Goal: Task Accomplishment & Management: Use online tool/utility

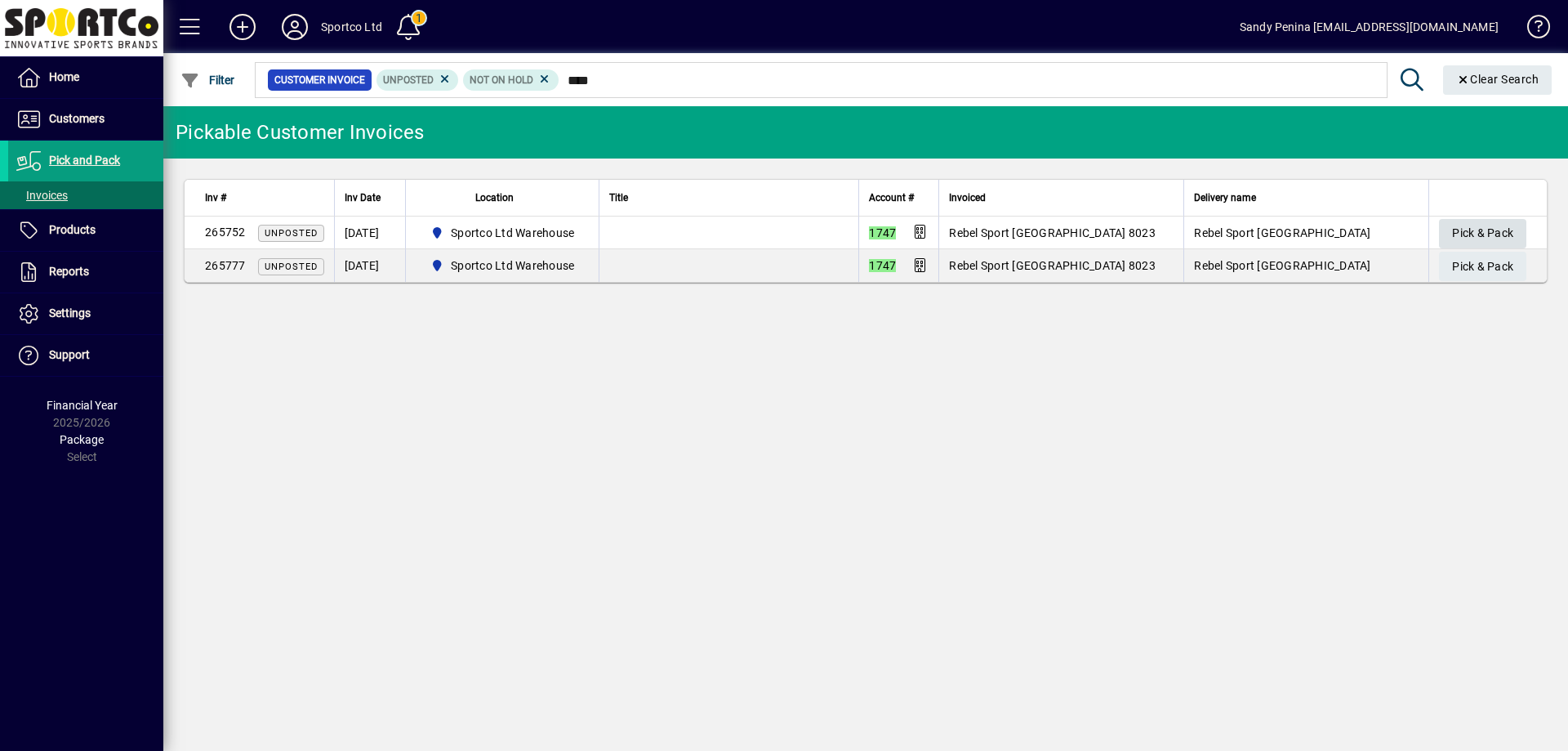
type input "****"
click at [1465, 241] on span "Pick & Pack" at bounding box center [1483, 233] width 61 height 27
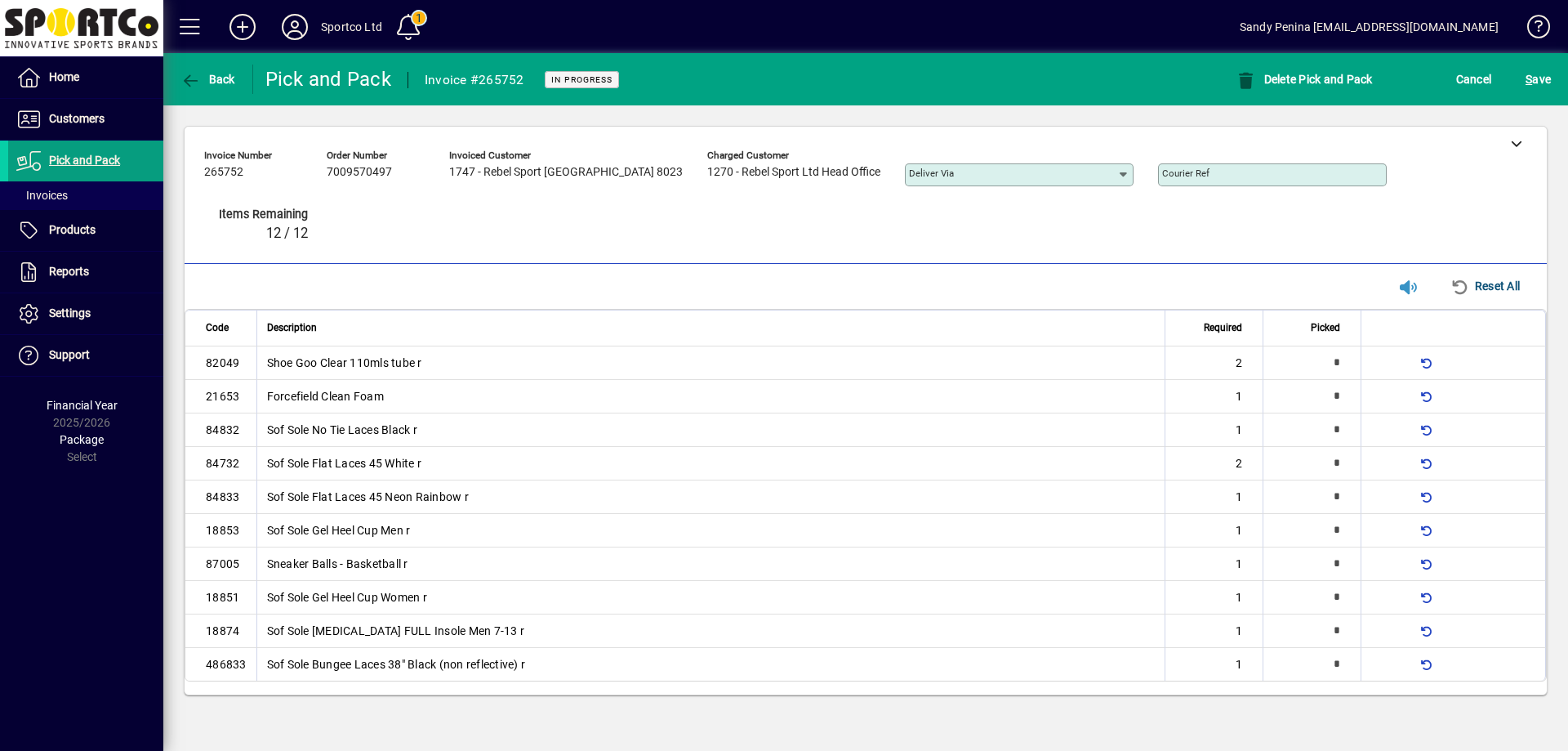
type input "*"
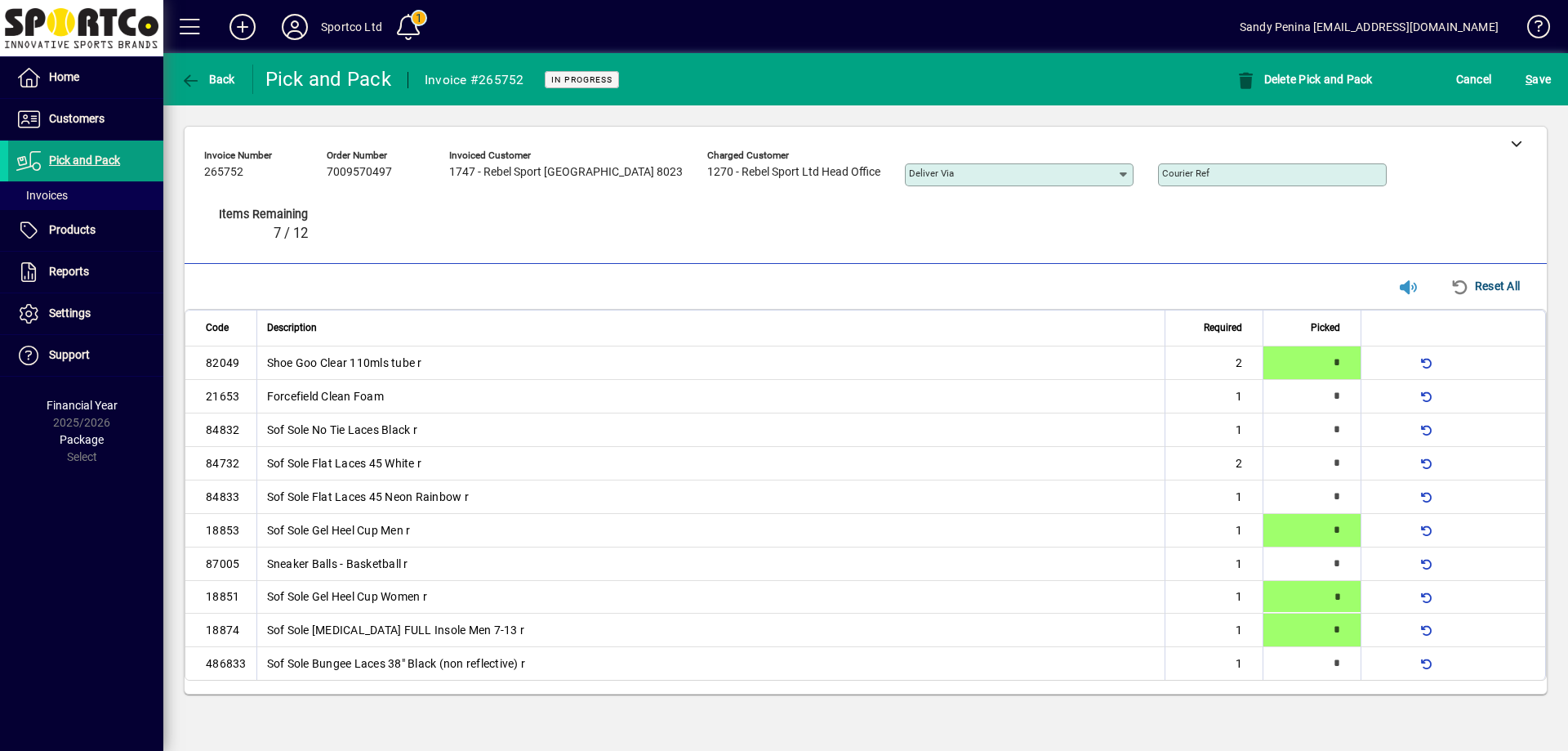
type input "*"
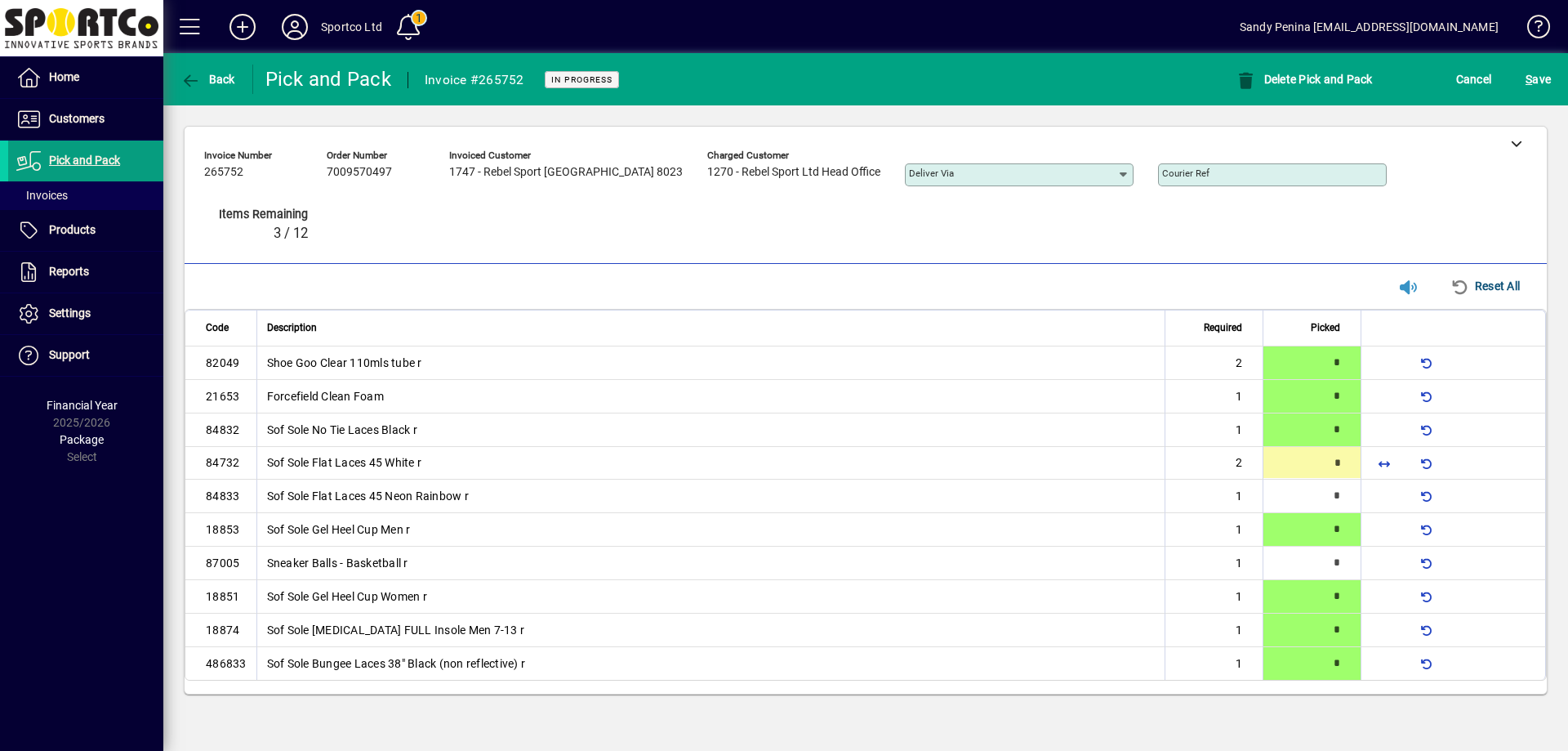
type input "*"
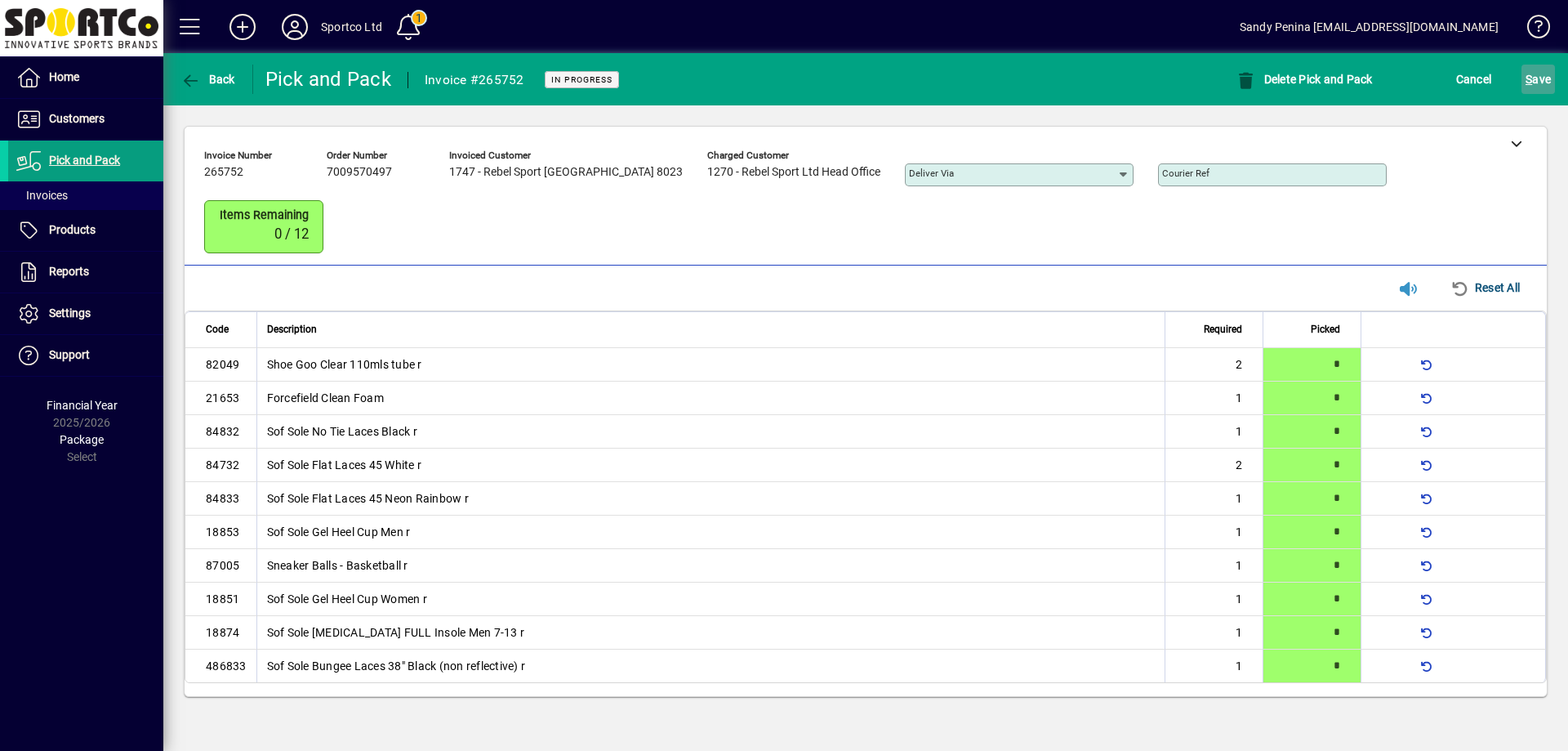
click at [1526, 71] on span "S ave" at bounding box center [1538, 79] width 25 height 26
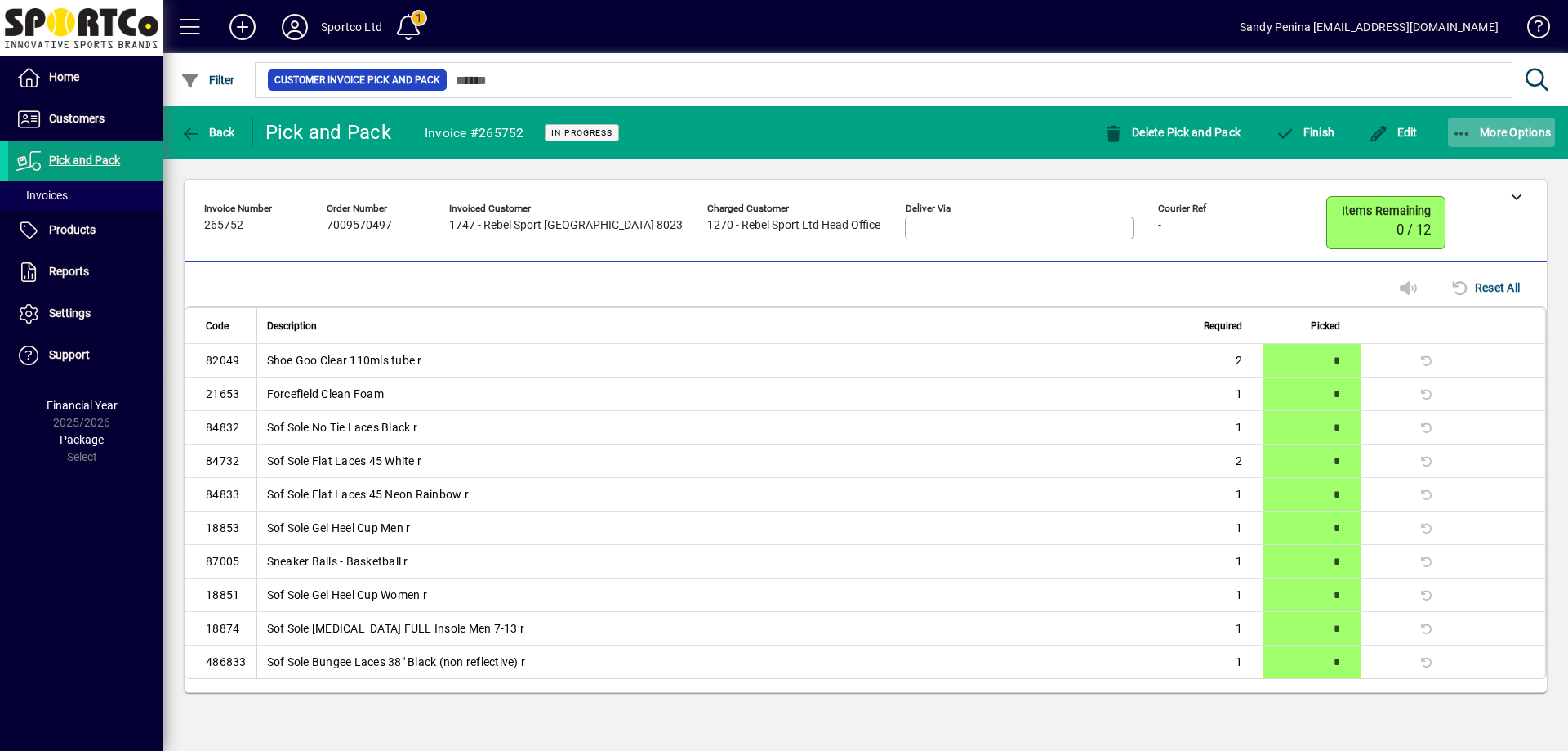
click at [1493, 143] on span "button" at bounding box center [1501, 132] width 108 height 40
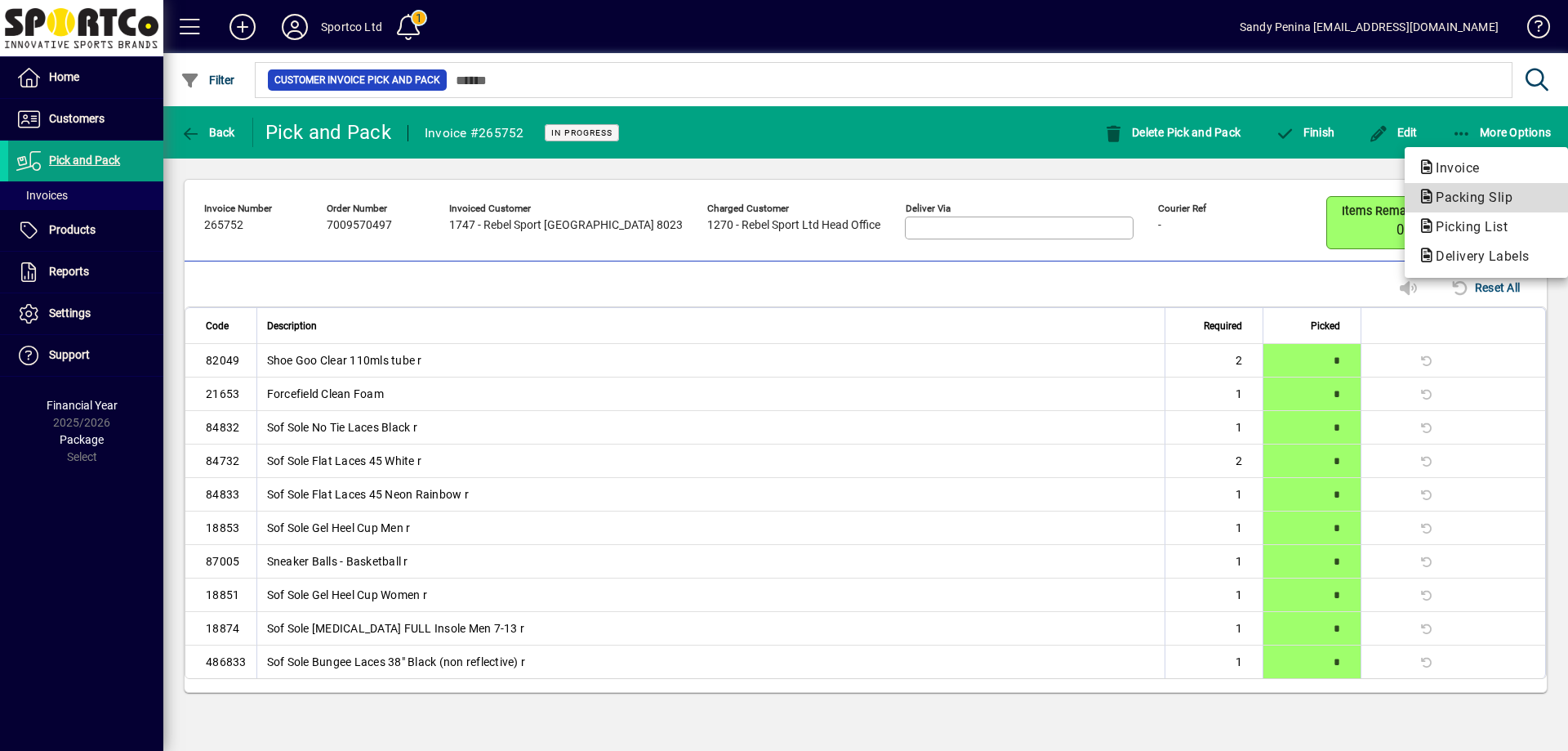
click at [1492, 203] on span "Packing Slip" at bounding box center [1469, 197] width 102 height 15
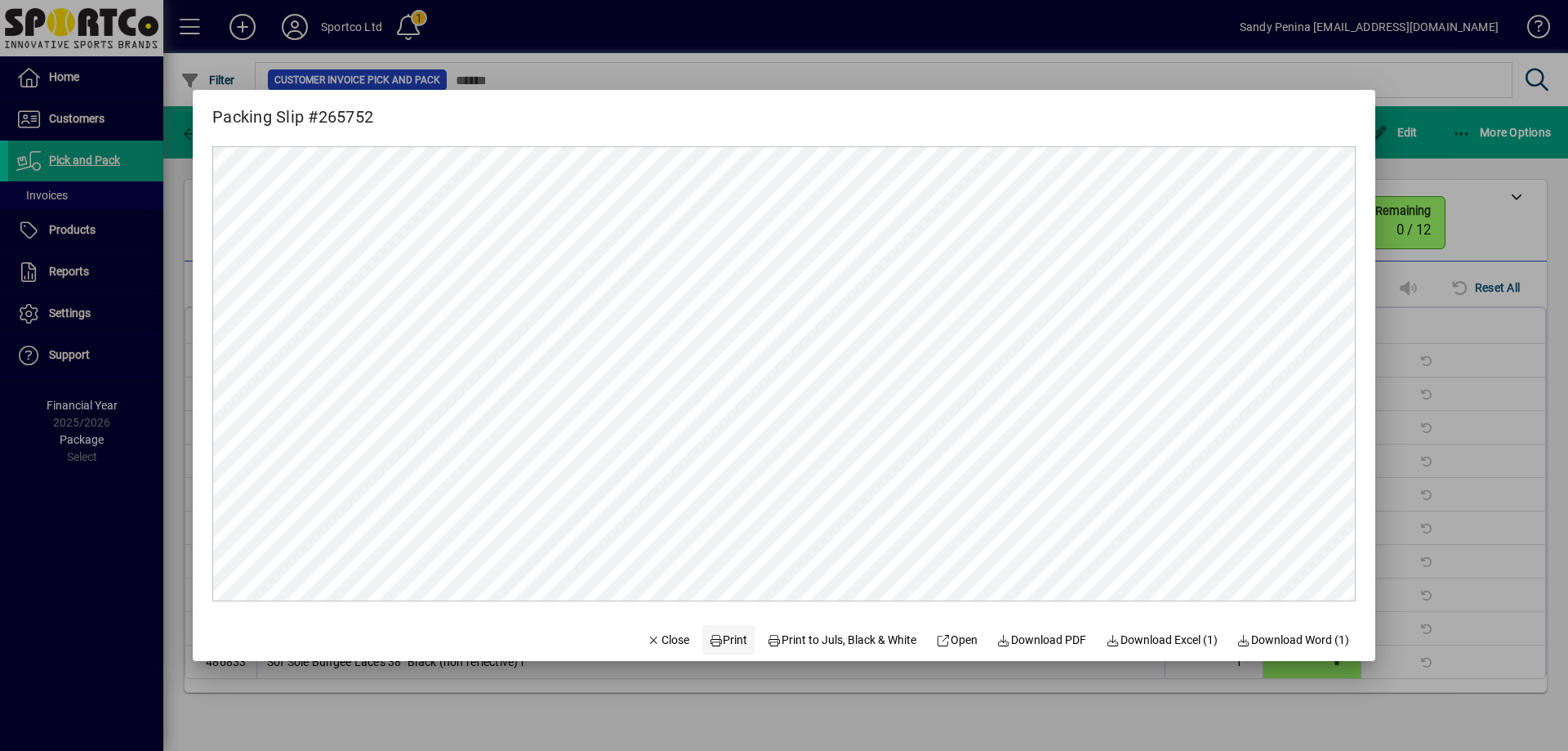
click at [718, 648] on span at bounding box center [728, 639] width 52 height 40
click at [649, 633] on span "Close" at bounding box center [667, 639] width 42 height 17
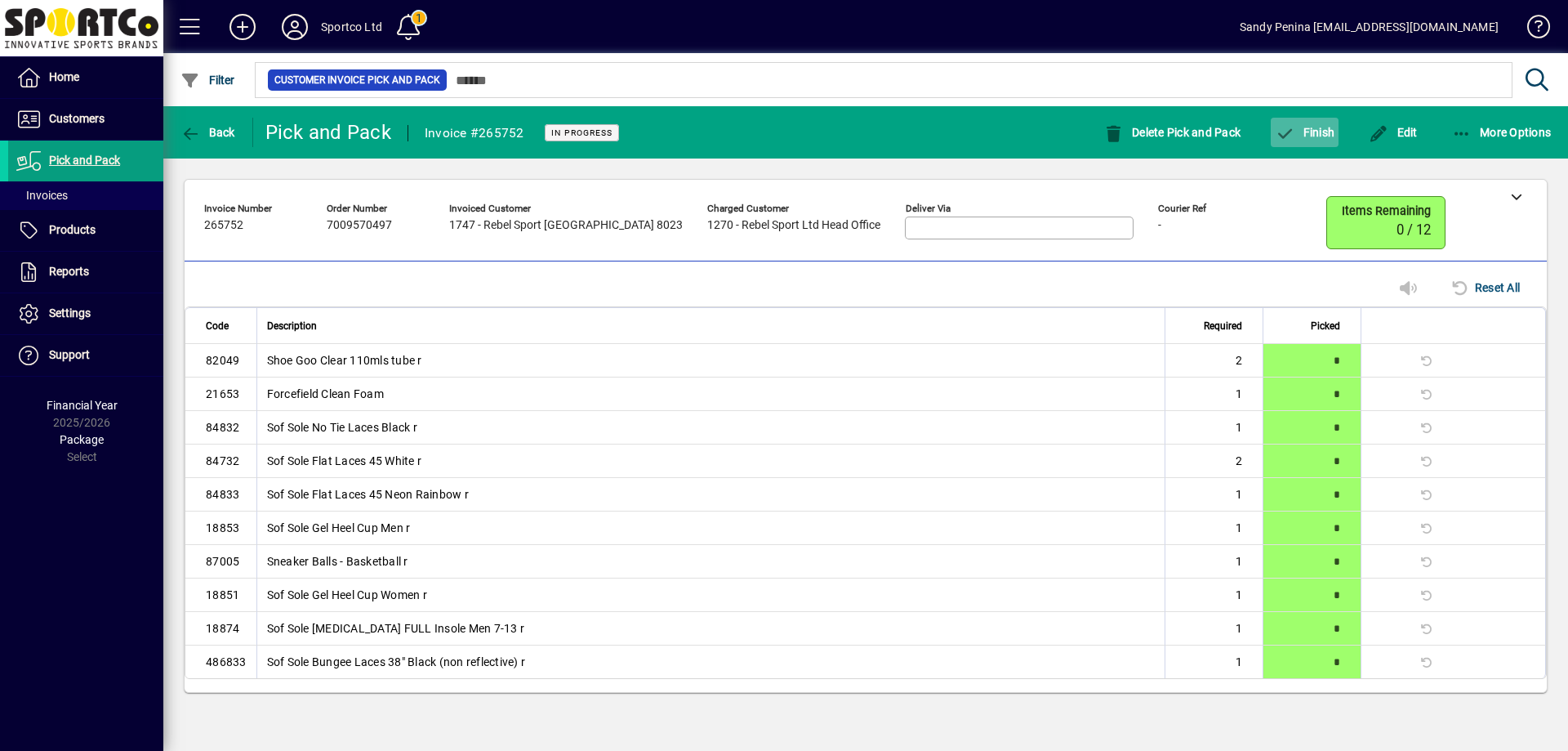
click at [1310, 139] on span "Finish" at bounding box center [1305, 132] width 59 height 13
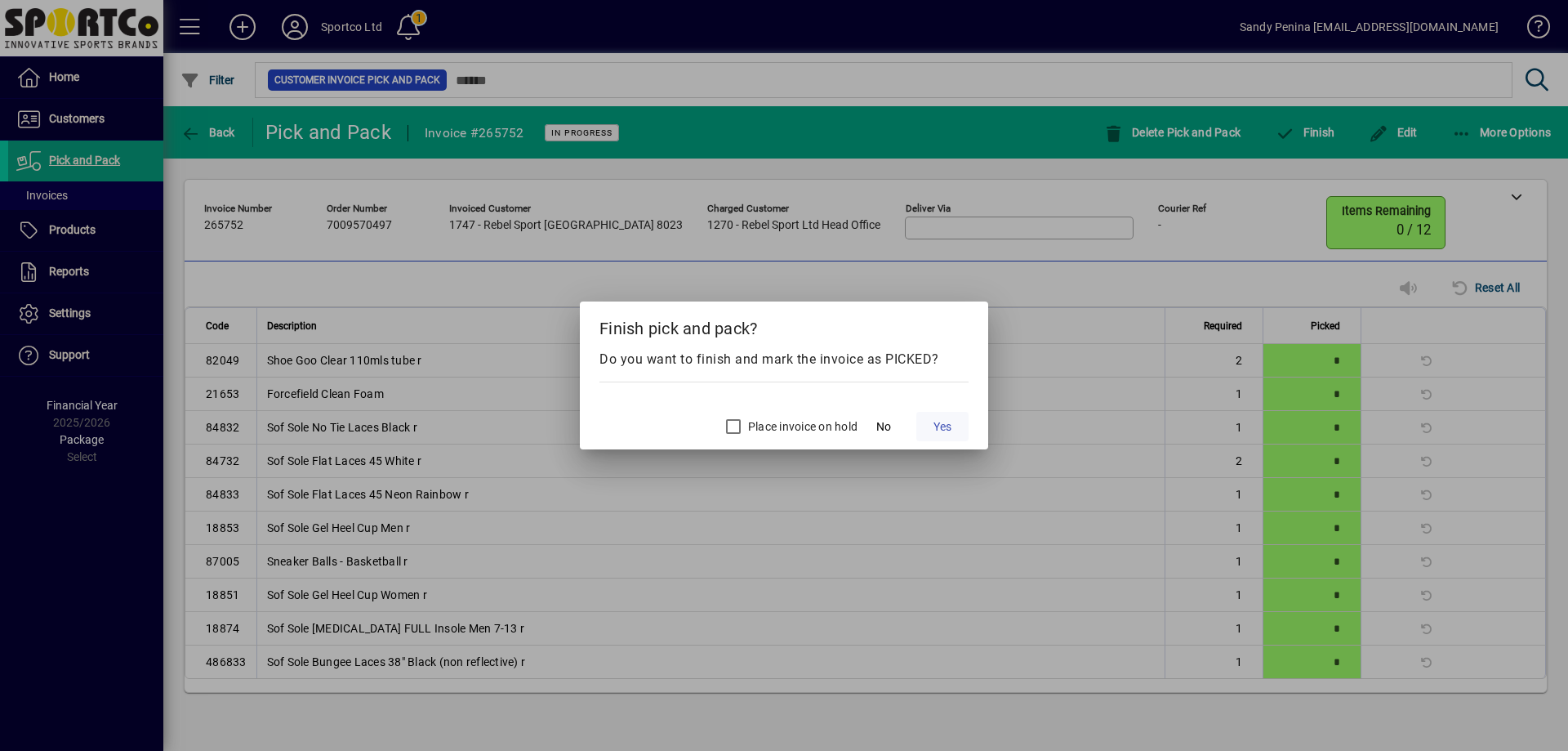
click at [955, 429] on span at bounding box center [942, 426] width 52 height 40
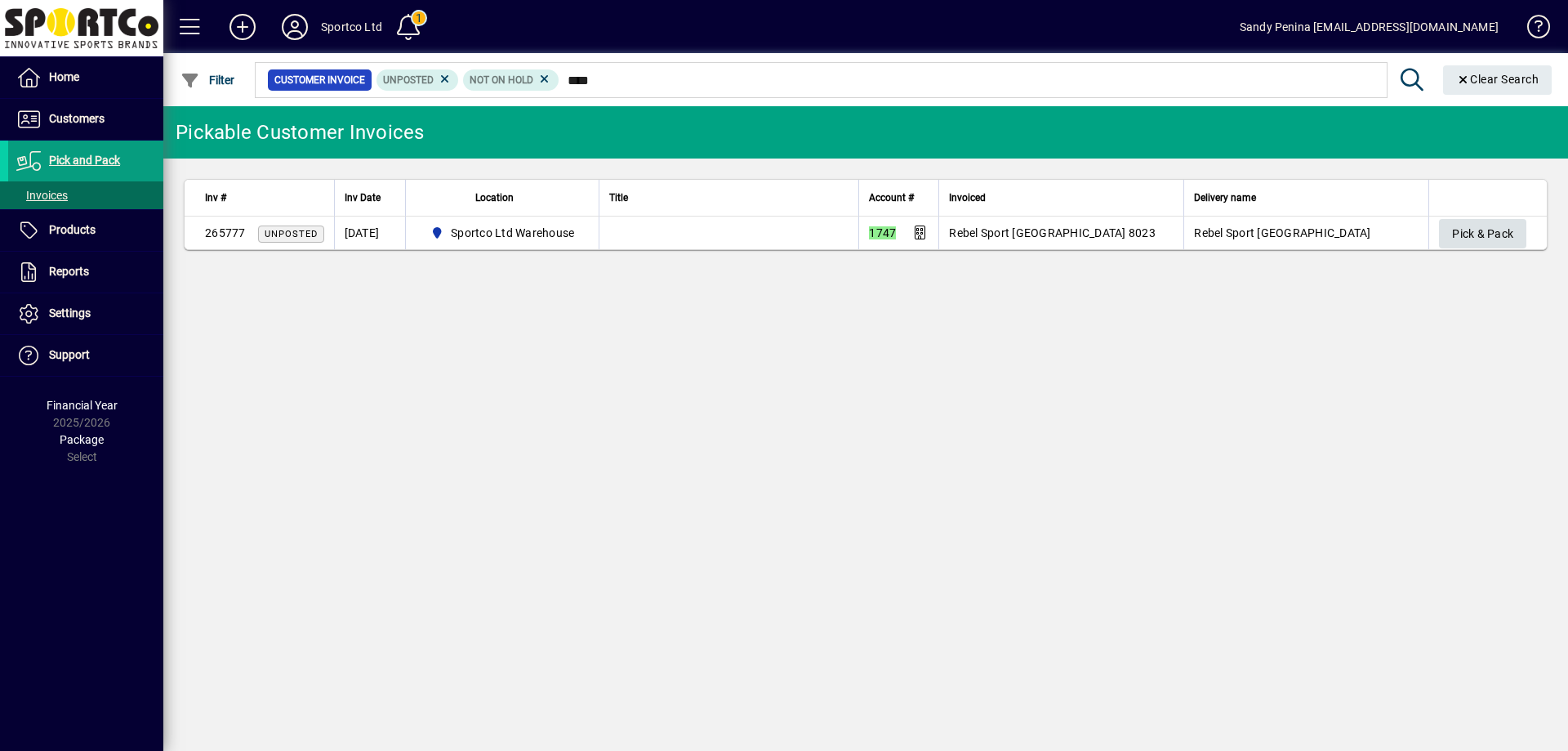
type input "****"
click at [1470, 229] on span "Pick & Pack" at bounding box center [1483, 234] width 61 height 27
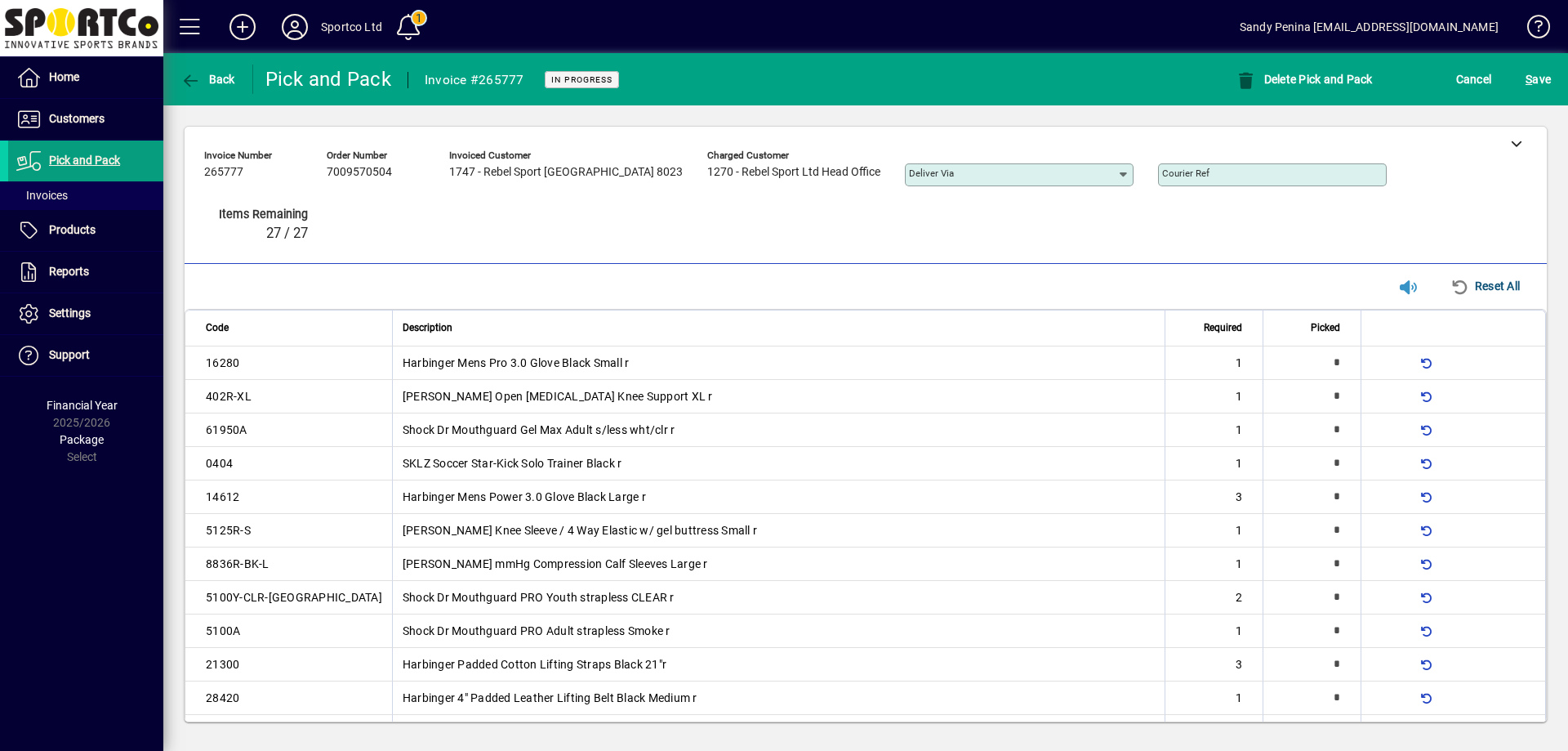
type input "*"
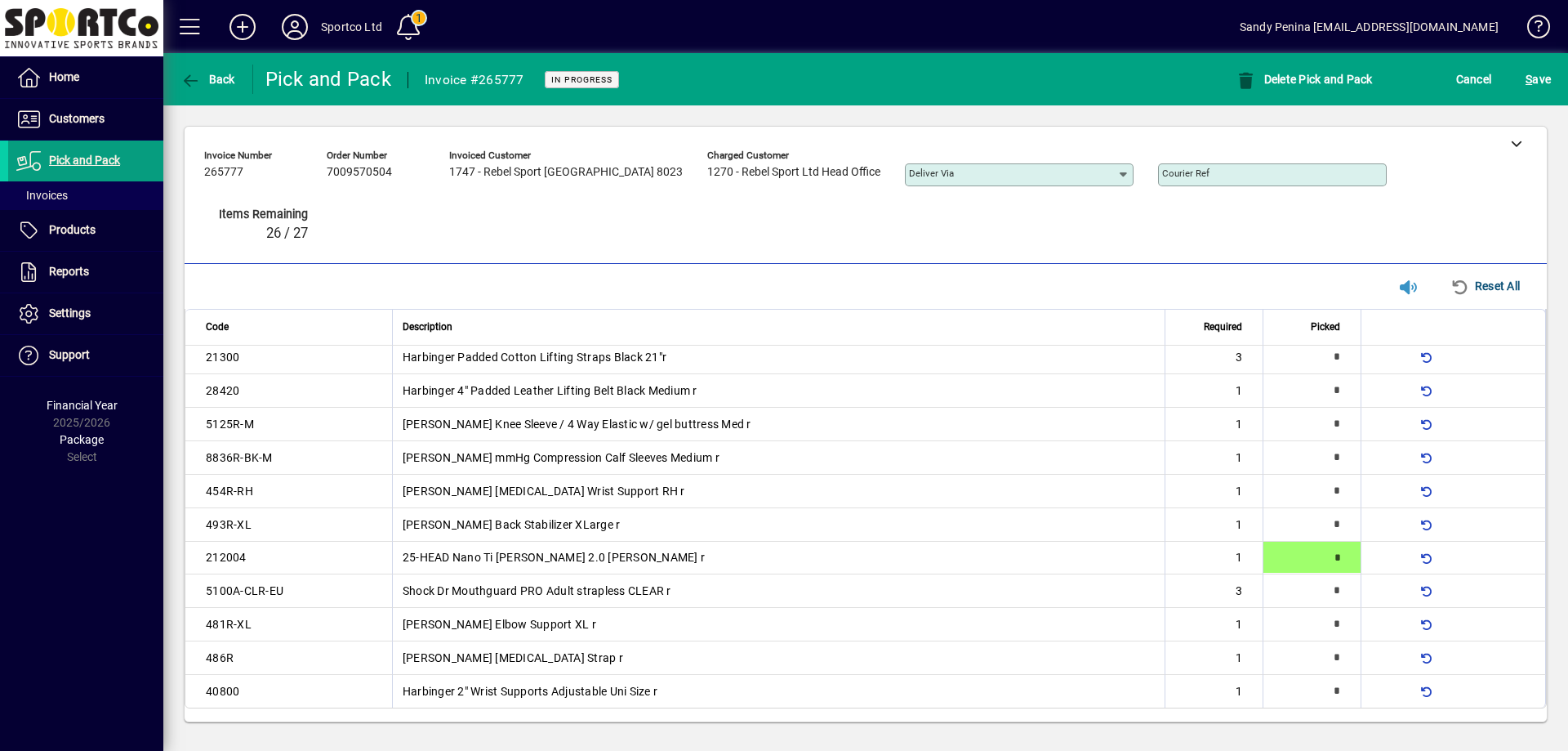
type input "*"
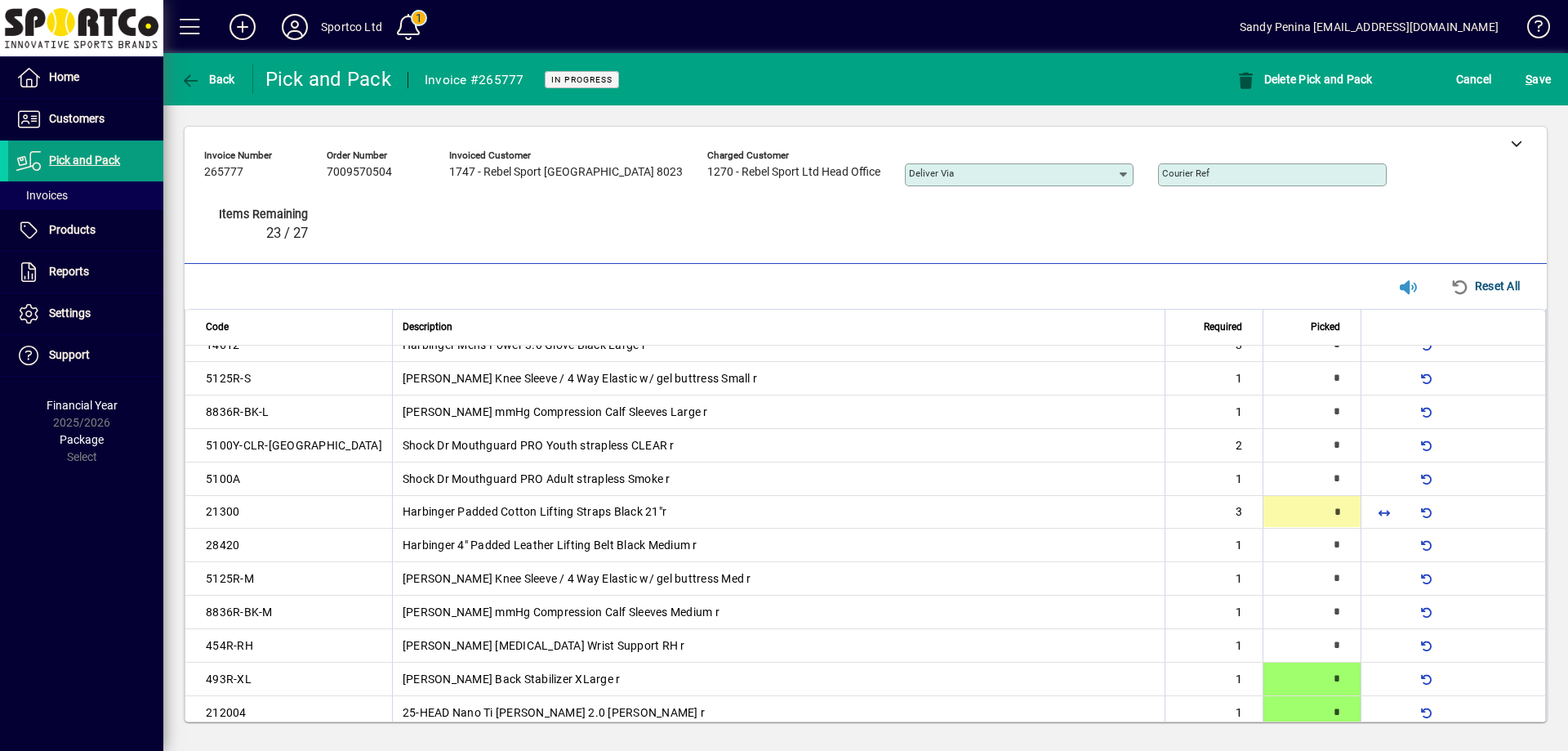
type input "*"
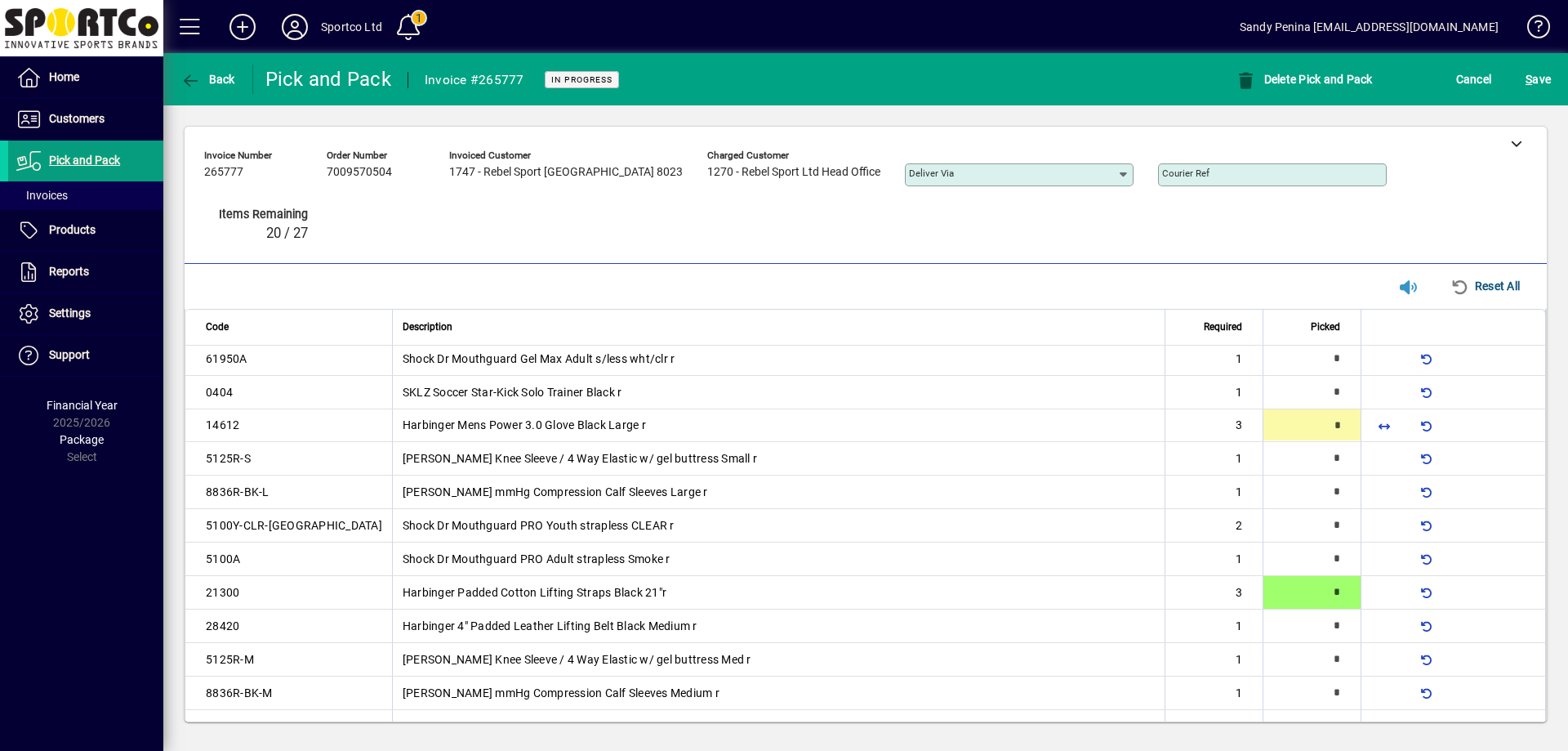
scroll to position [0, 0]
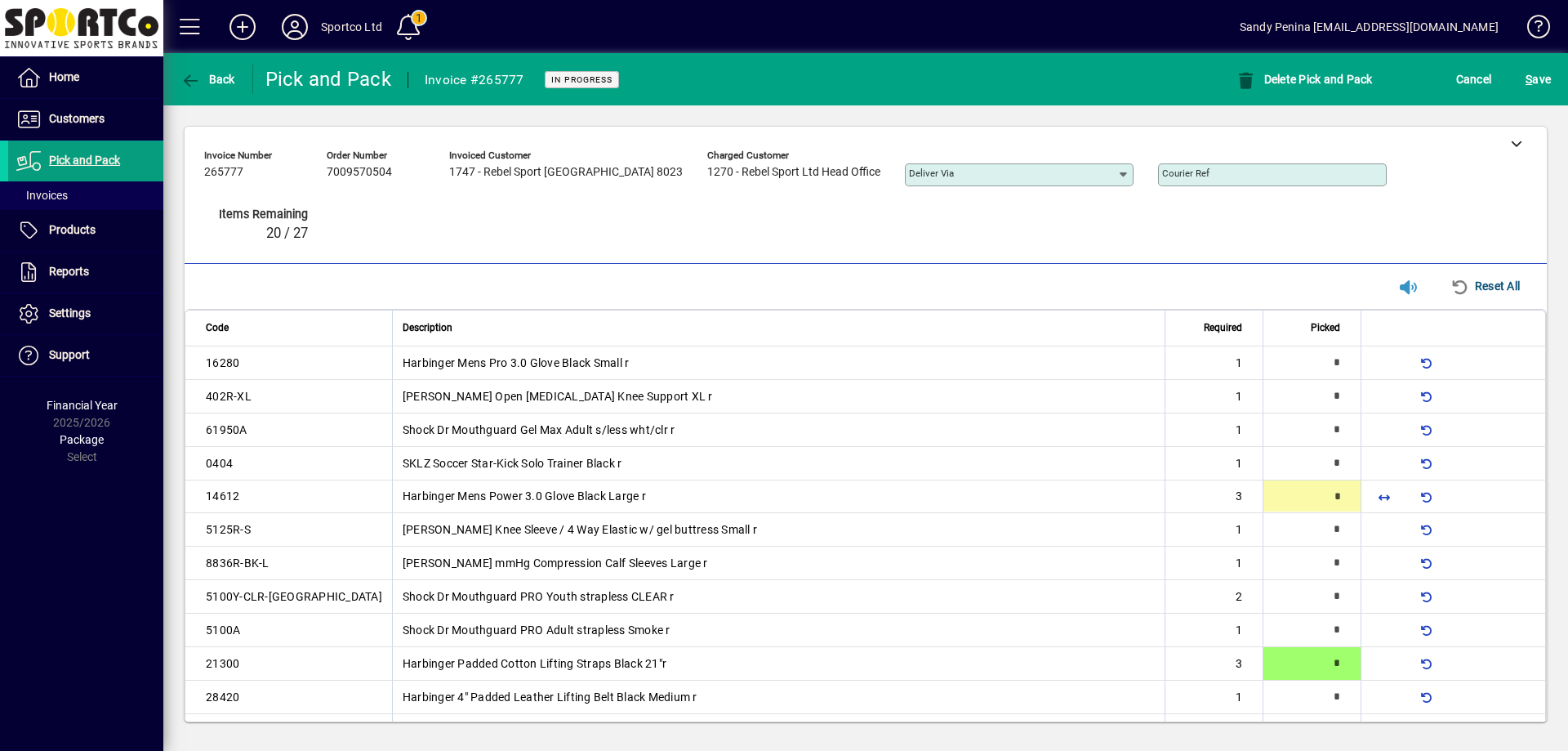
type input "*"
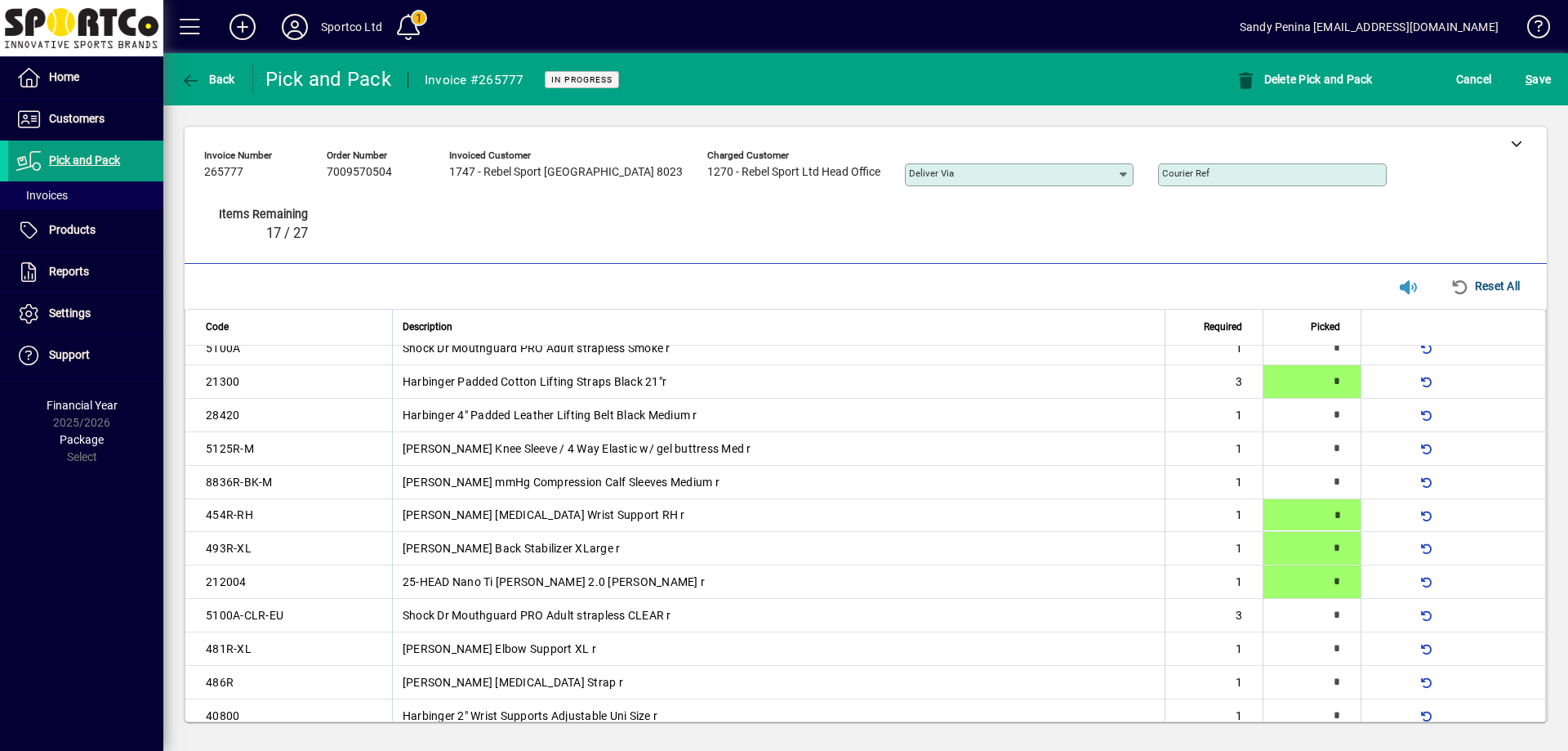
type input "*"
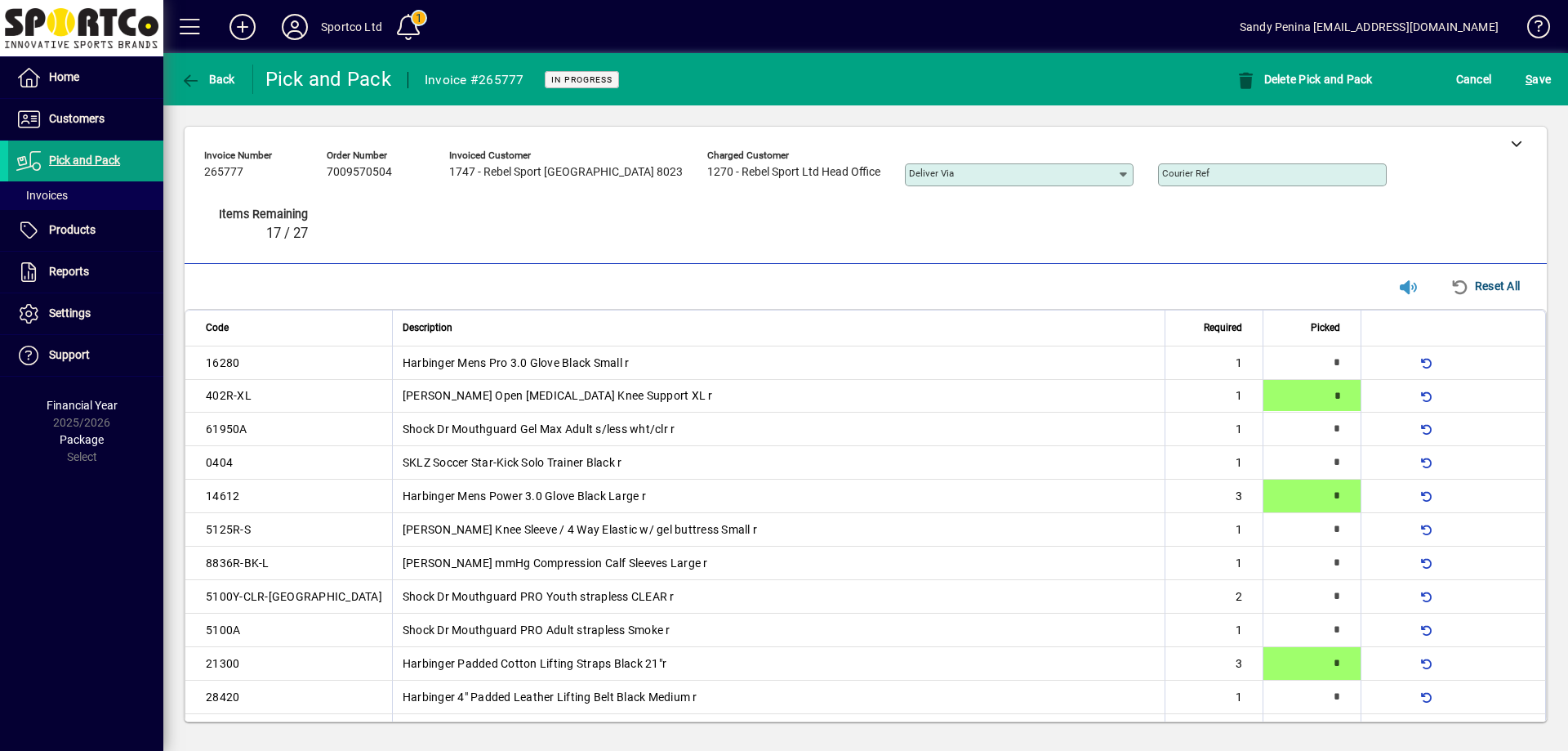
type input "*"
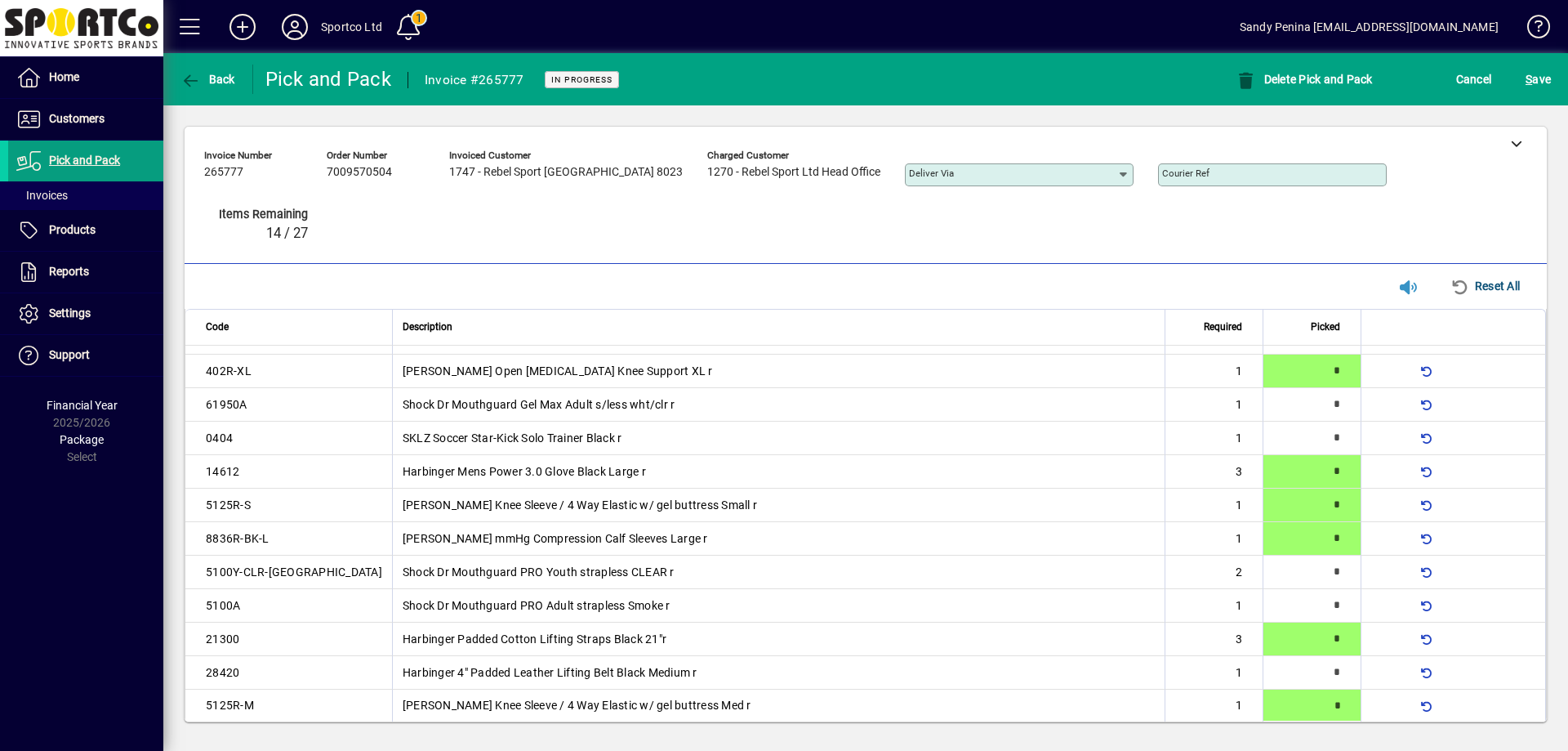
type input "*"
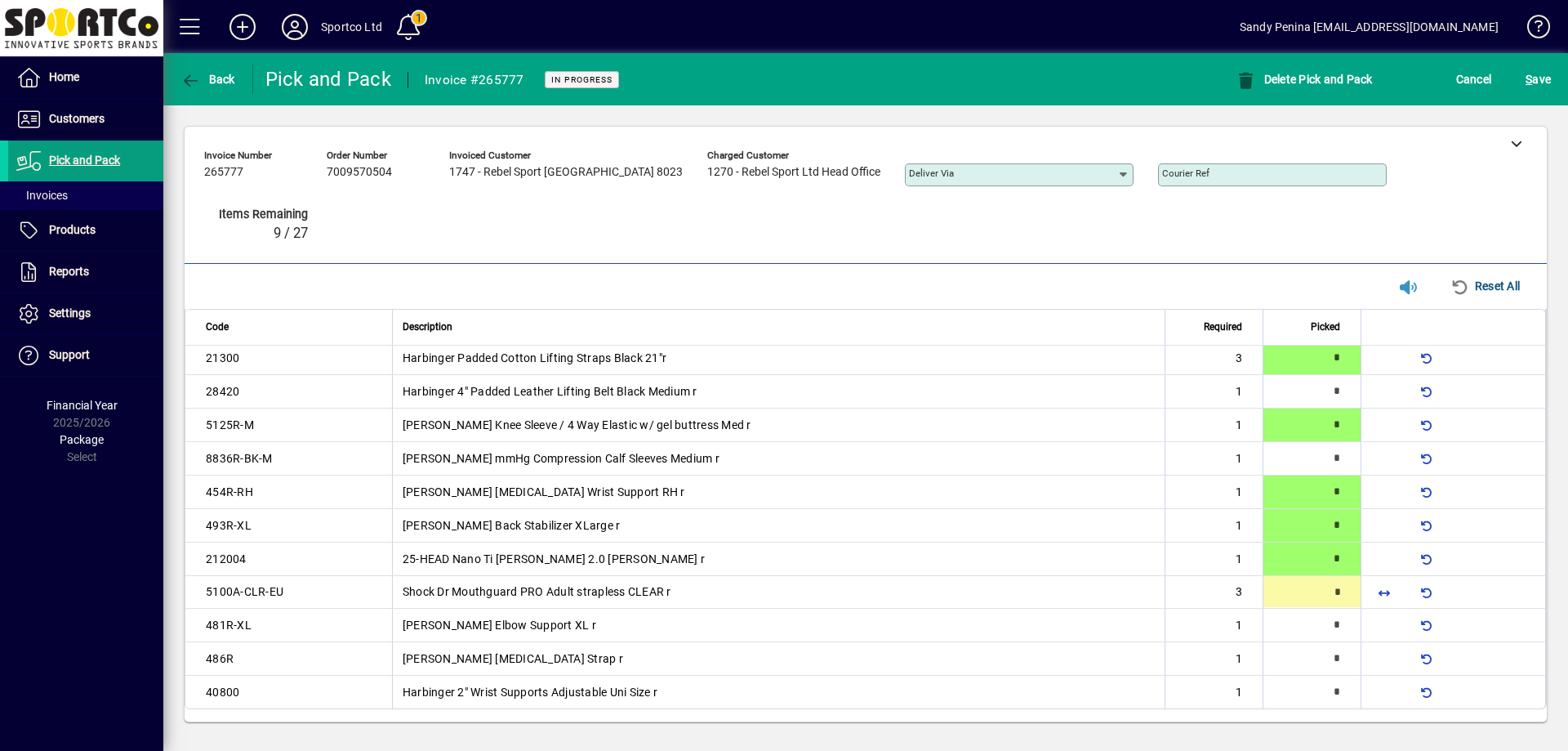
scroll to position [308, 0]
type input "*"
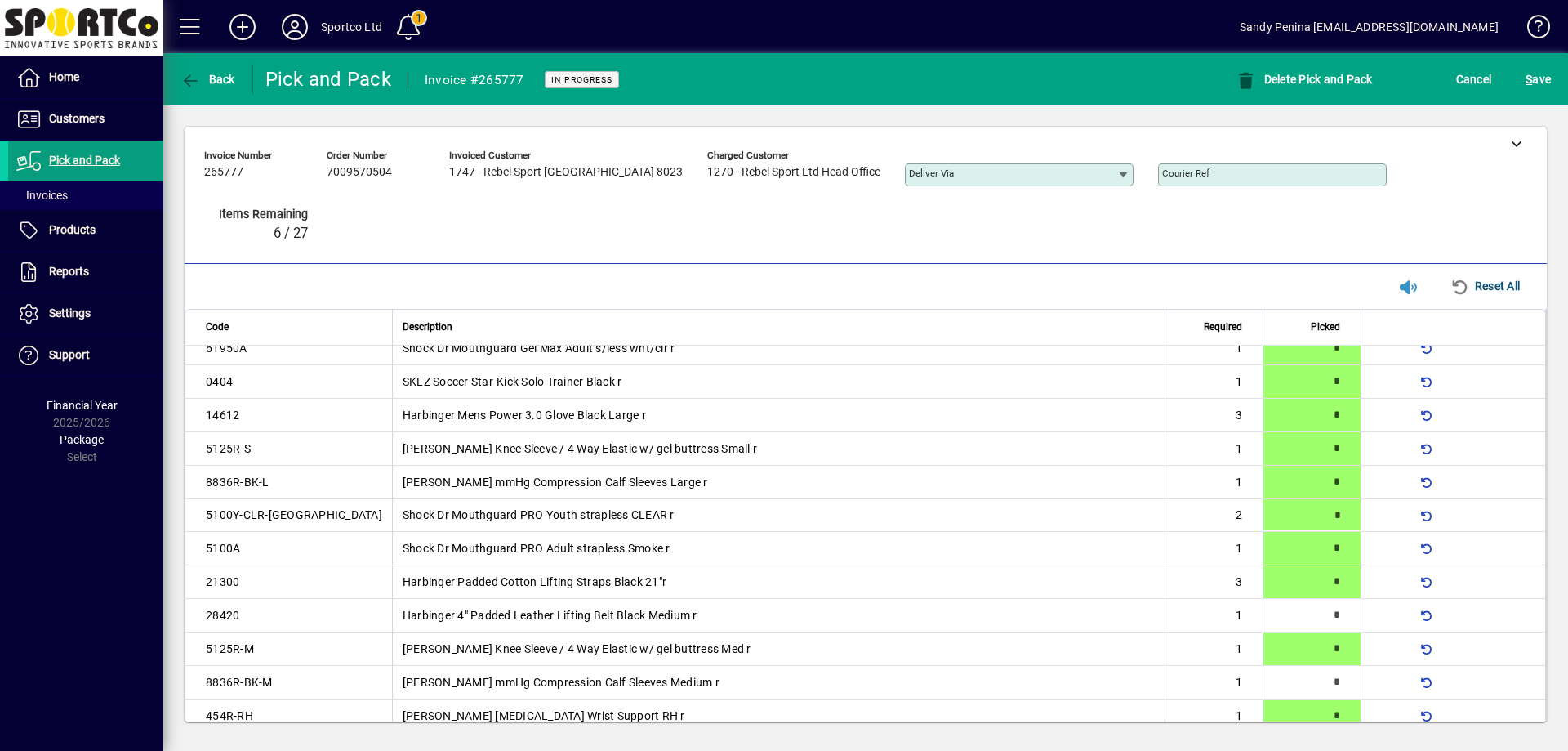
type input "*"
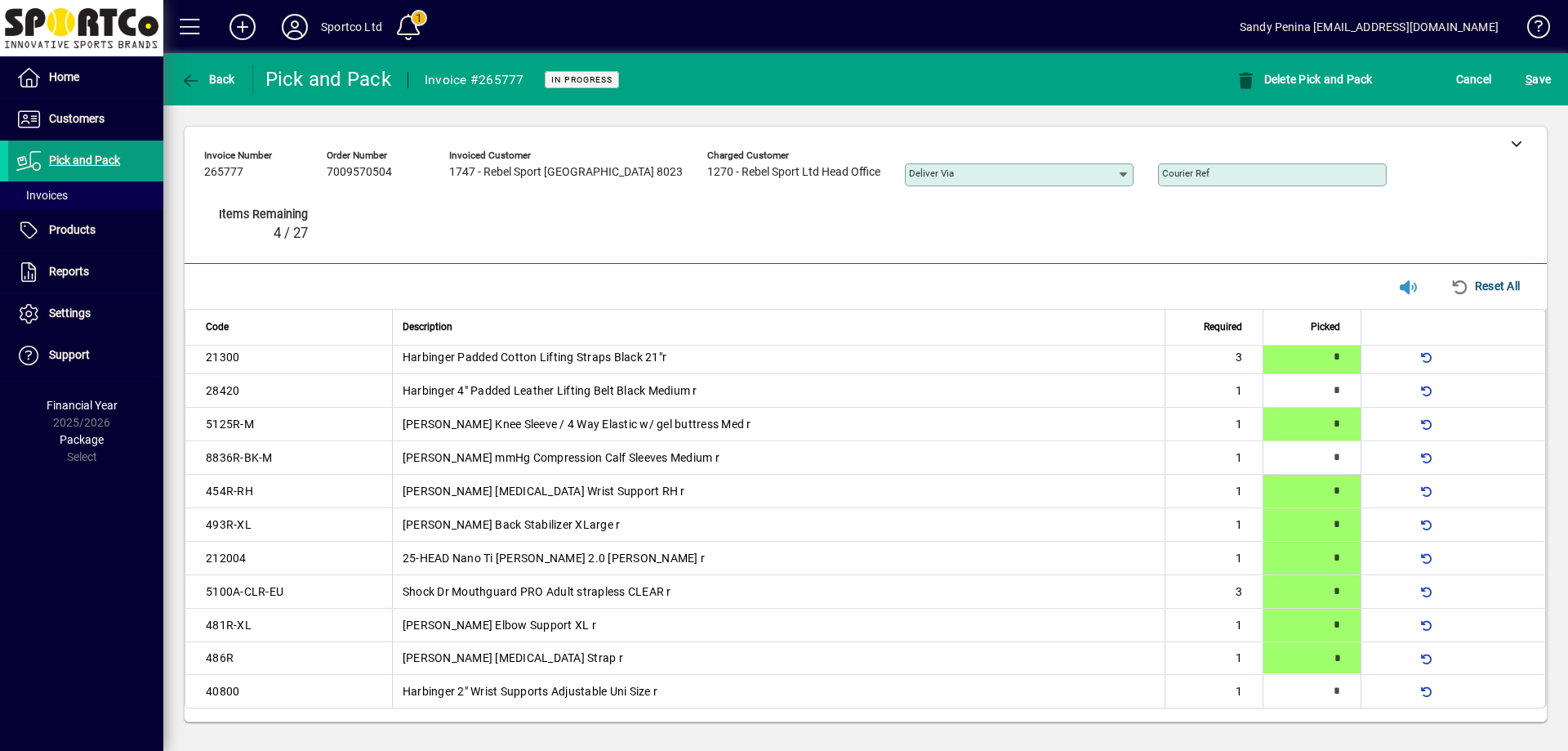
type input "*"
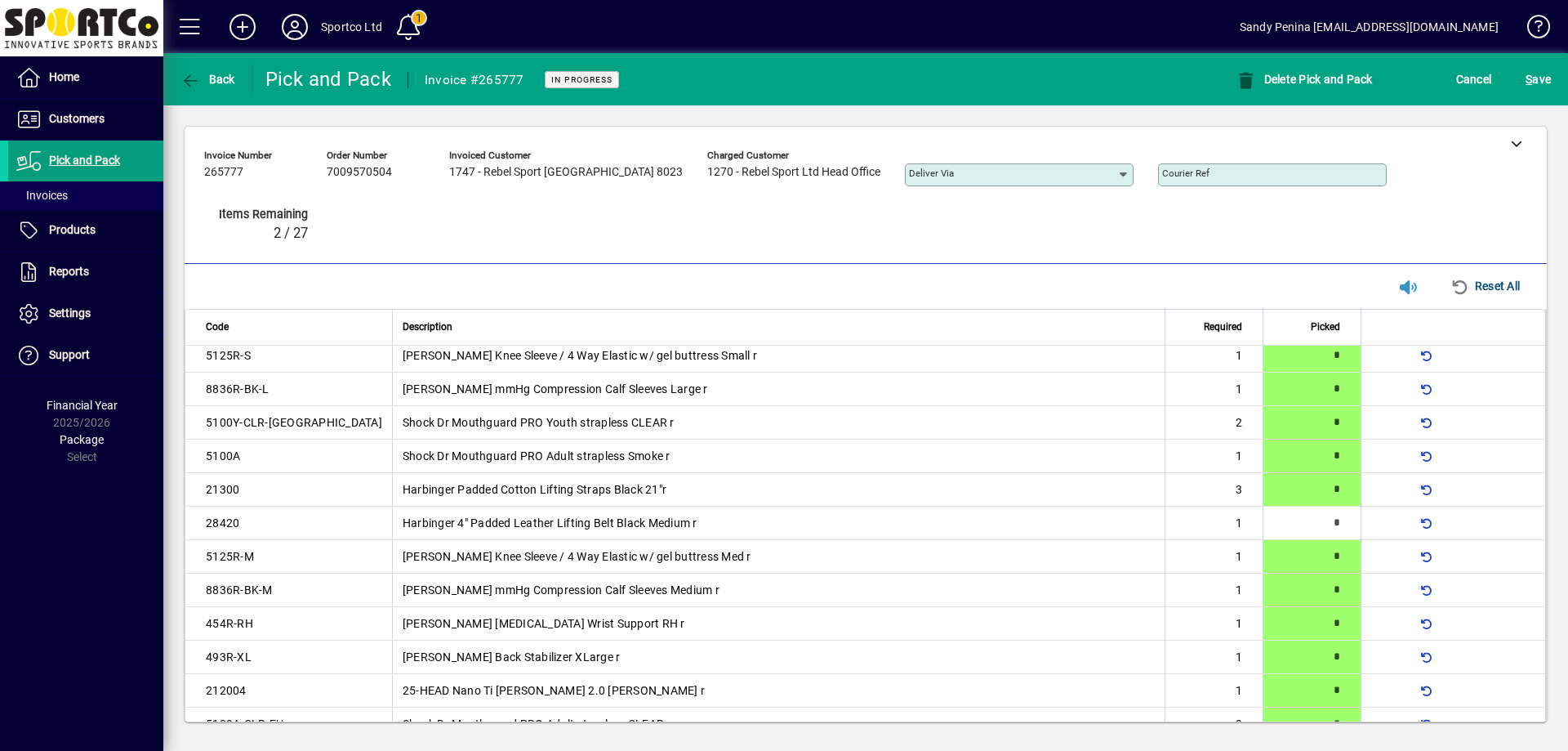
scroll to position [0, 0]
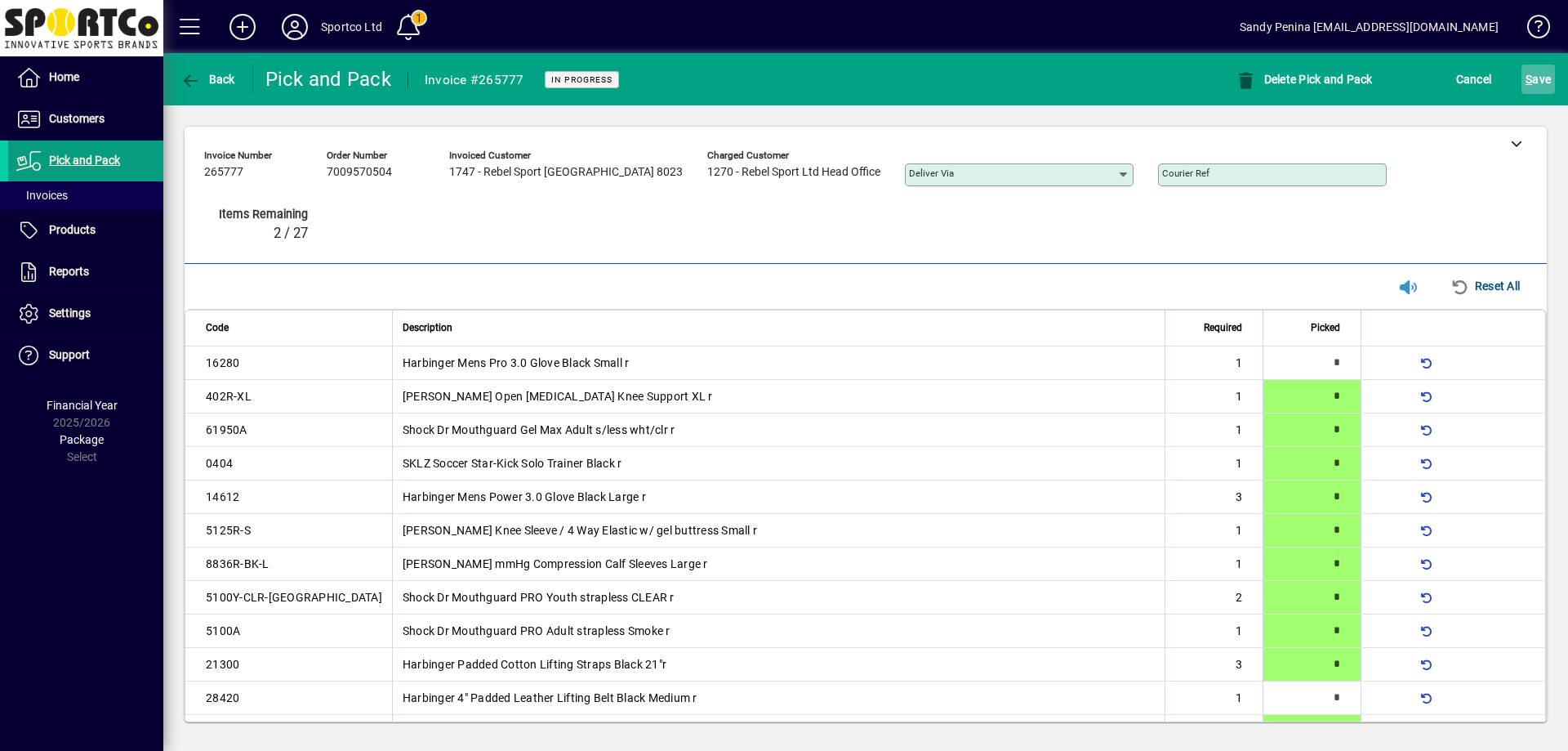
click at [1548, 80] on span "S ave" at bounding box center [1538, 79] width 25 height 26
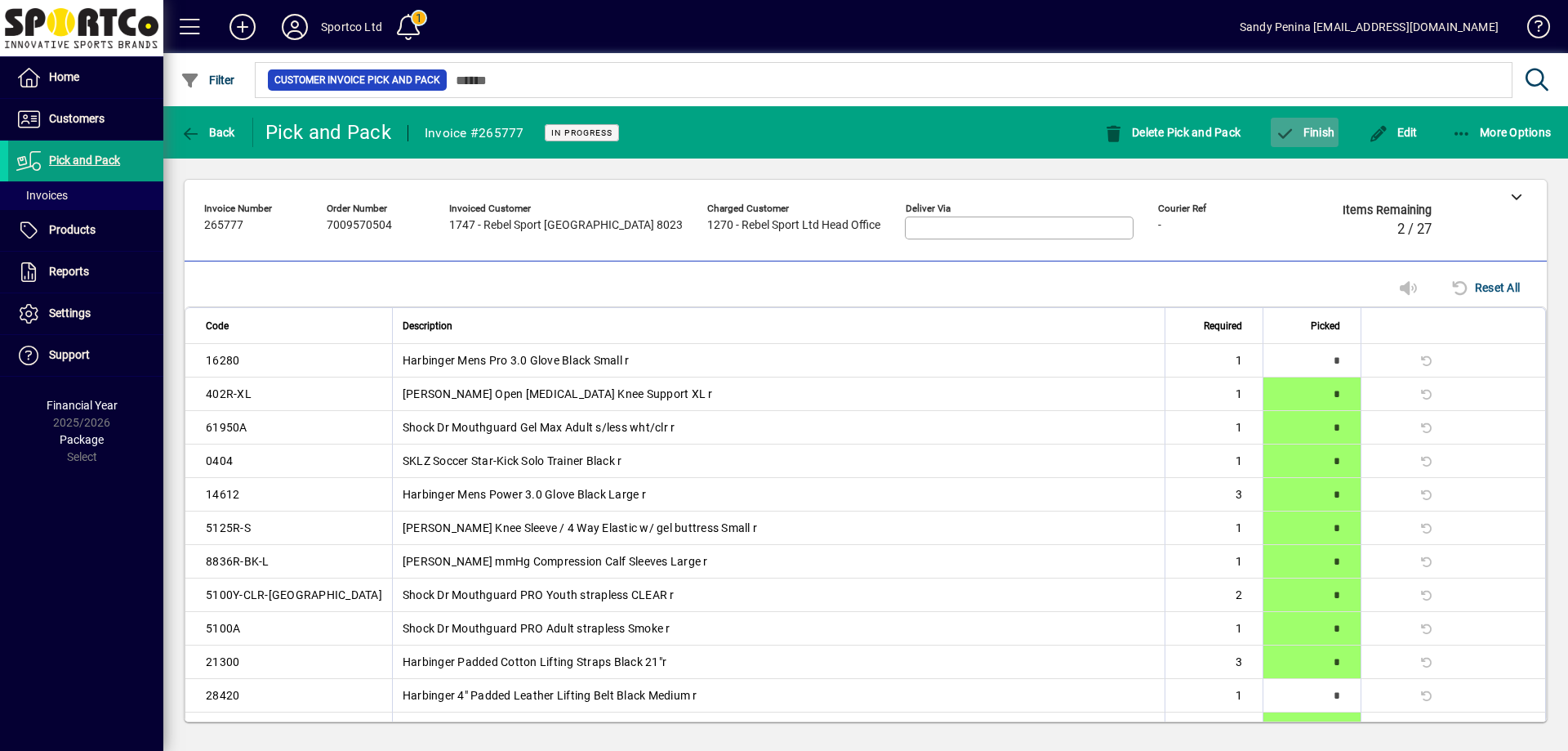
click at [1322, 142] on span "button" at bounding box center [1304, 132] width 67 height 40
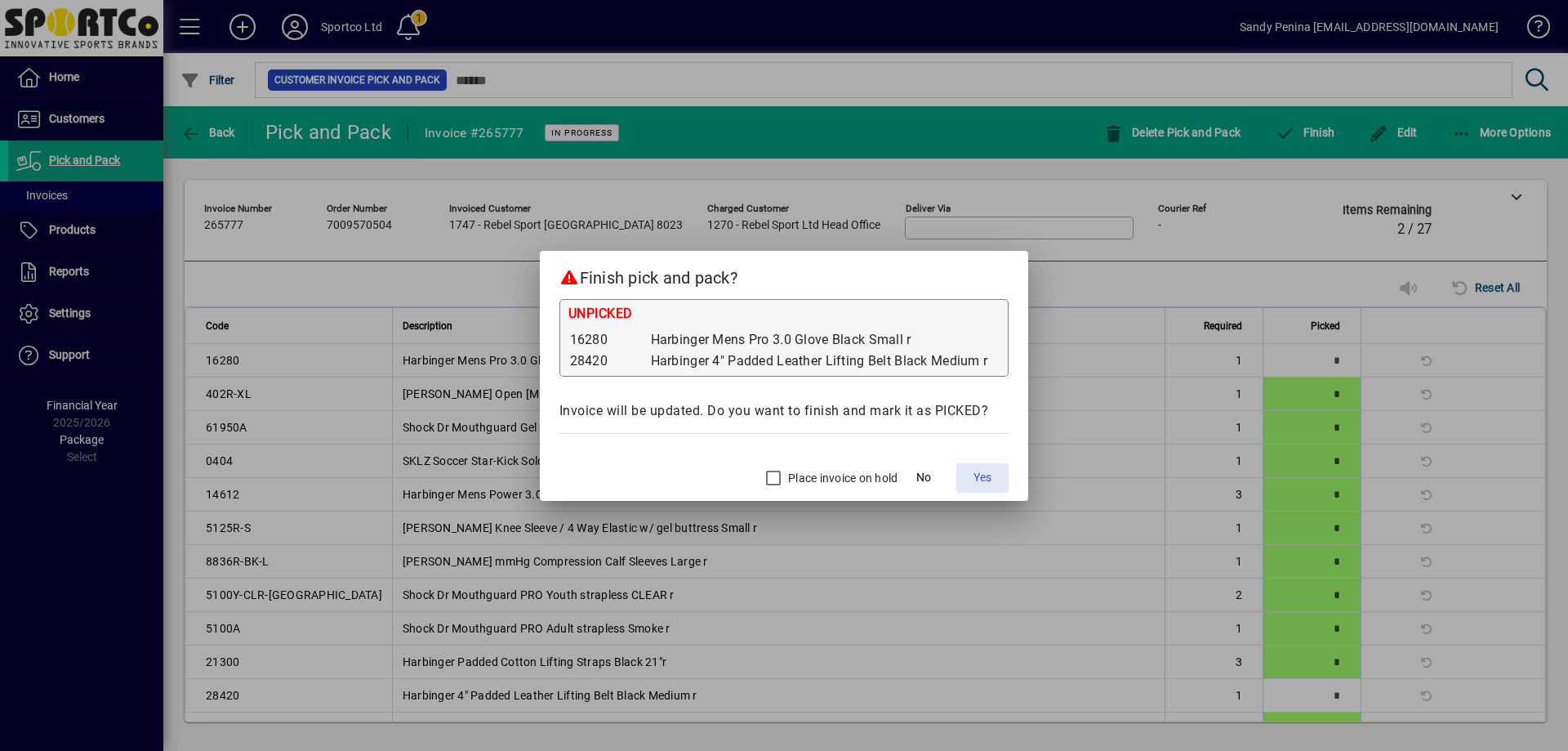
click at [989, 477] on span "Yes" at bounding box center [983, 477] width 18 height 17
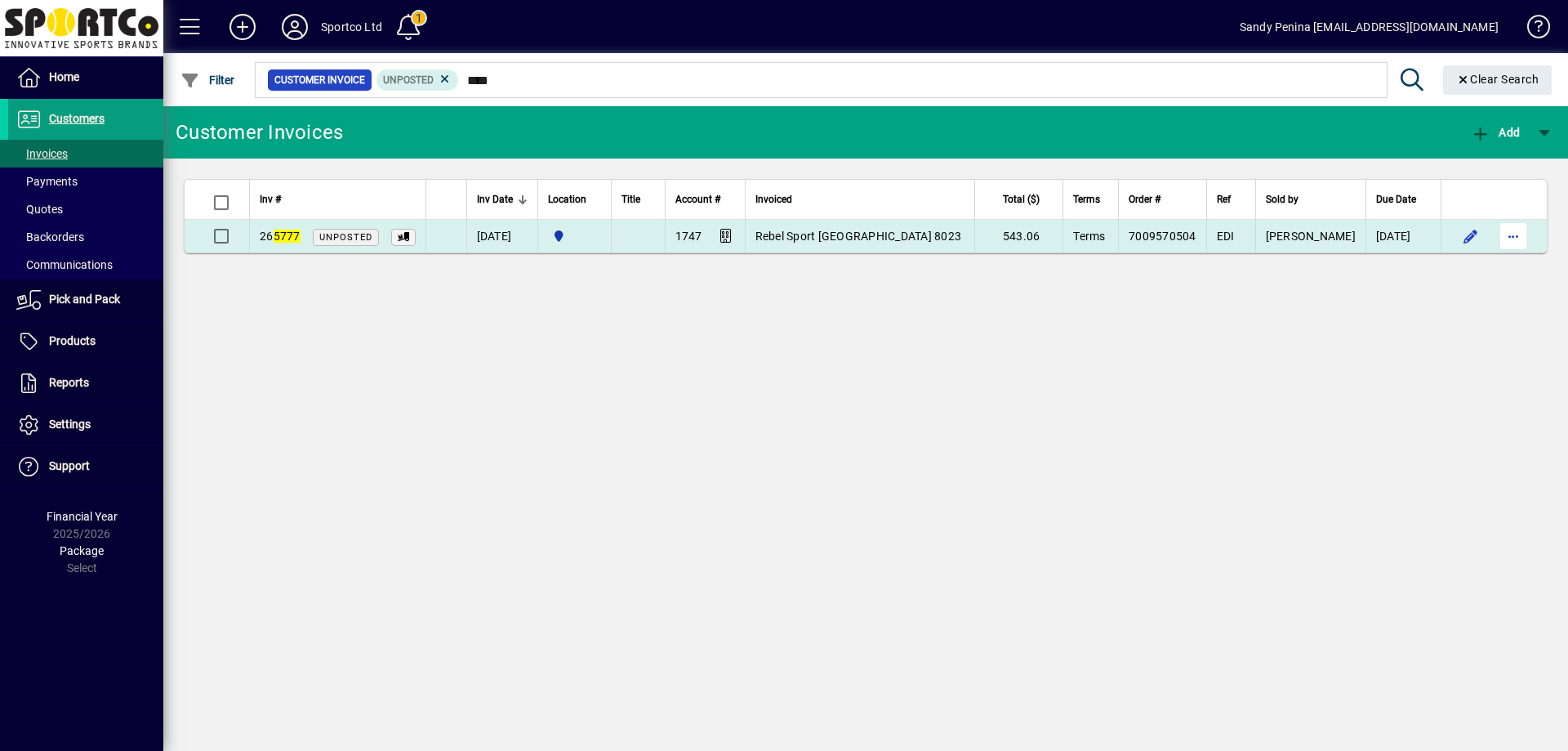
type input "****"
click at [1516, 240] on span "button" at bounding box center [1513, 237] width 40 height 40
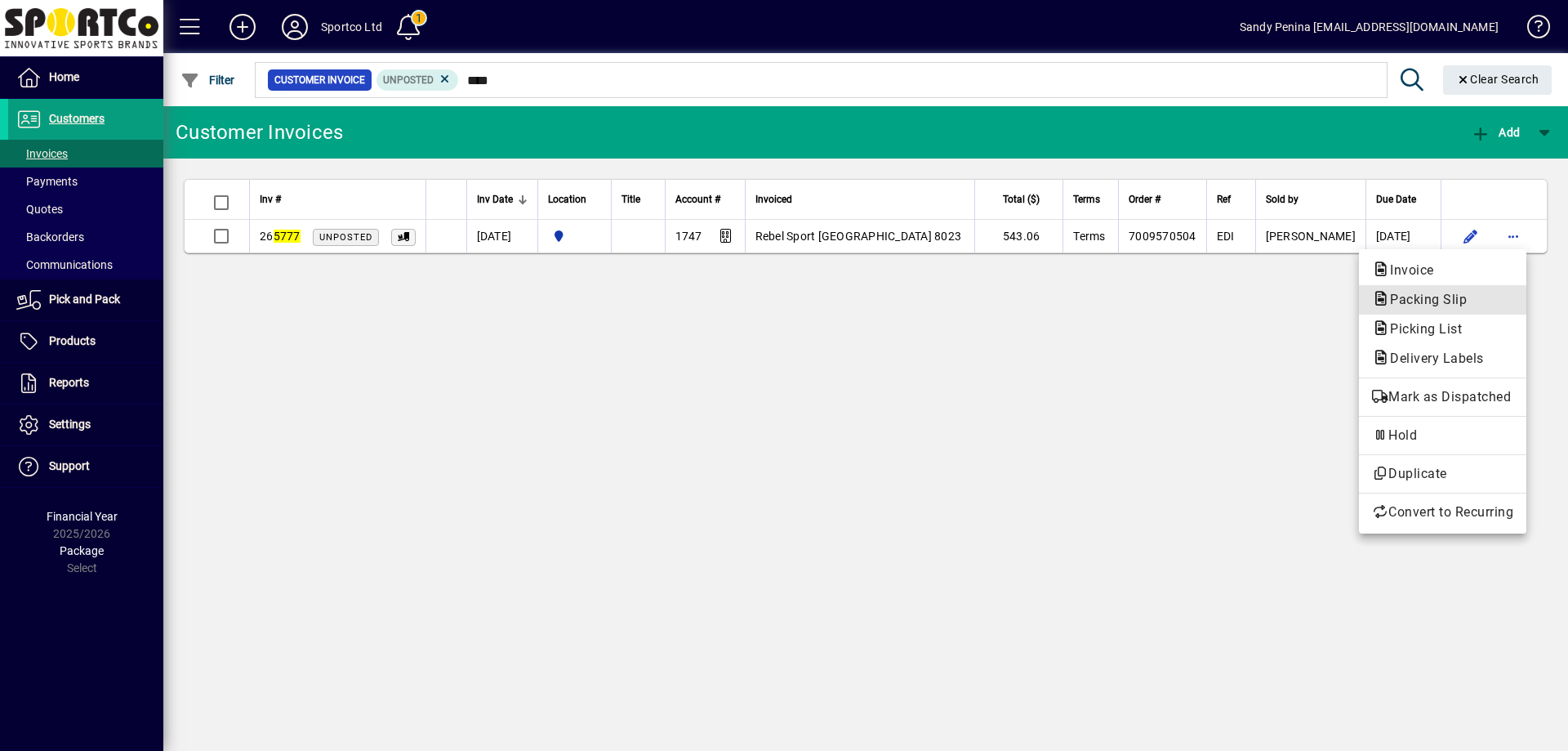
click at [1486, 292] on span "Packing Slip" at bounding box center [1442, 300] width 141 height 20
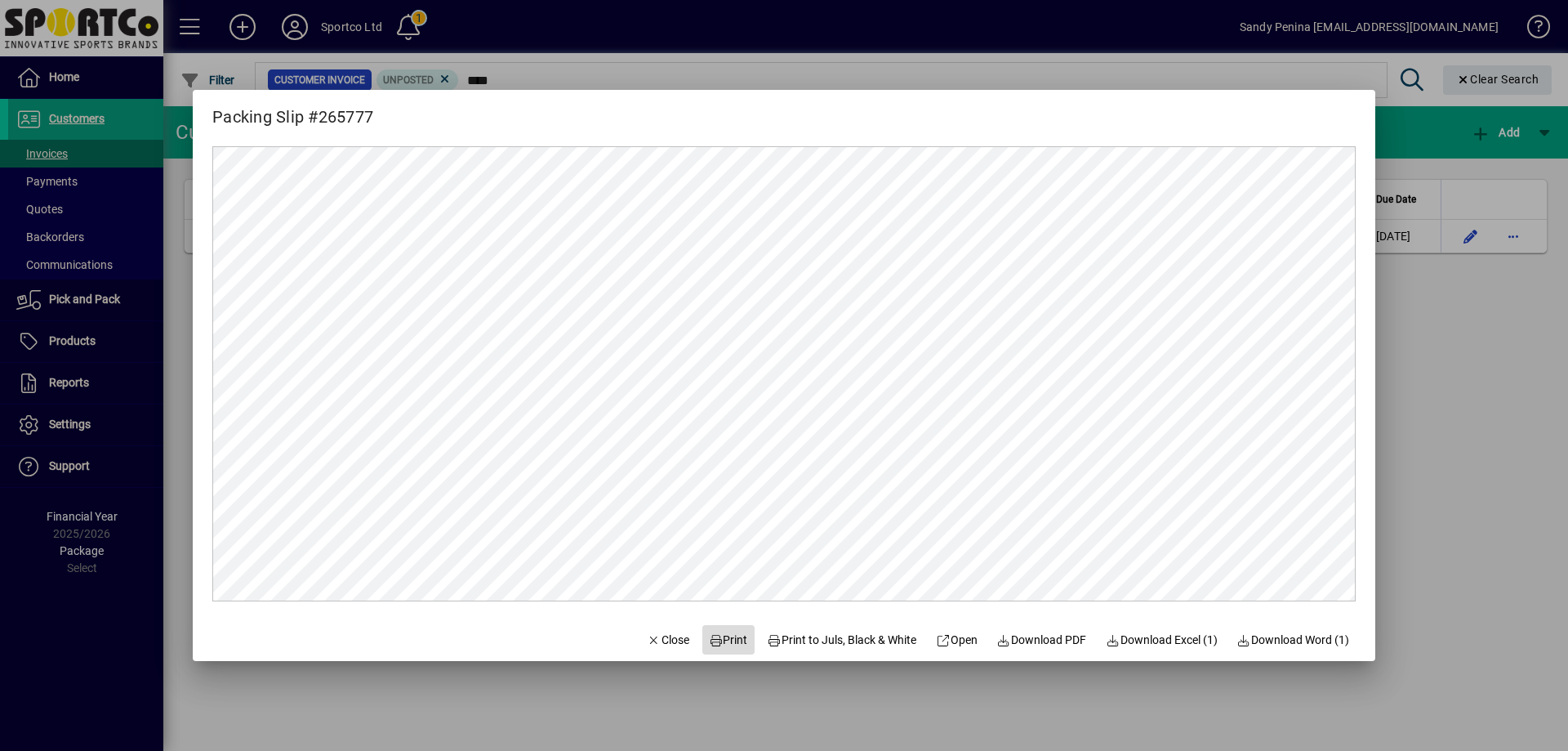
click at [721, 634] on span "Print" at bounding box center [728, 639] width 40 height 17
click at [620, 625] on mat-dialog-actions "Close Print Print to Juls, Black & White Open Download PDF Download Excel (1) D…" at bounding box center [997, 639] width 754 height 43
click at [654, 637] on span "Close" at bounding box center [667, 639] width 42 height 17
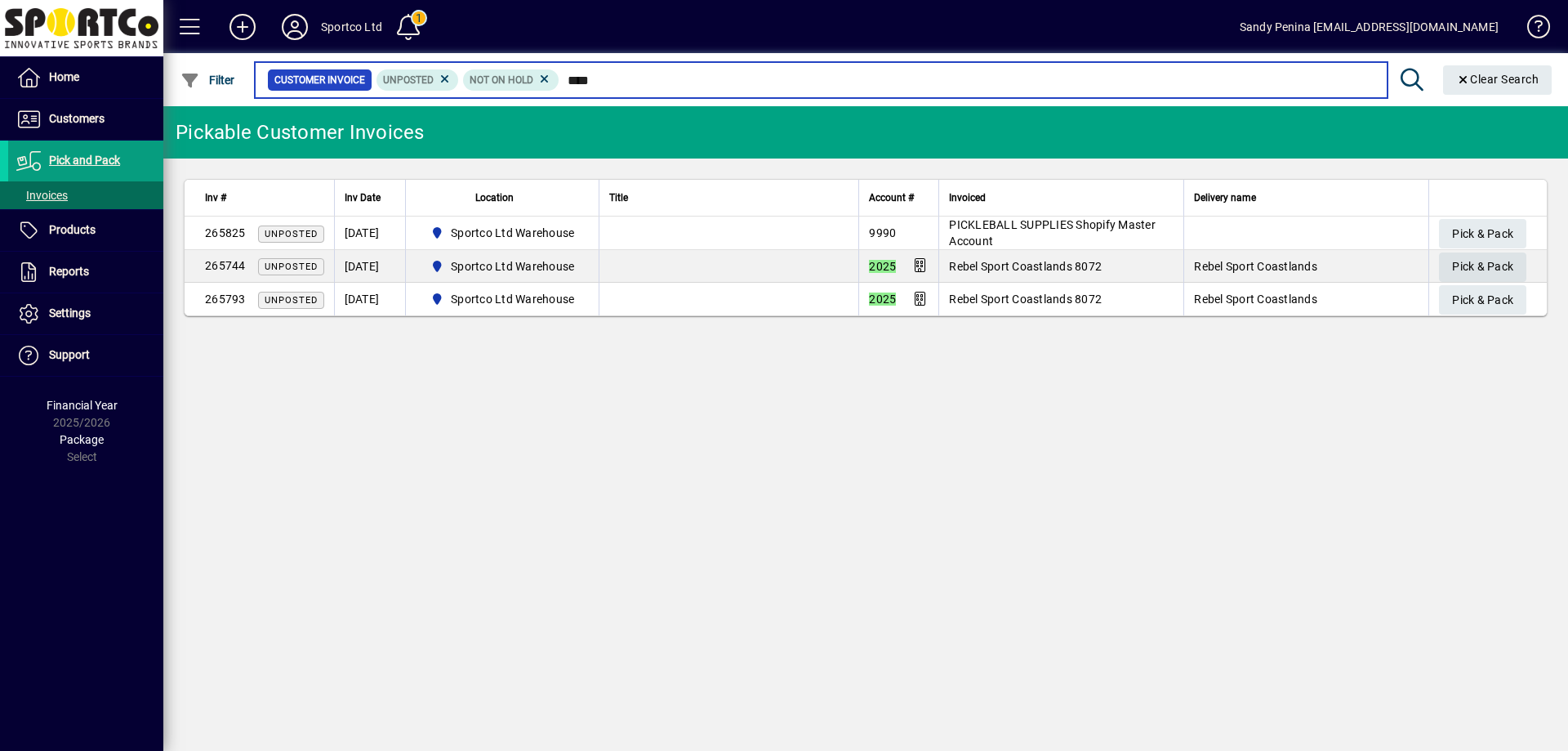
type input "****"
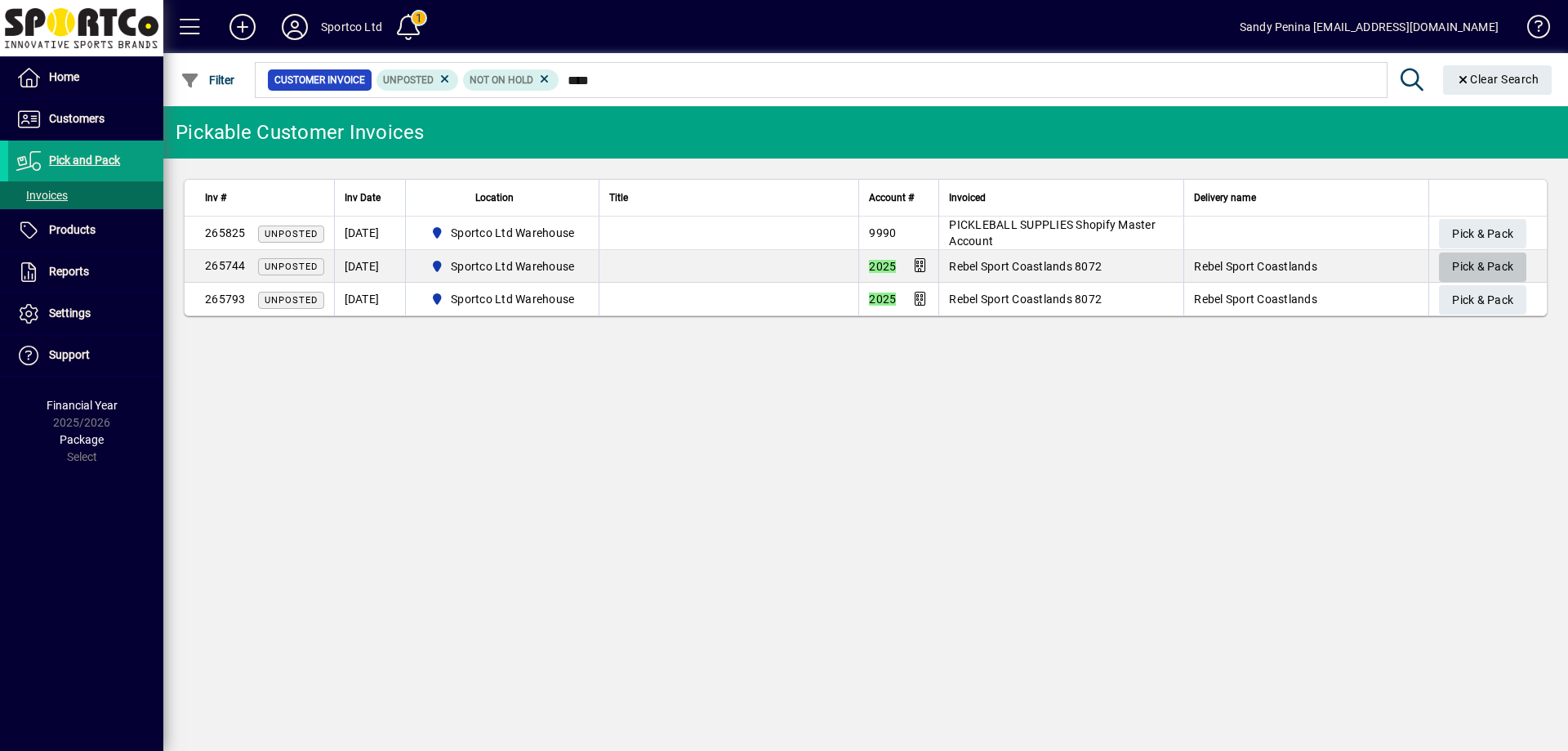
click at [1448, 262] on span "button" at bounding box center [1482, 267] width 87 height 40
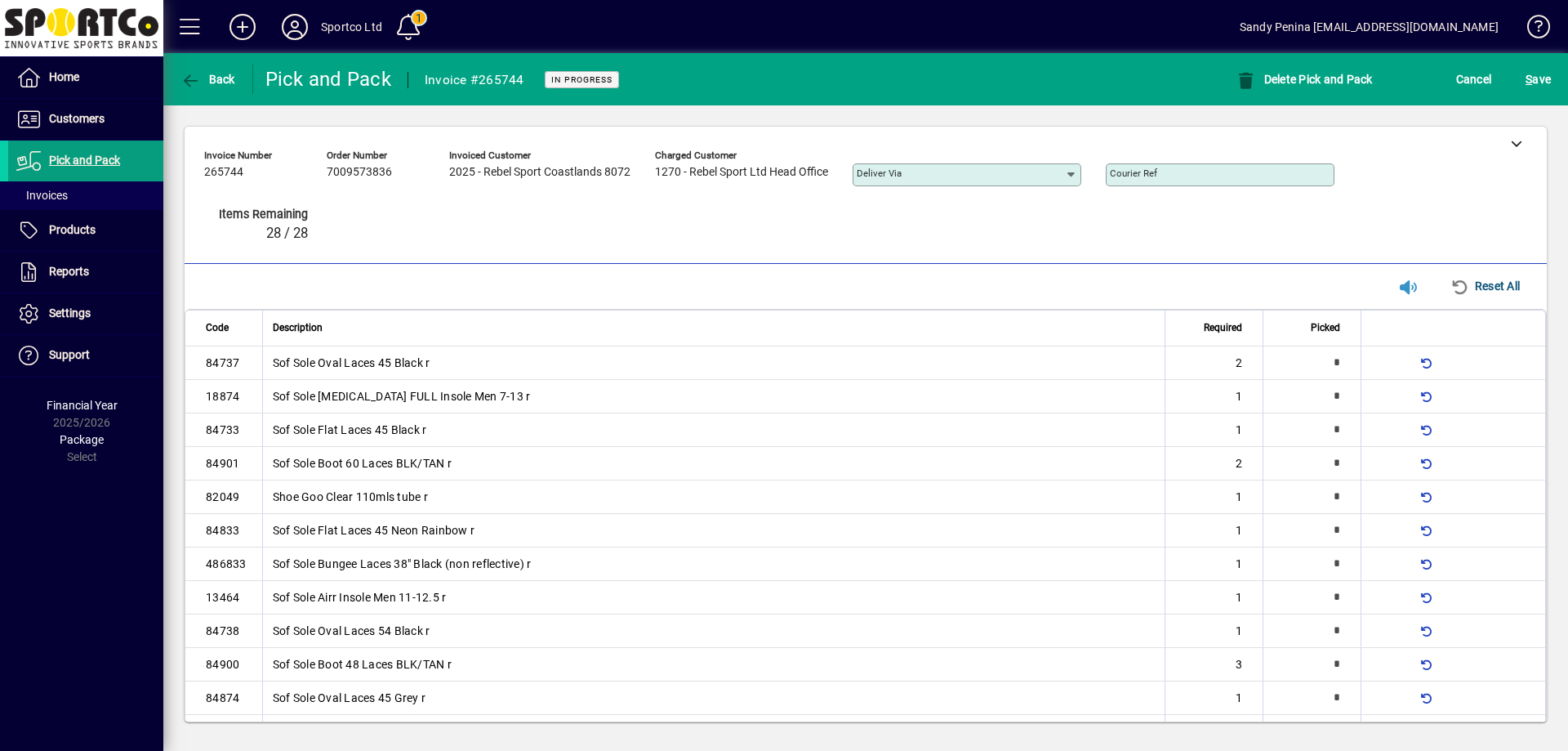
type input "*"
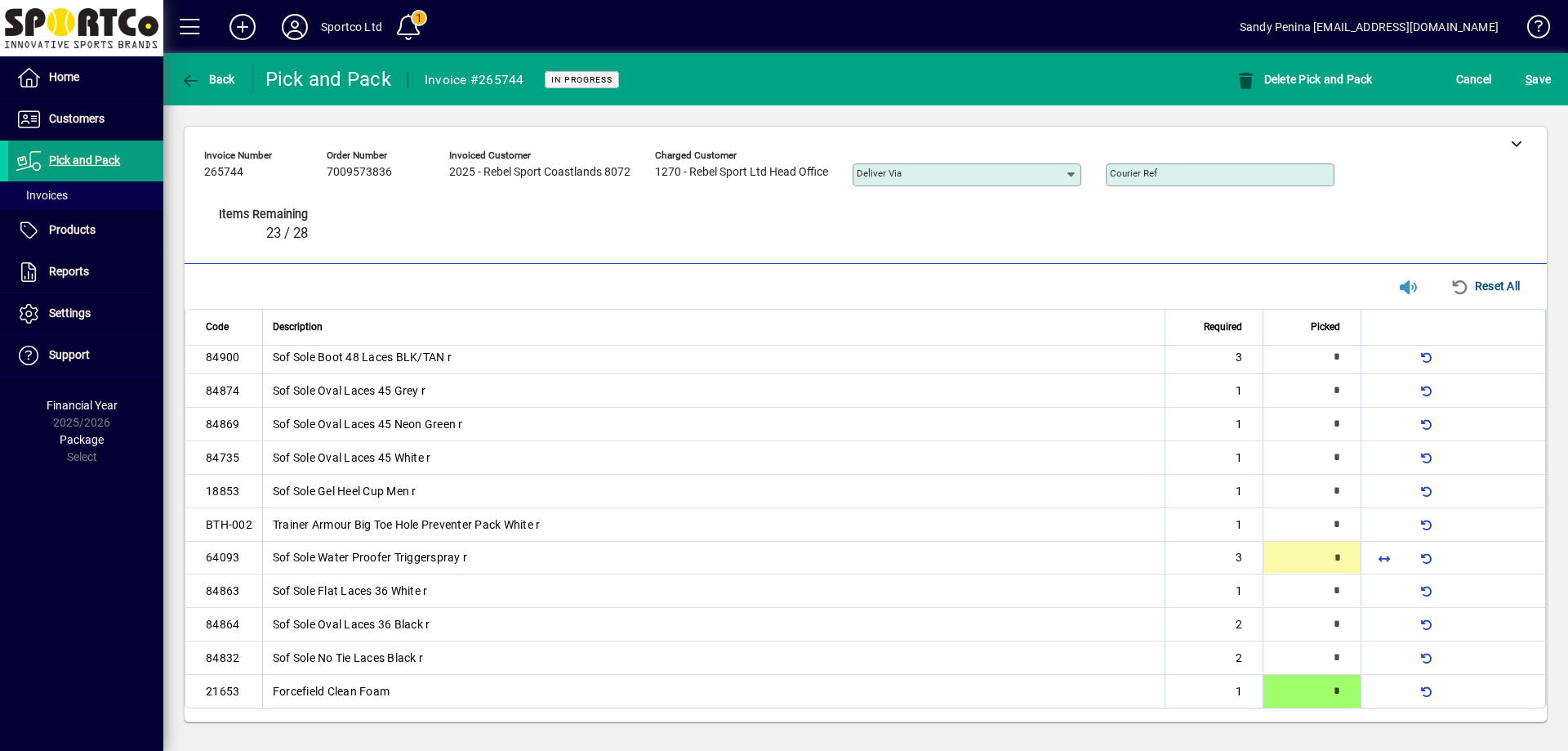
scroll to position [308, 0]
type input "*"
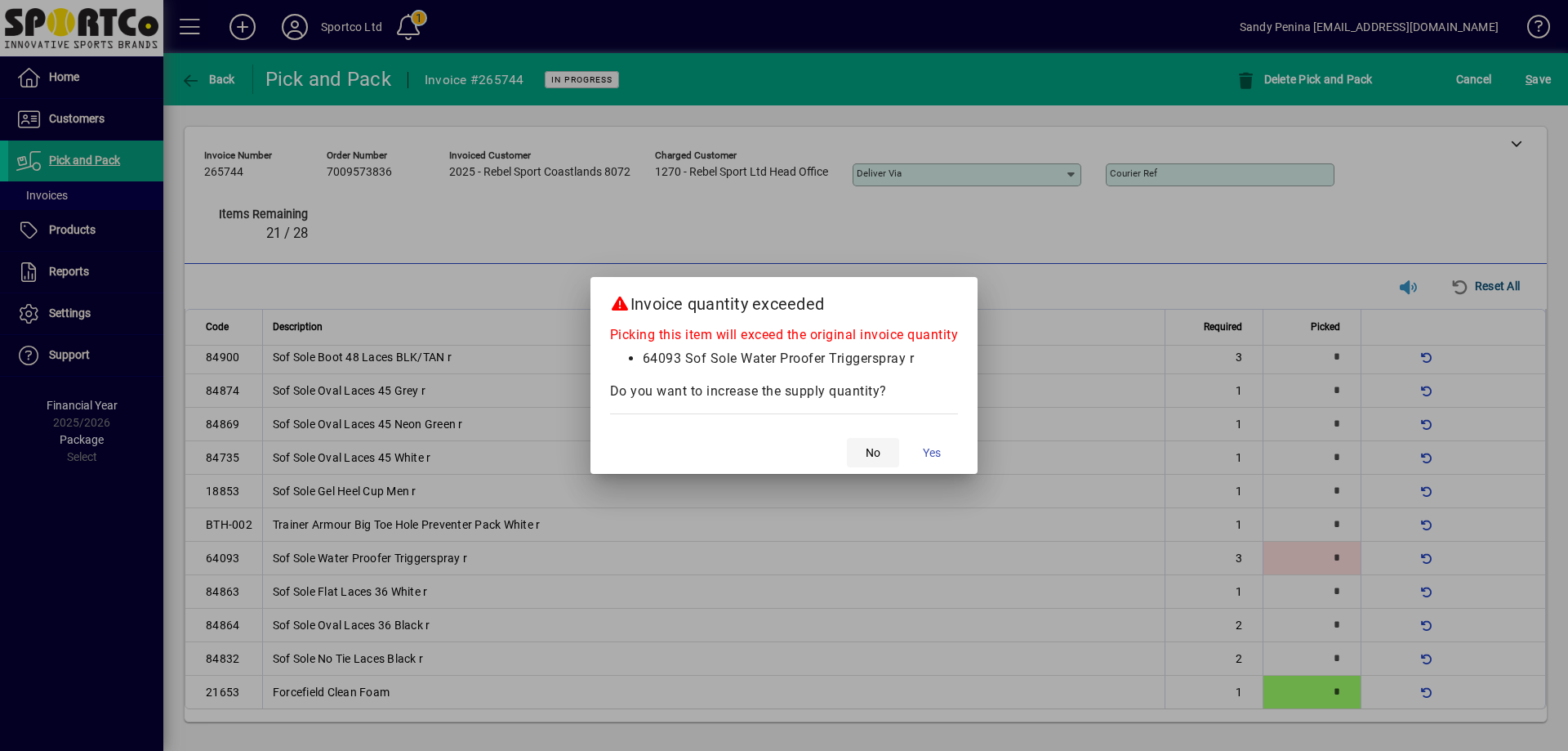
drag, startPoint x: 844, startPoint y: 469, endPoint x: 854, endPoint y: 455, distance: 17.2
click at [851, 461] on mat-dialog-actions "No Yes" at bounding box center [784, 452] width 388 height 43
click at [854, 454] on span "button" at bounding box center [873, 452] width 52 height 40
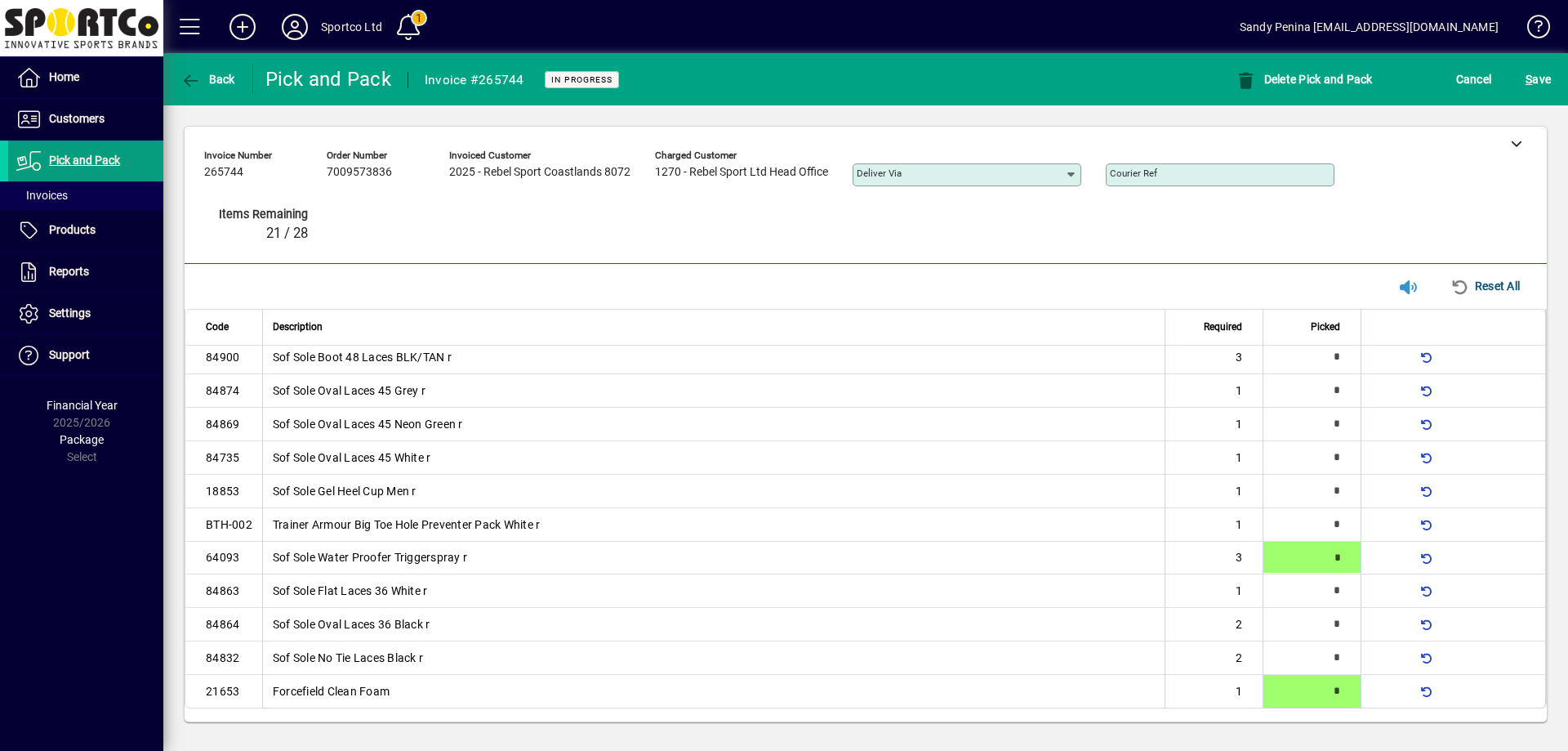
type input "*"
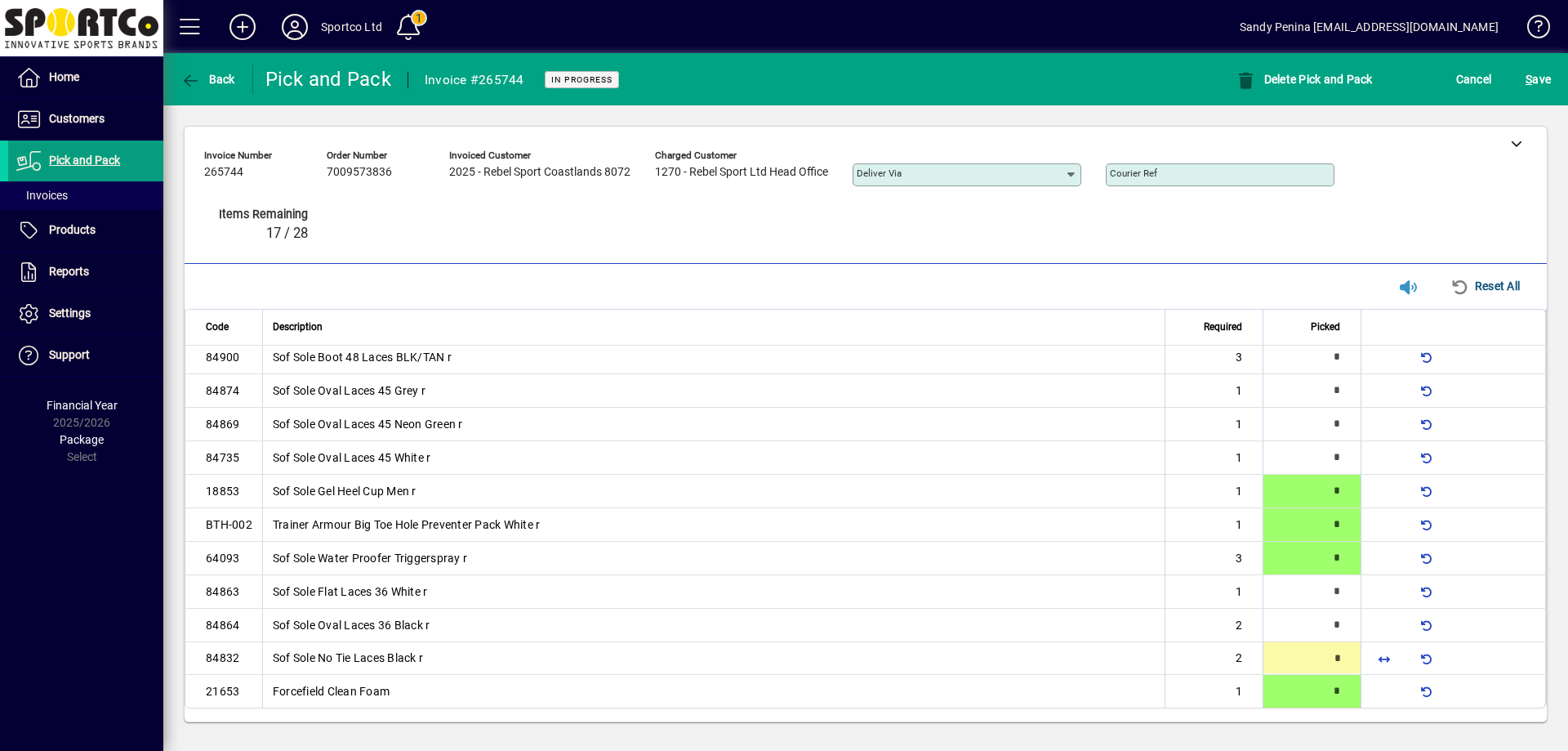
type input "*"
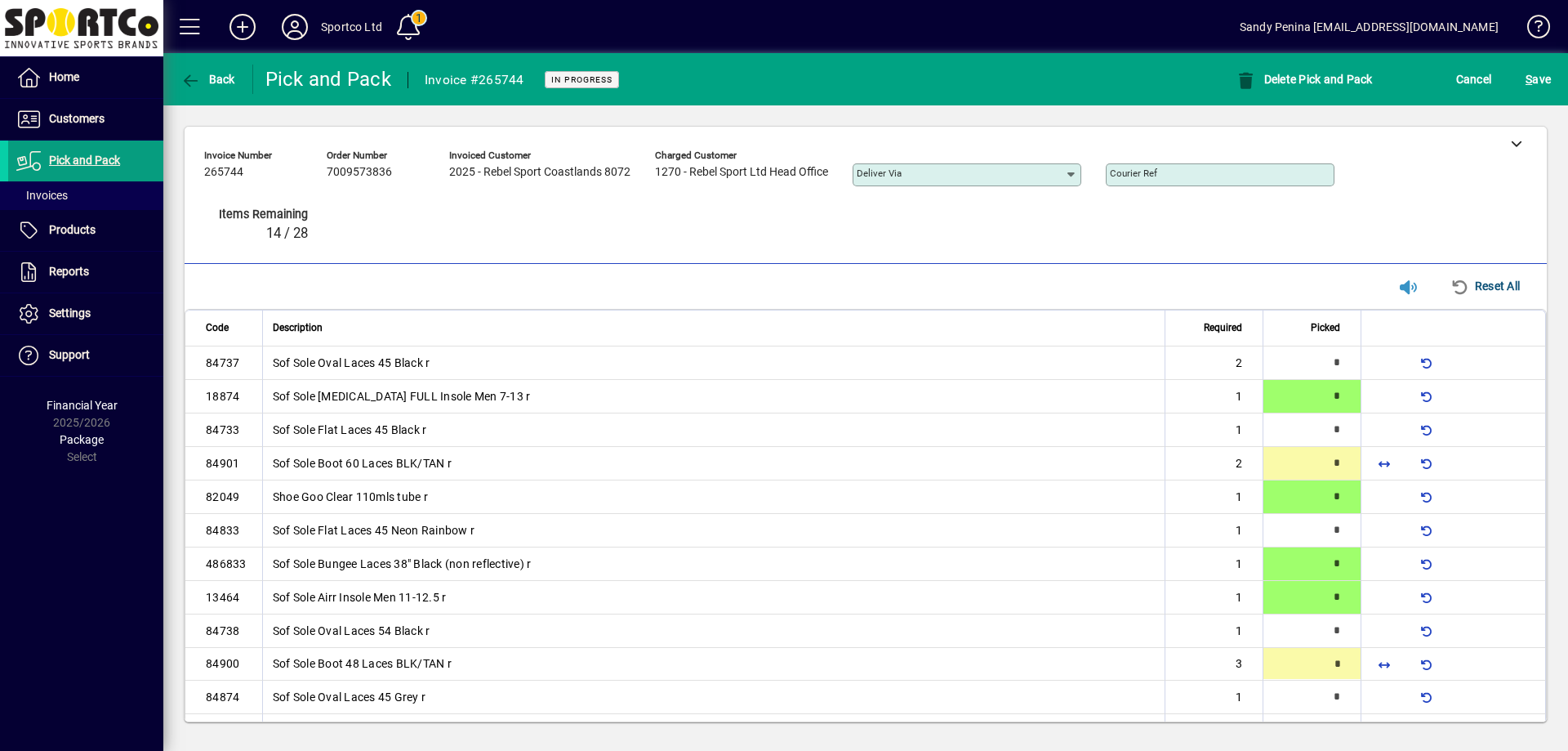
type input "*"
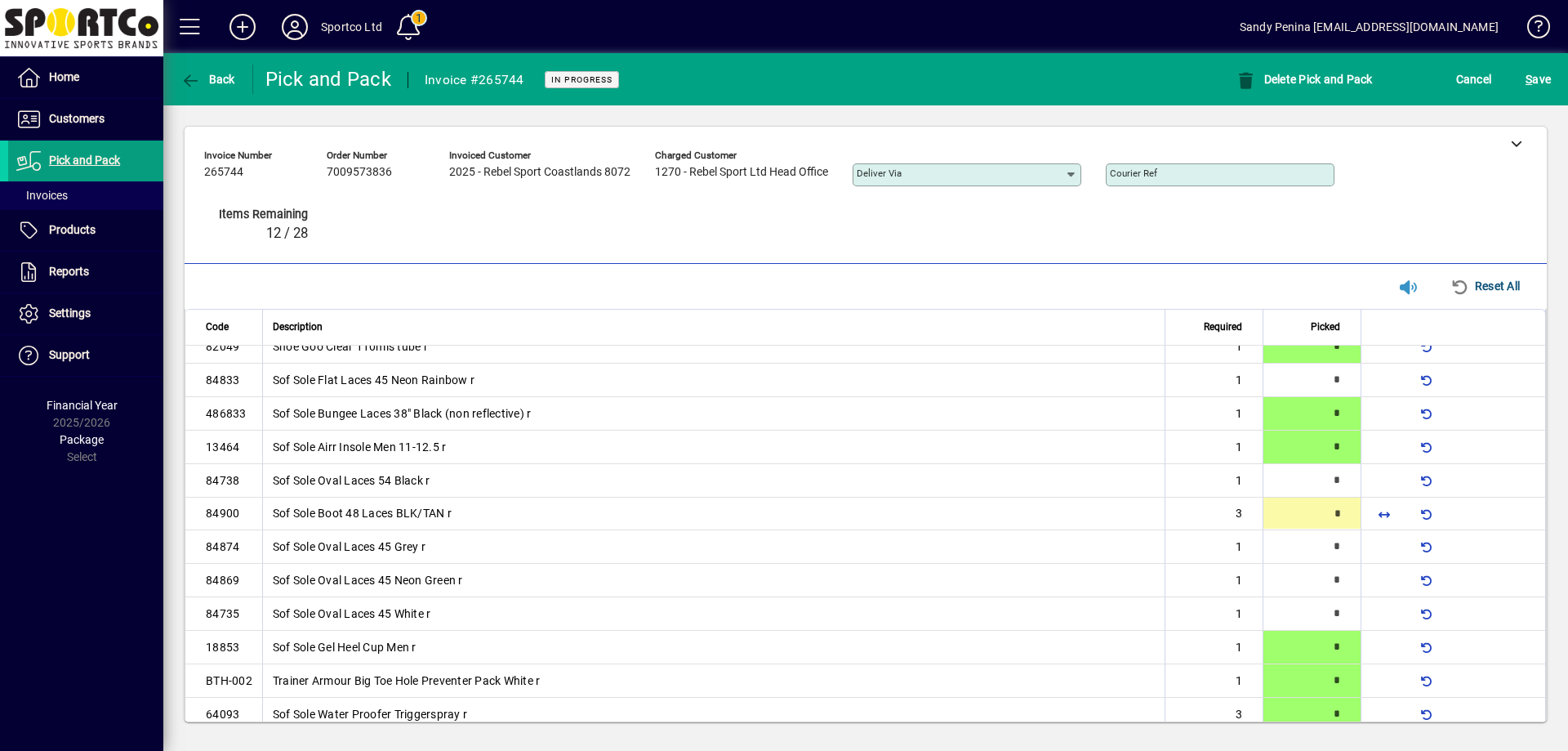
type input "*"
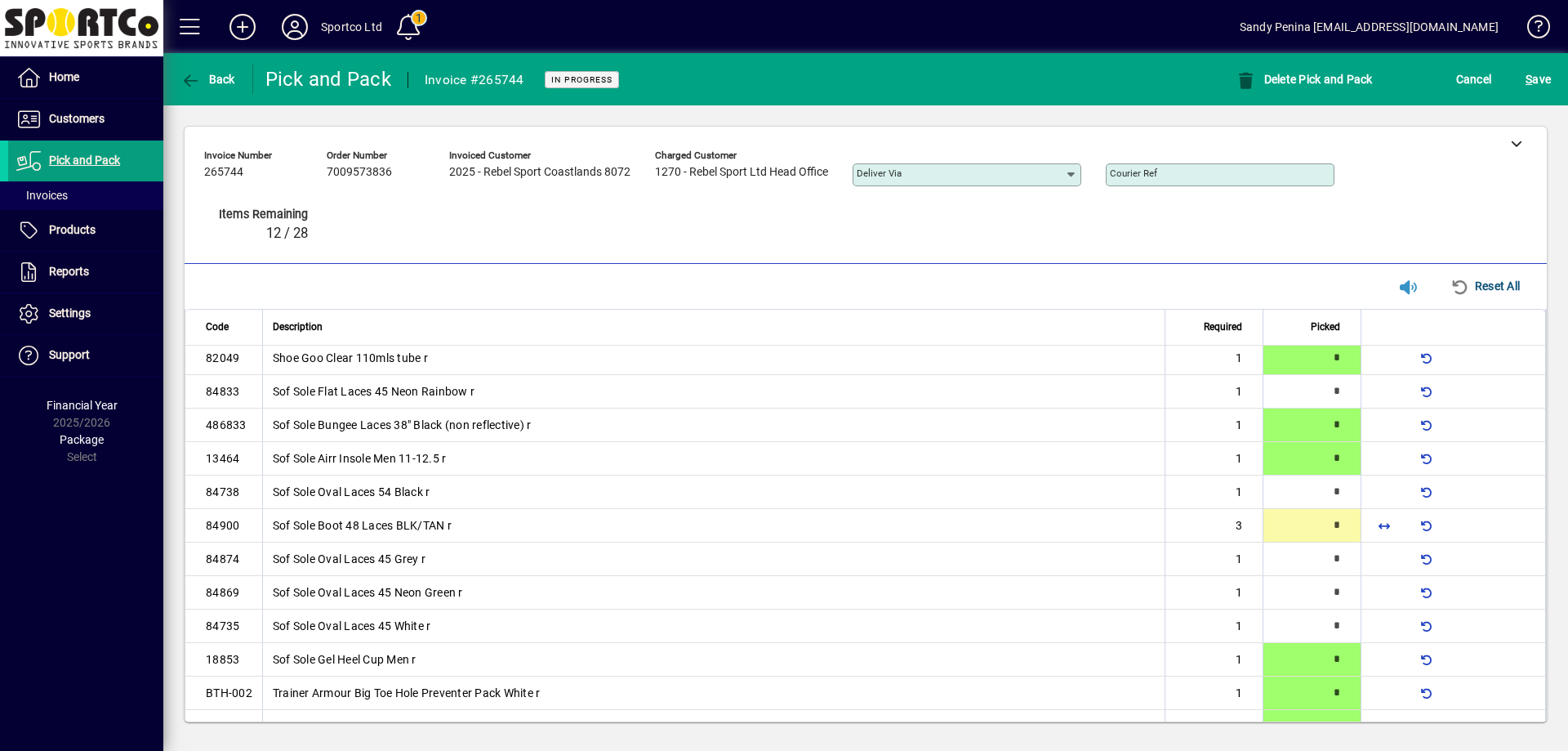
type input "*"
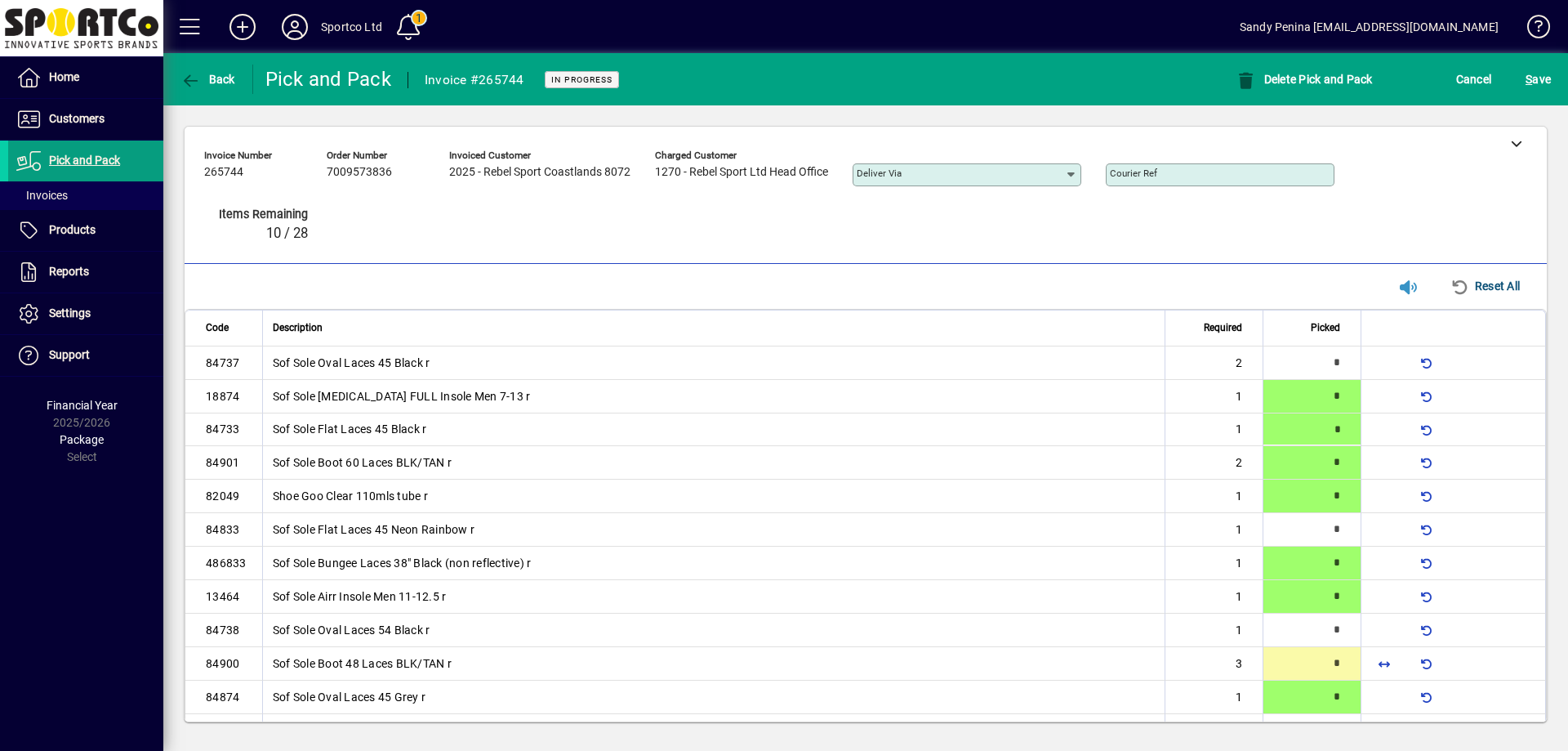
type input "*"
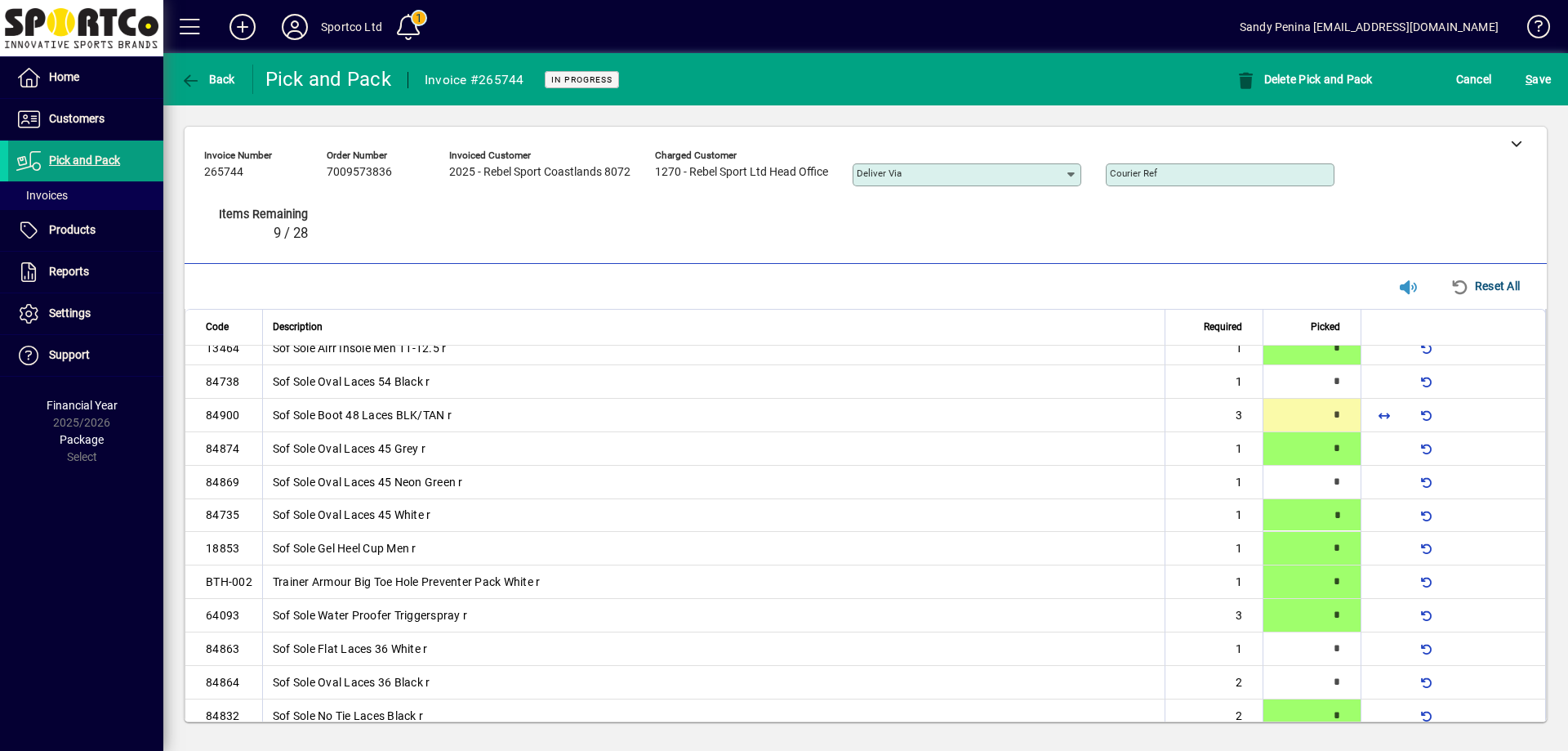
type input "*"
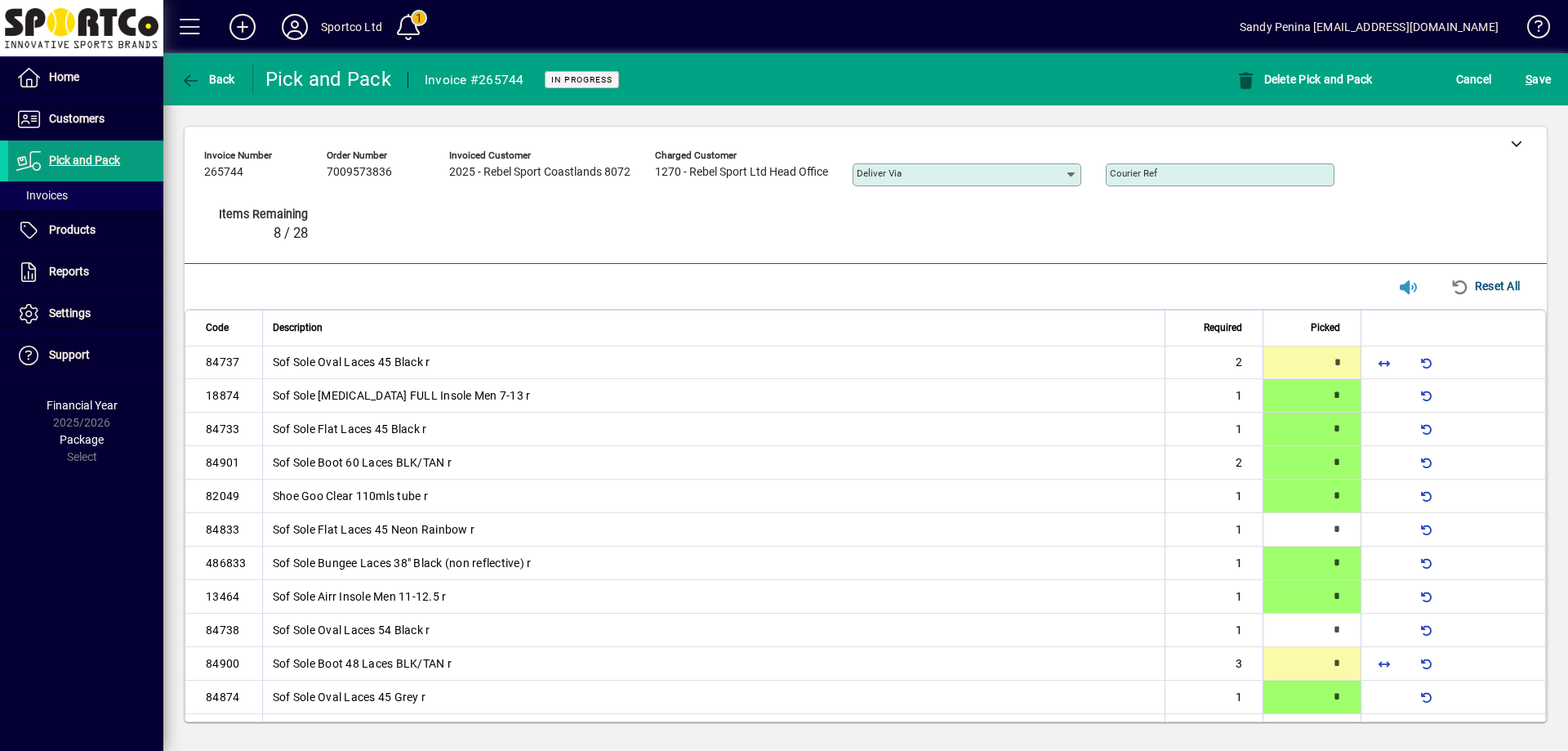
type input "*"
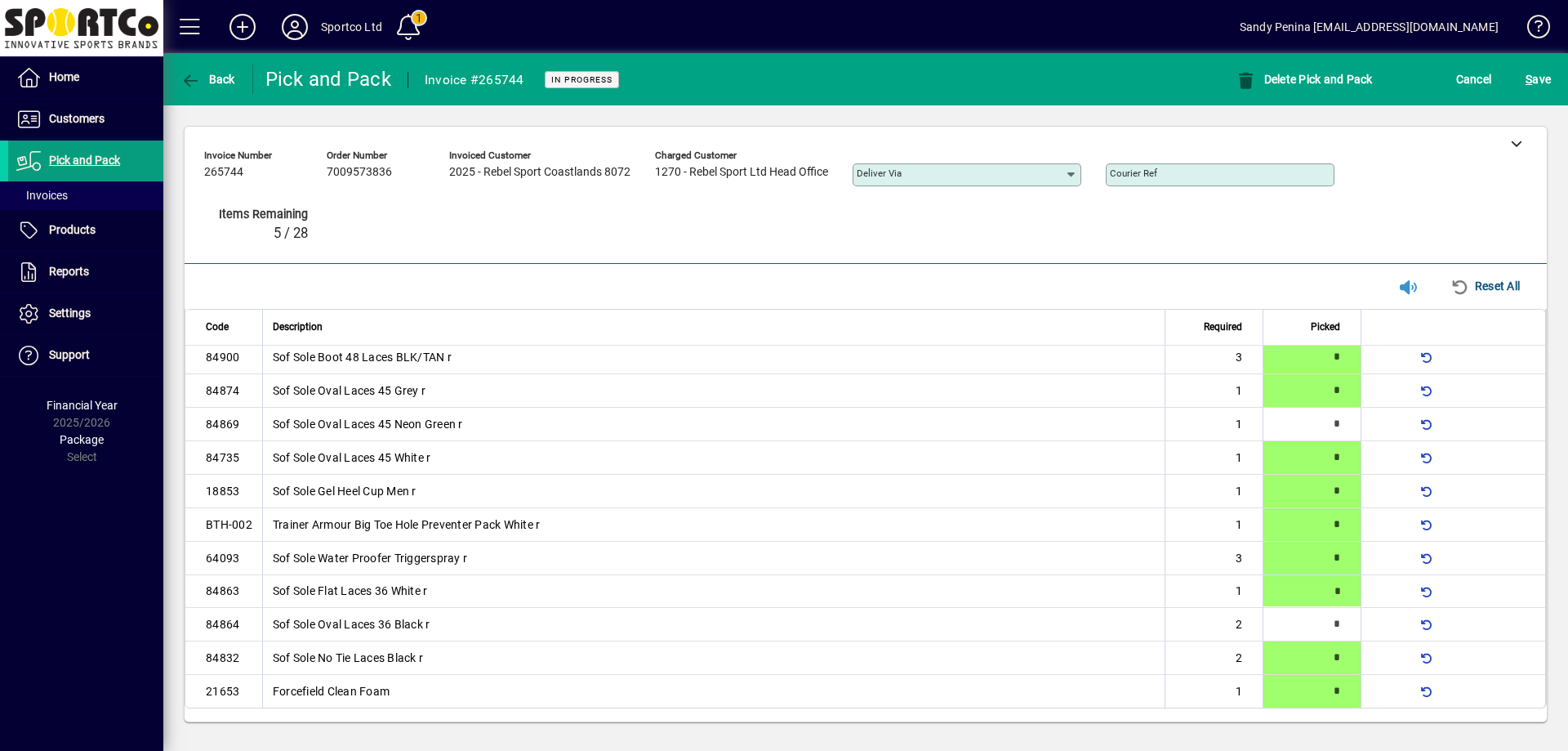
type input "*"
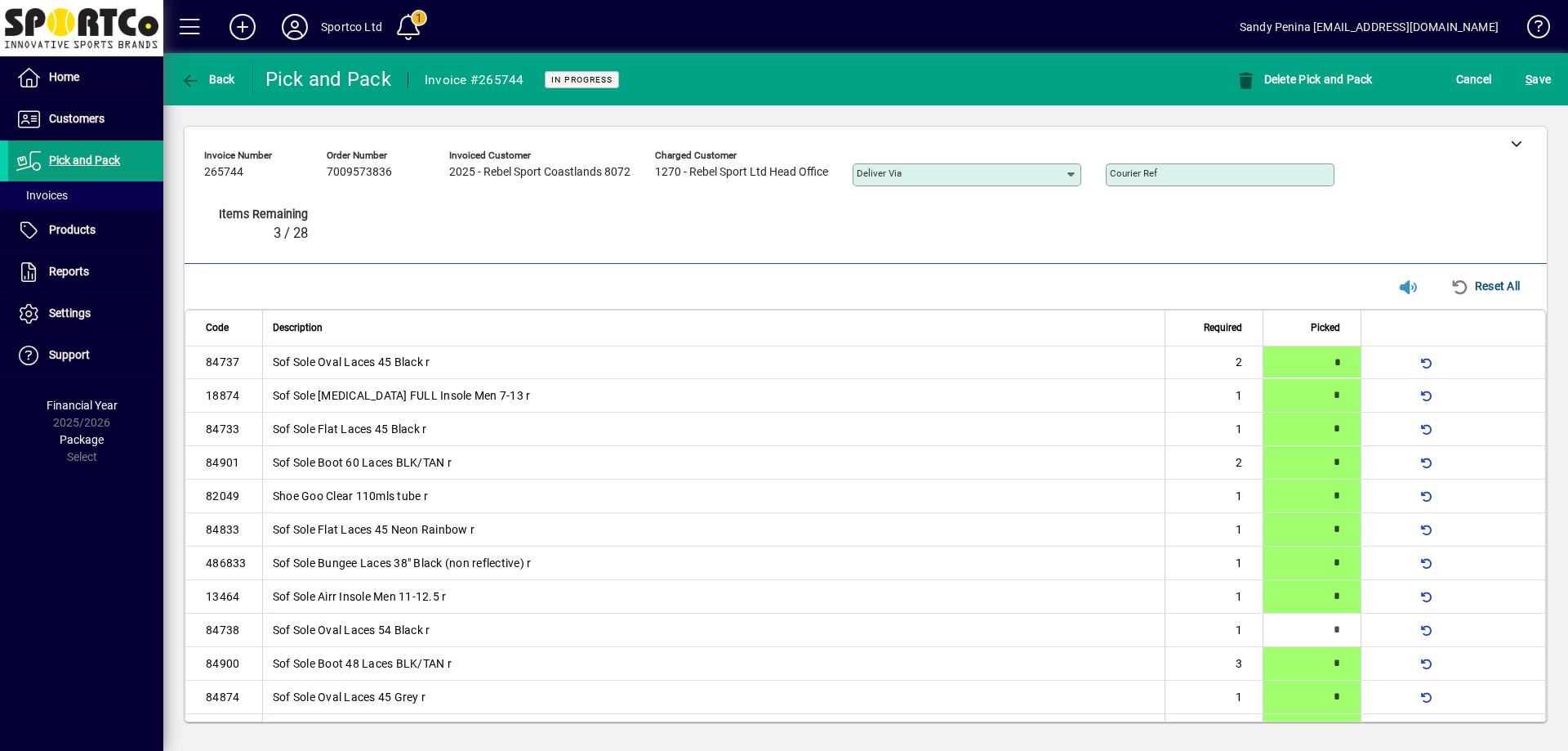
type input "*"
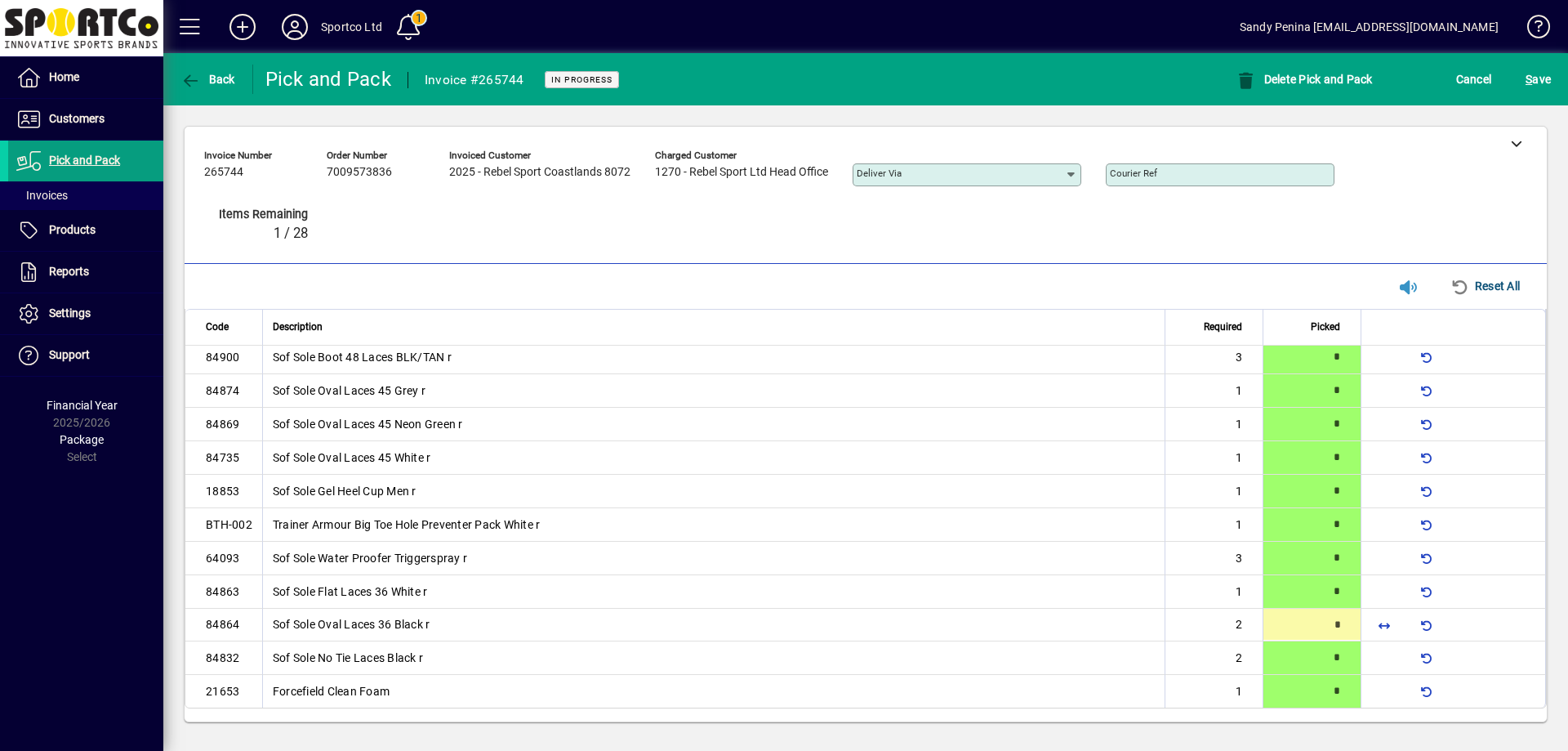
type input "*"
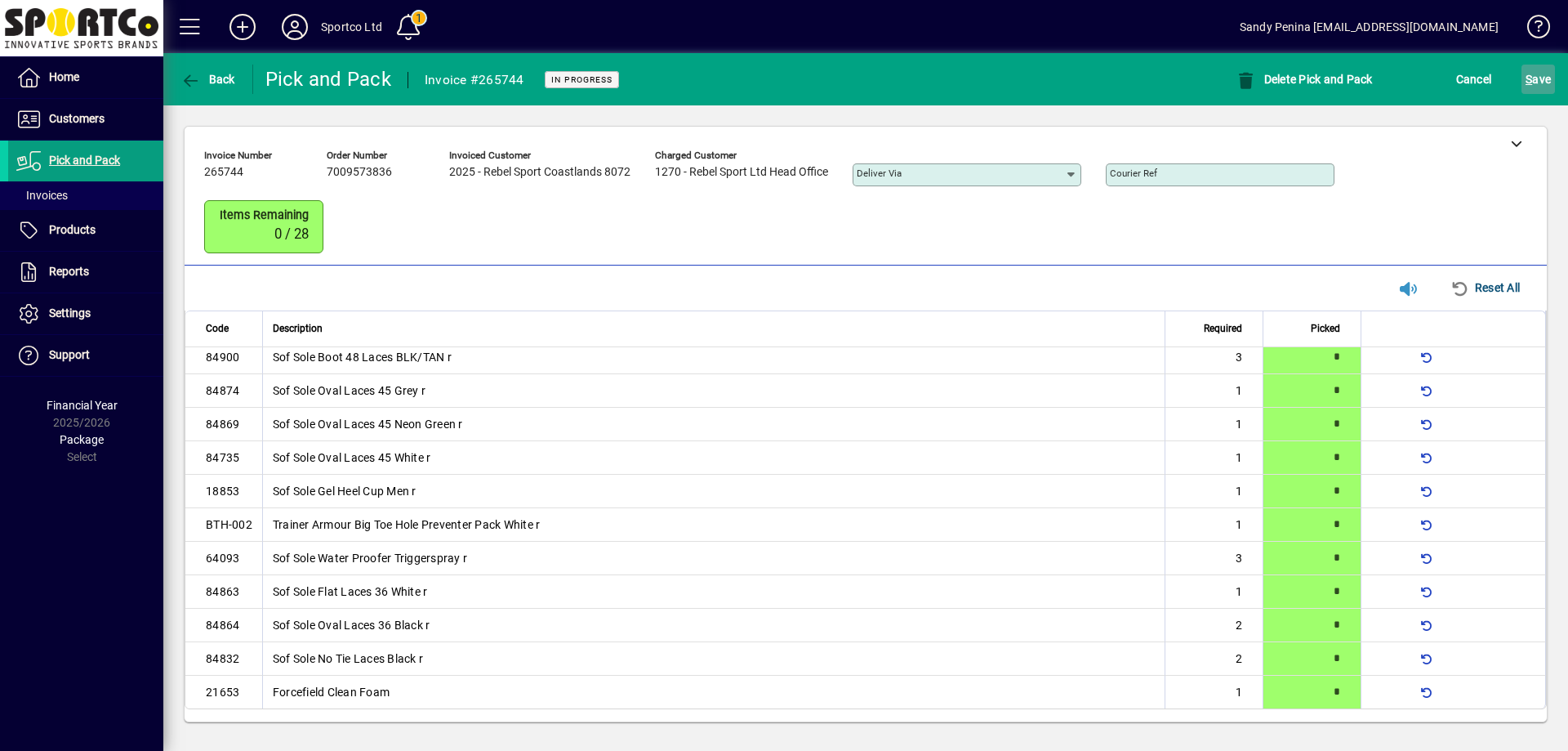
click at [1540, 81] on span "S ave" at bounding box center [1538, 79] width 25 height 26
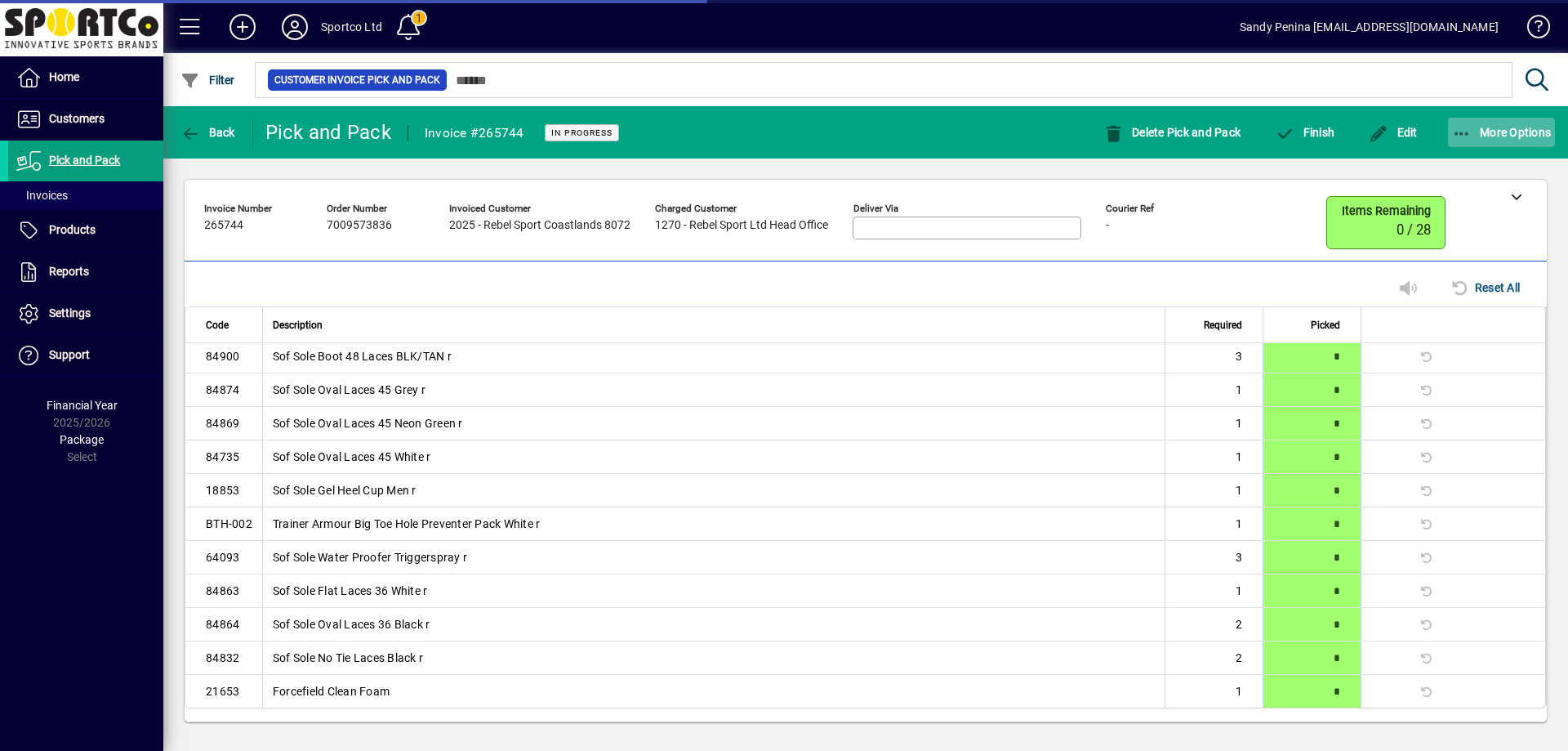
scroll to position [264, 0]
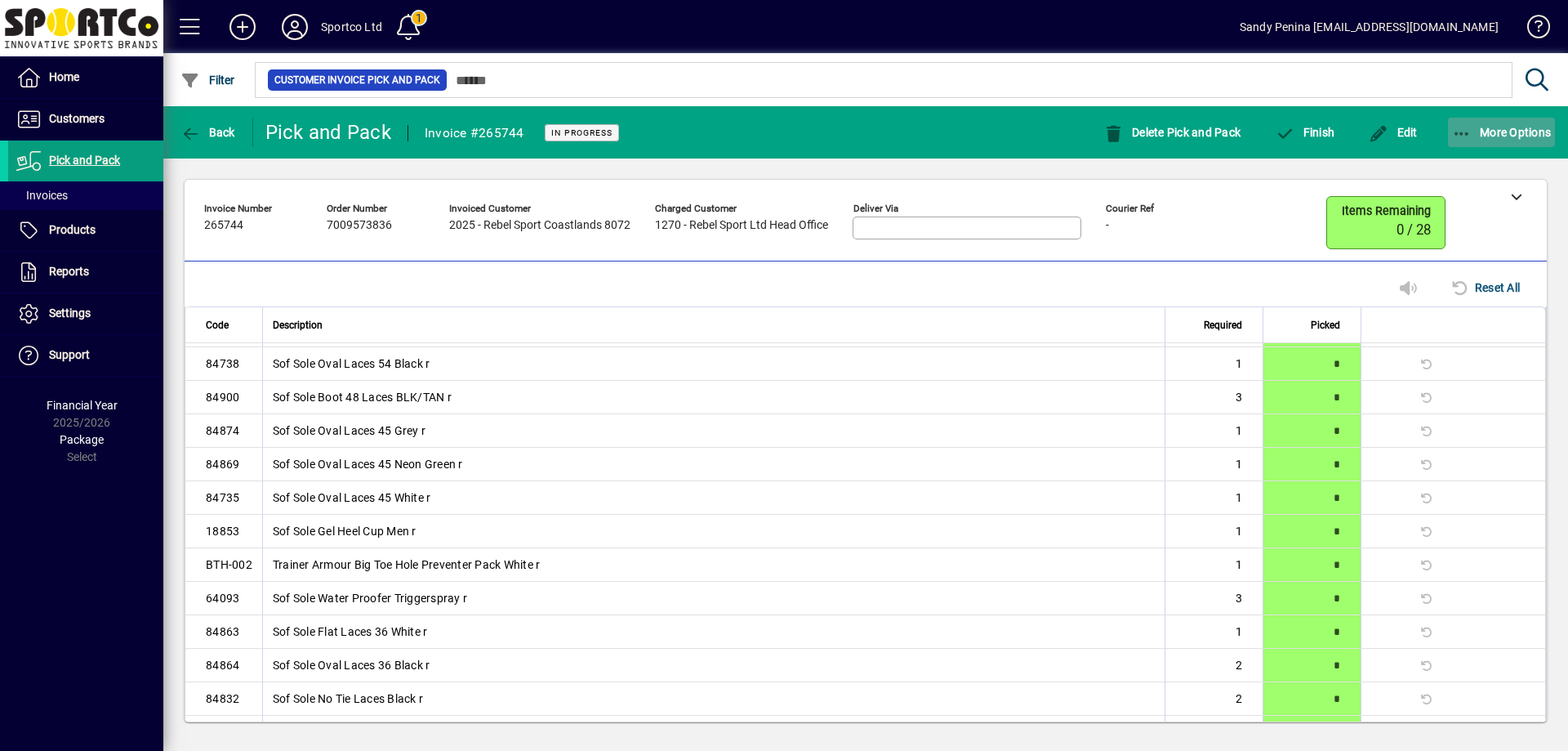
click at [1491, 130] on span "More Options" at bounding box center [1501, 132] width 100 height 13
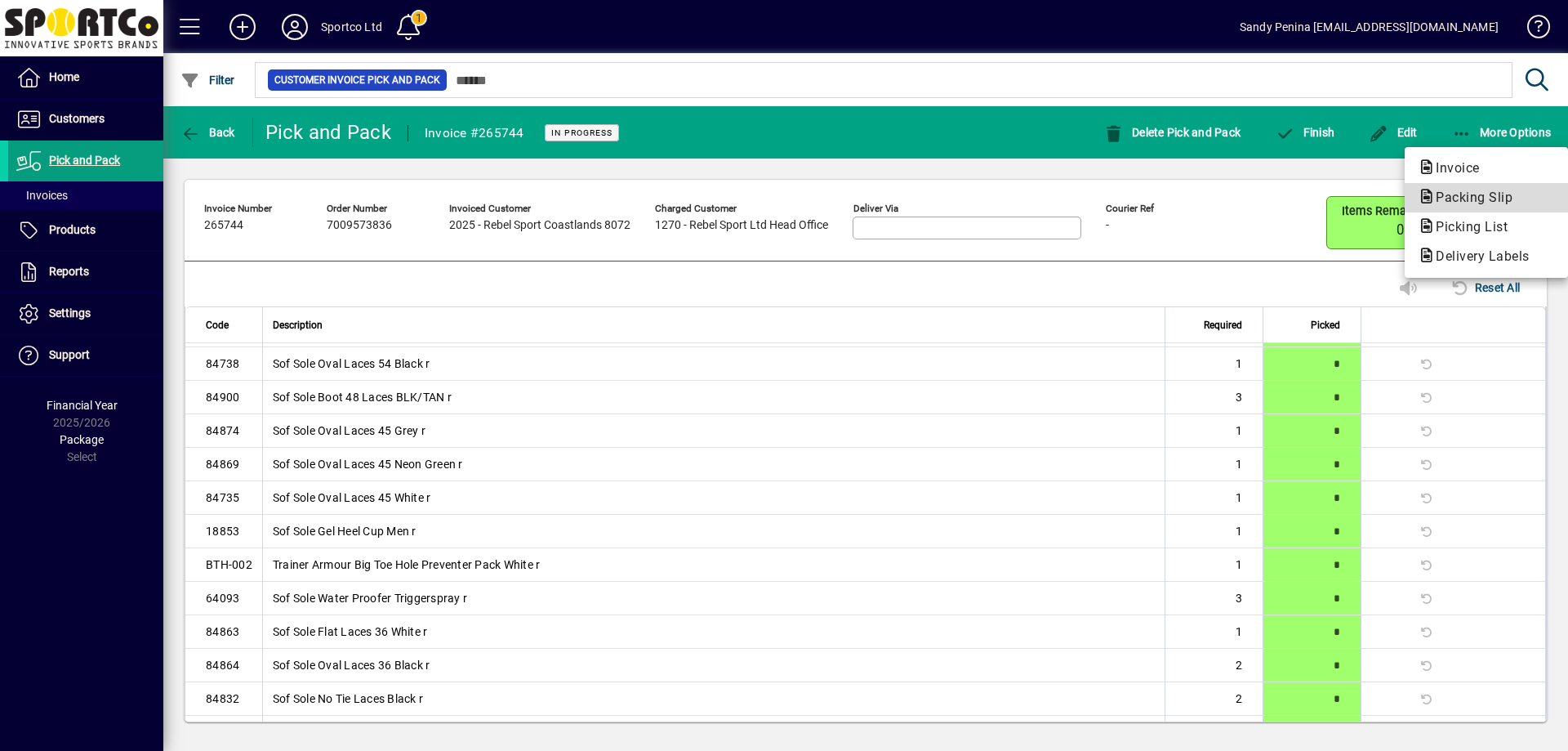
click at [1498, 196] on span "Packing Slip" at bounding box center [1469, 197] width 102 height 15
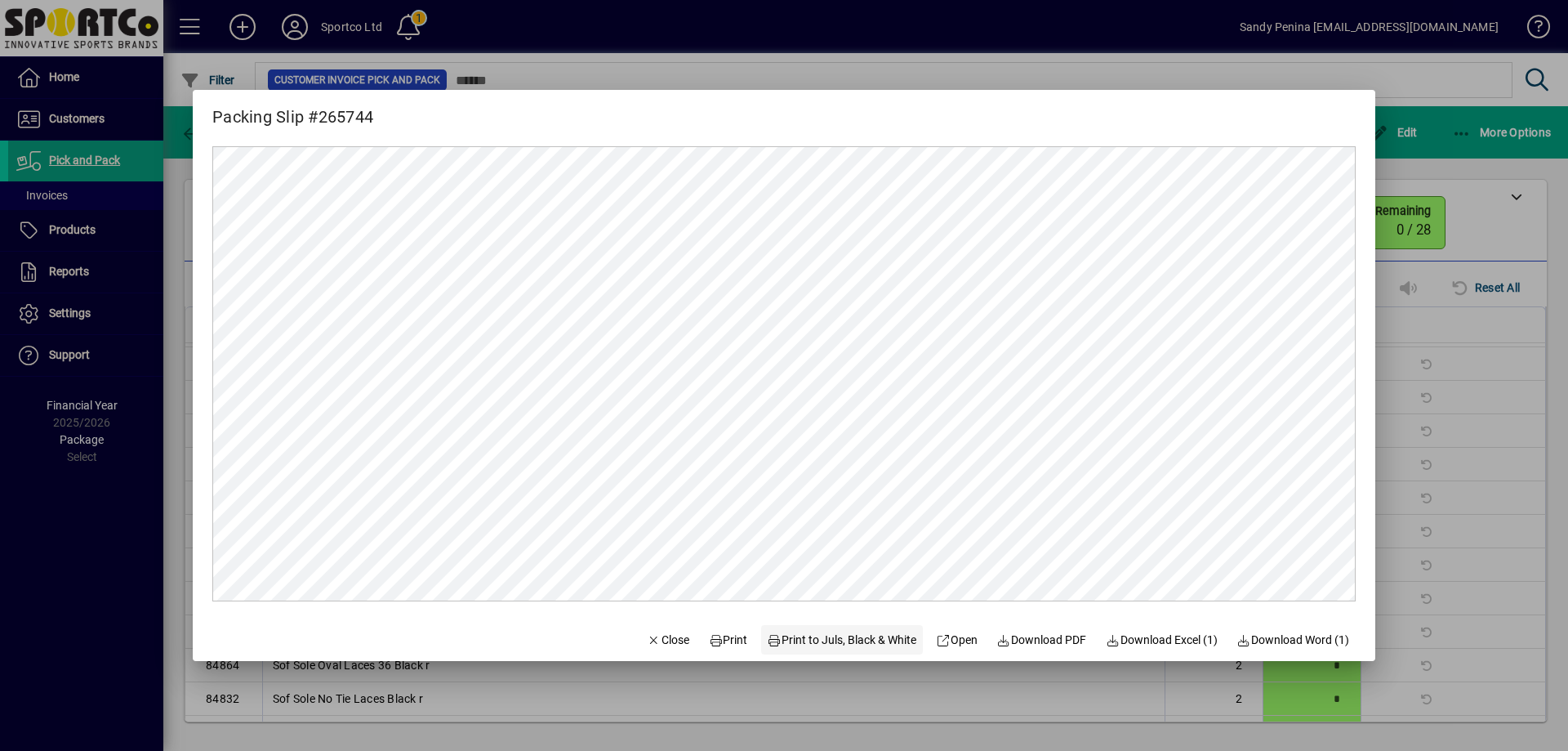
scroll to position [0, 0]
click at [716, 637] on span "Print" at bounding box center [728, 639] width 40 height 17
click at [657, 634] on span "Close" at bounding box center [667, 639] width 42 height 17
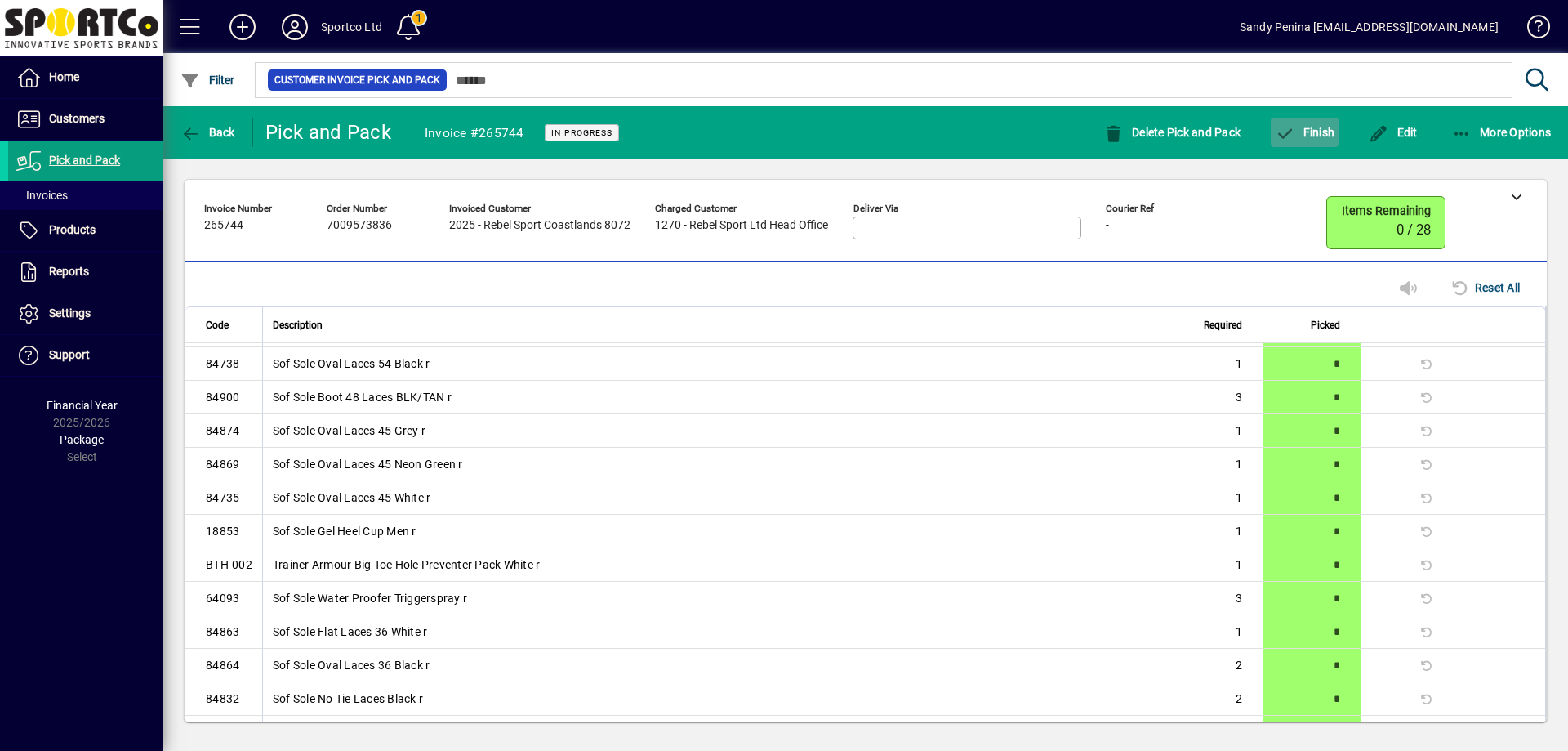
click at [1314, 123] on span "button" at bounding box center [1304, 132] width 67 height 40
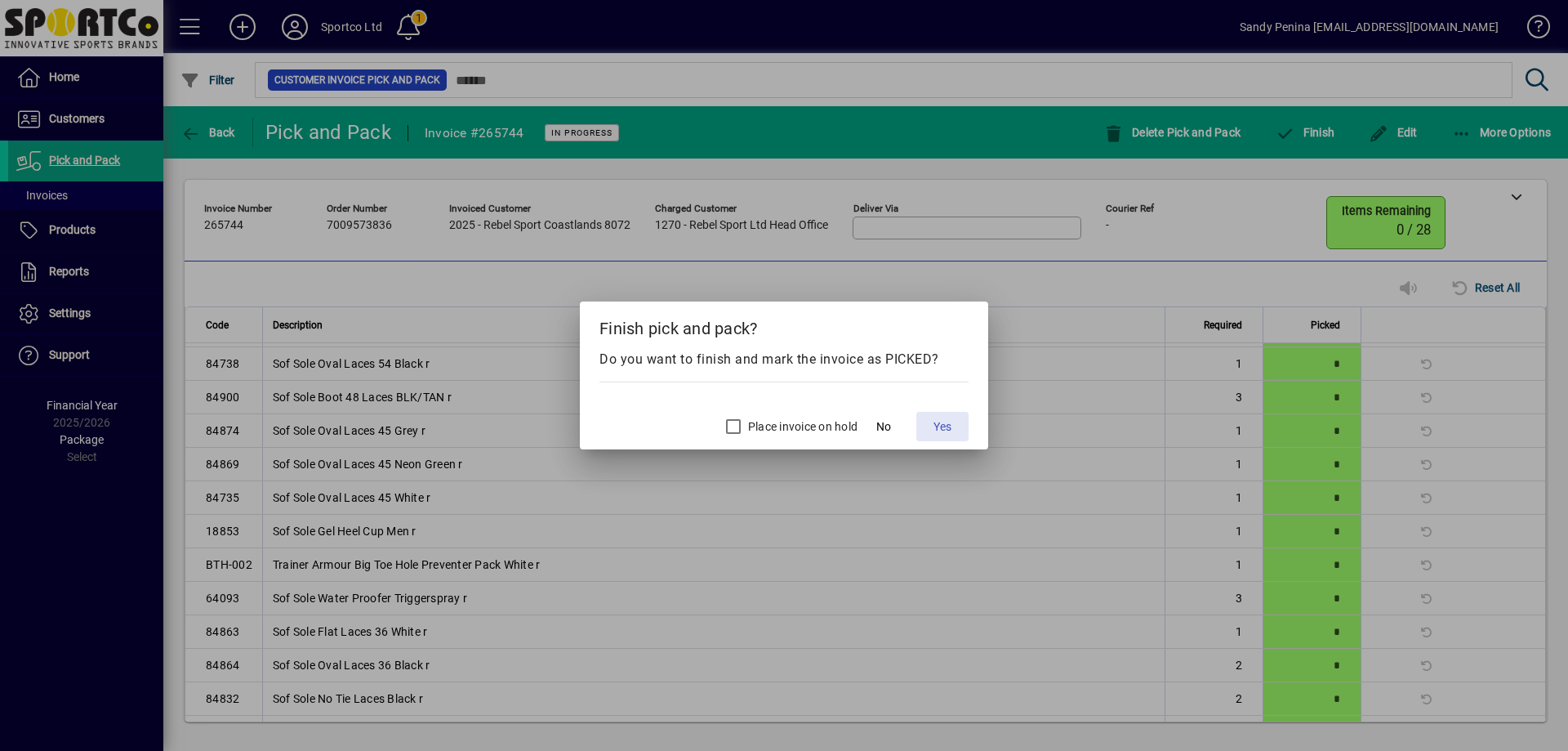
click at [940, 423] on span "Yes" at bounding box center [942, 426] width 18 height 17
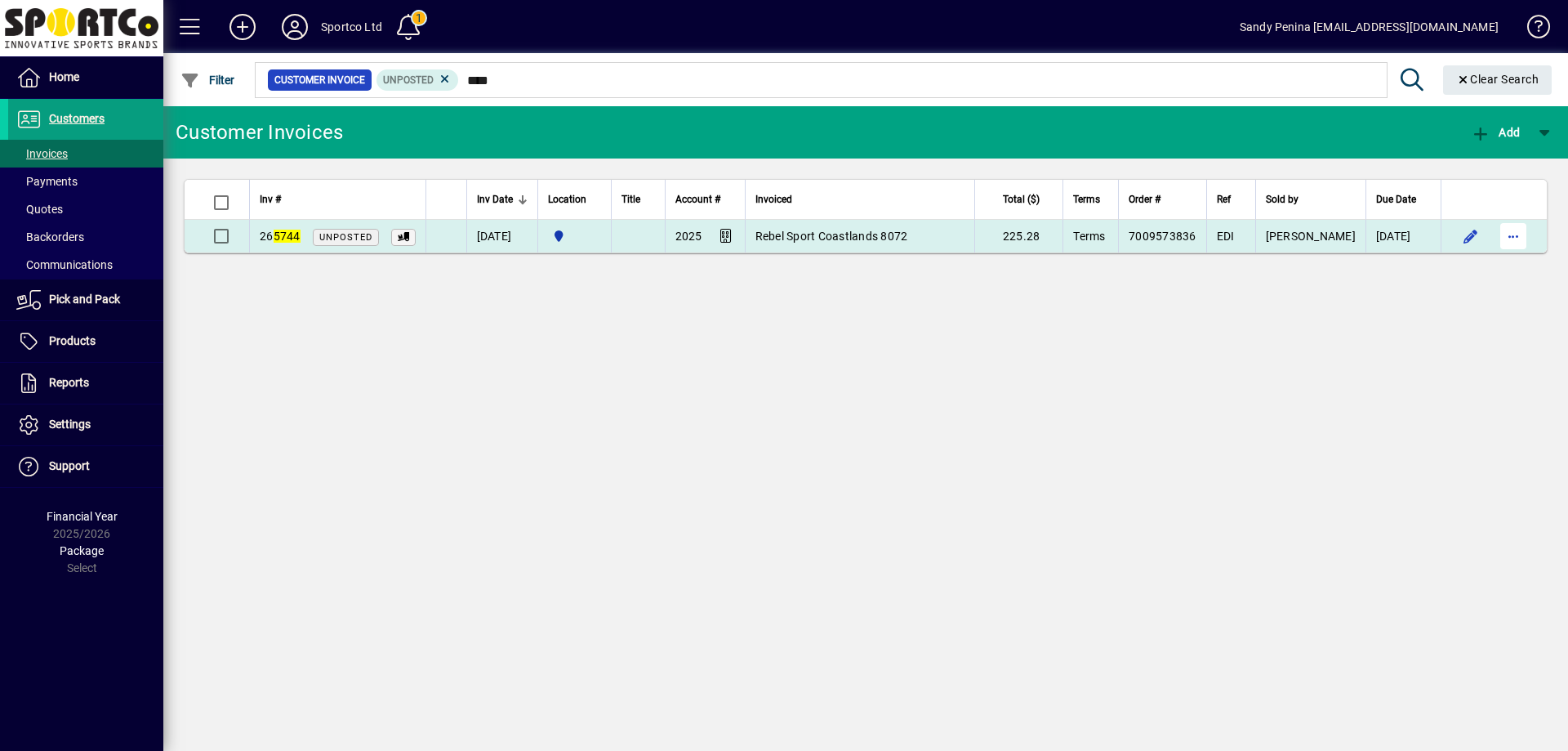
type input "****"
click at [1510, 232] on span "button" at bounding box center [1513, 237] width 40 height 40
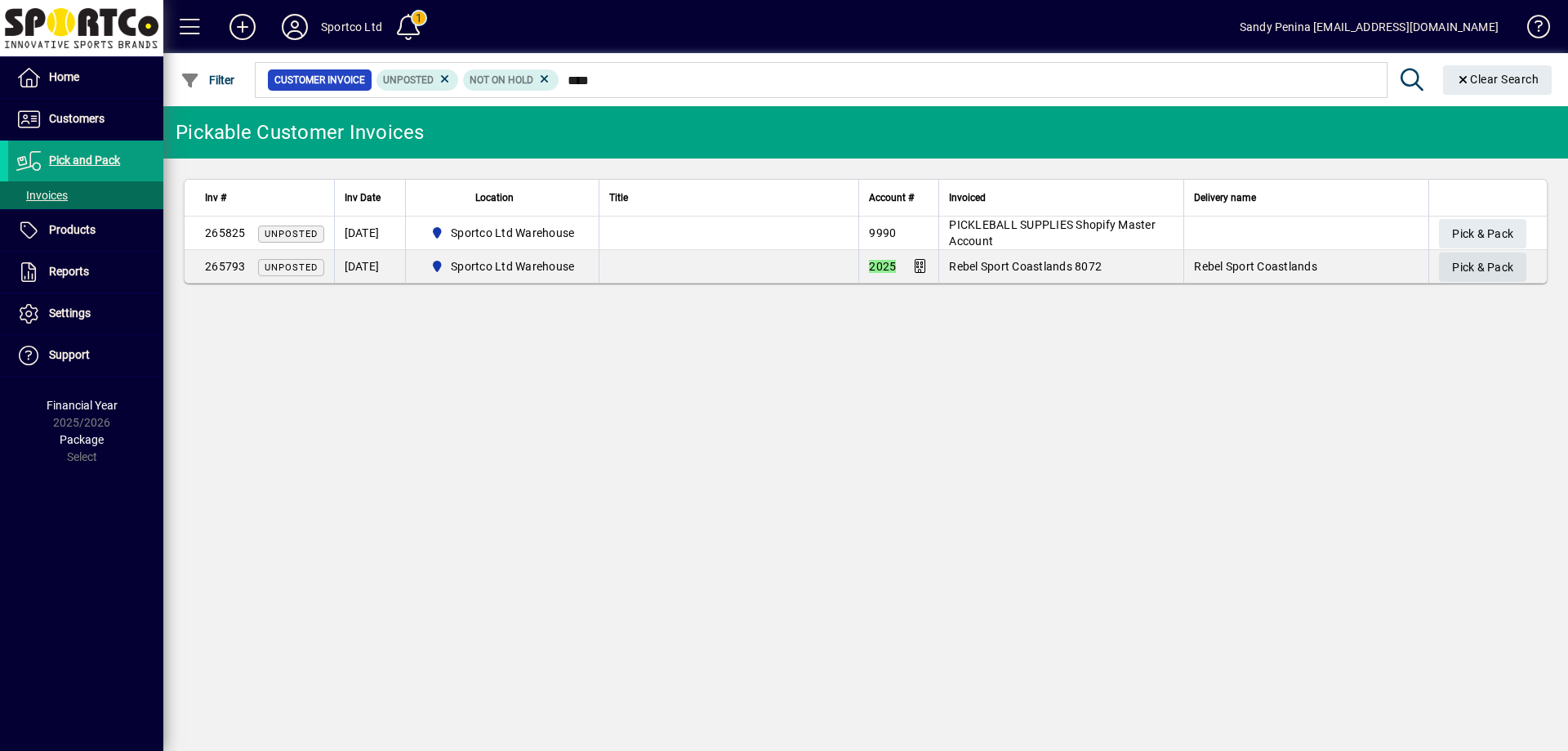
type input "****"
click at [1470, 266] on span "Pick & Pack" at bounding box center [1483, 267] width 61 height 27
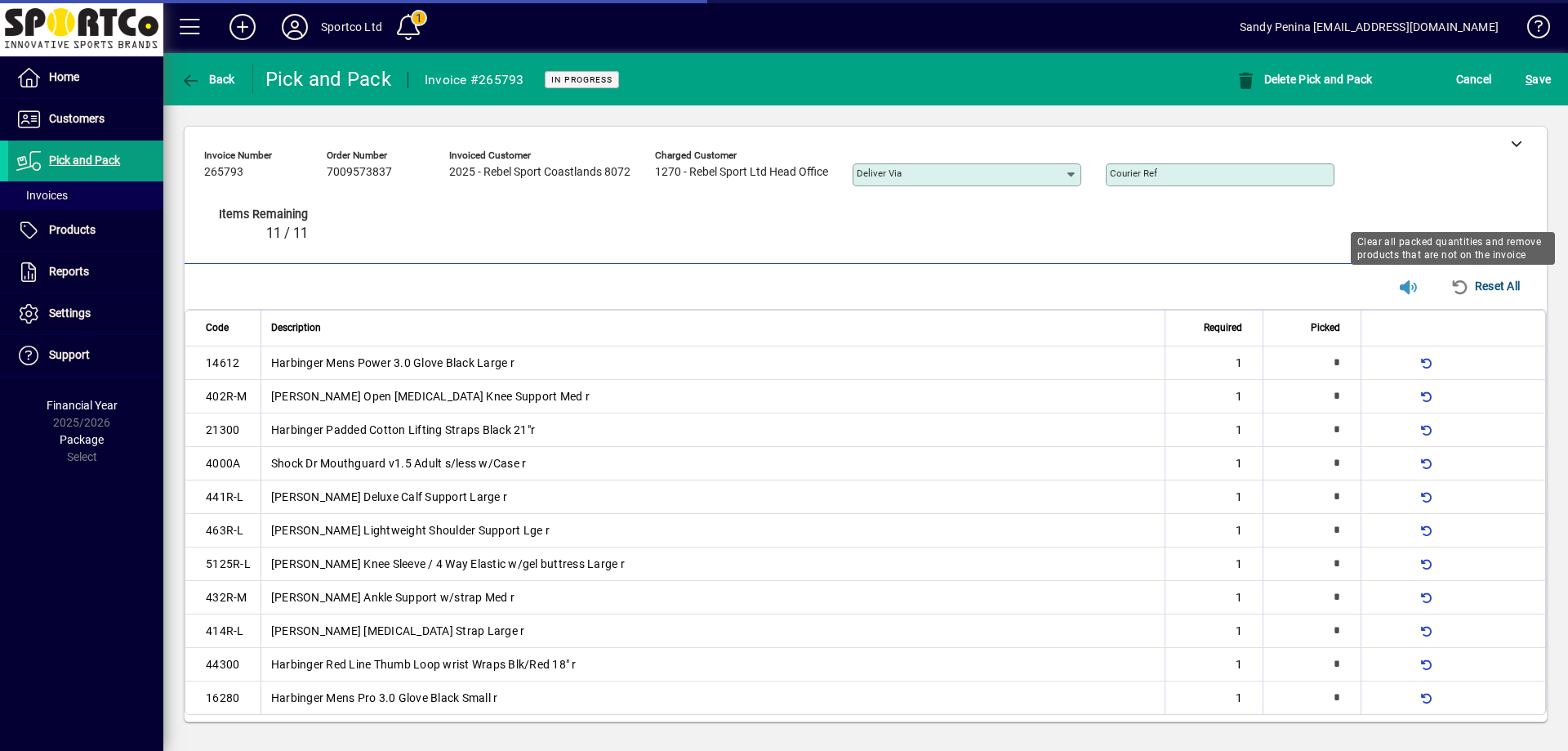
type input "*"
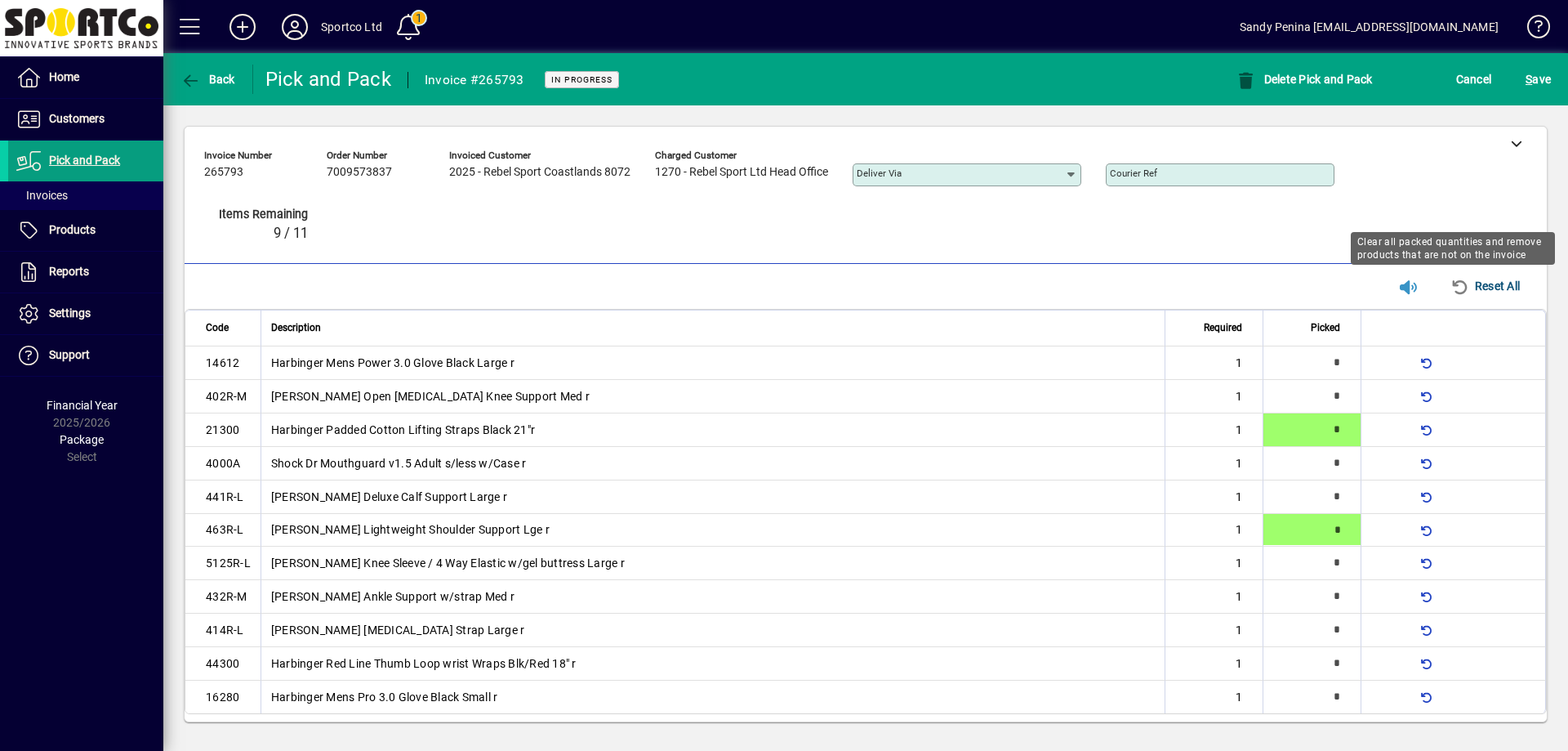
type input "*"
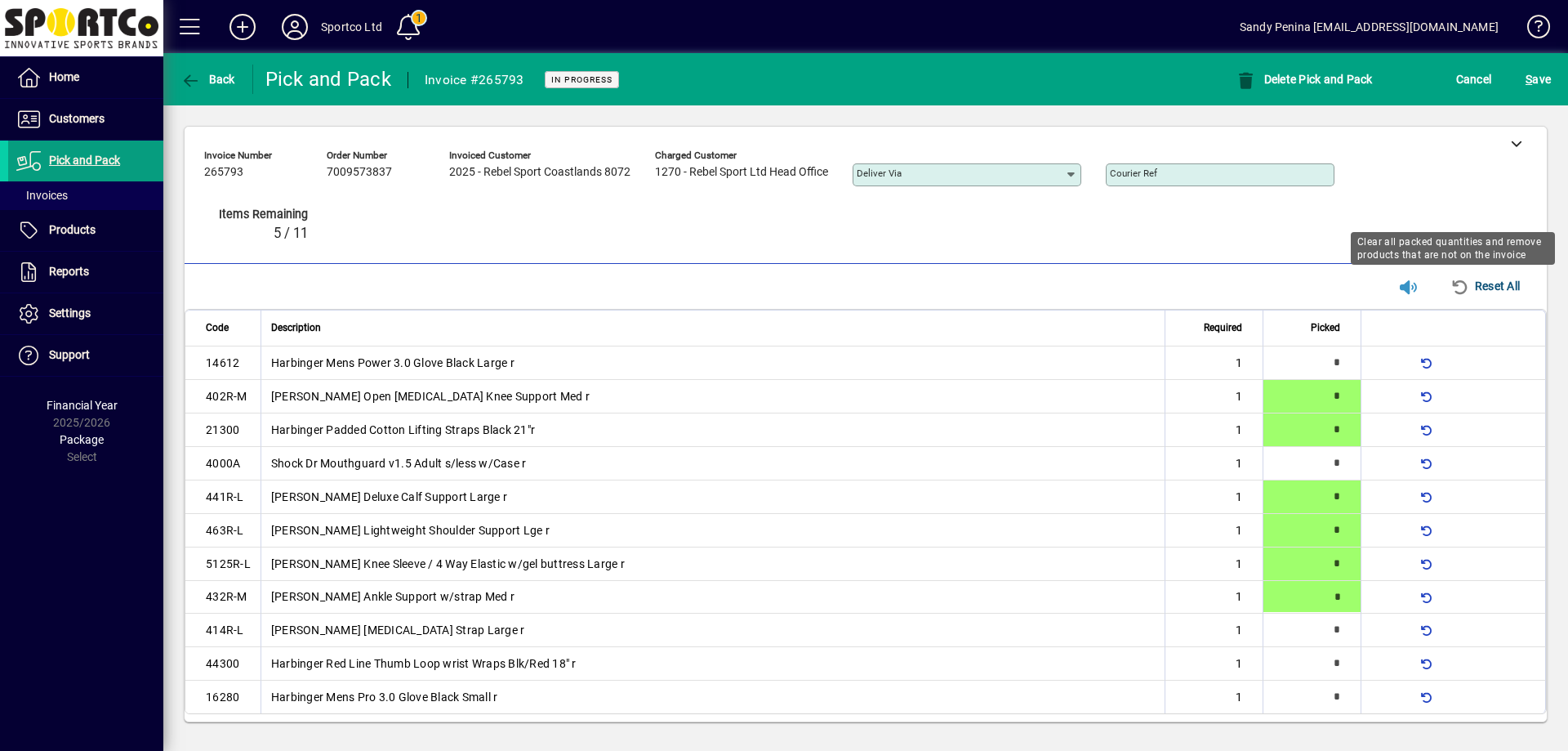
type input "*"
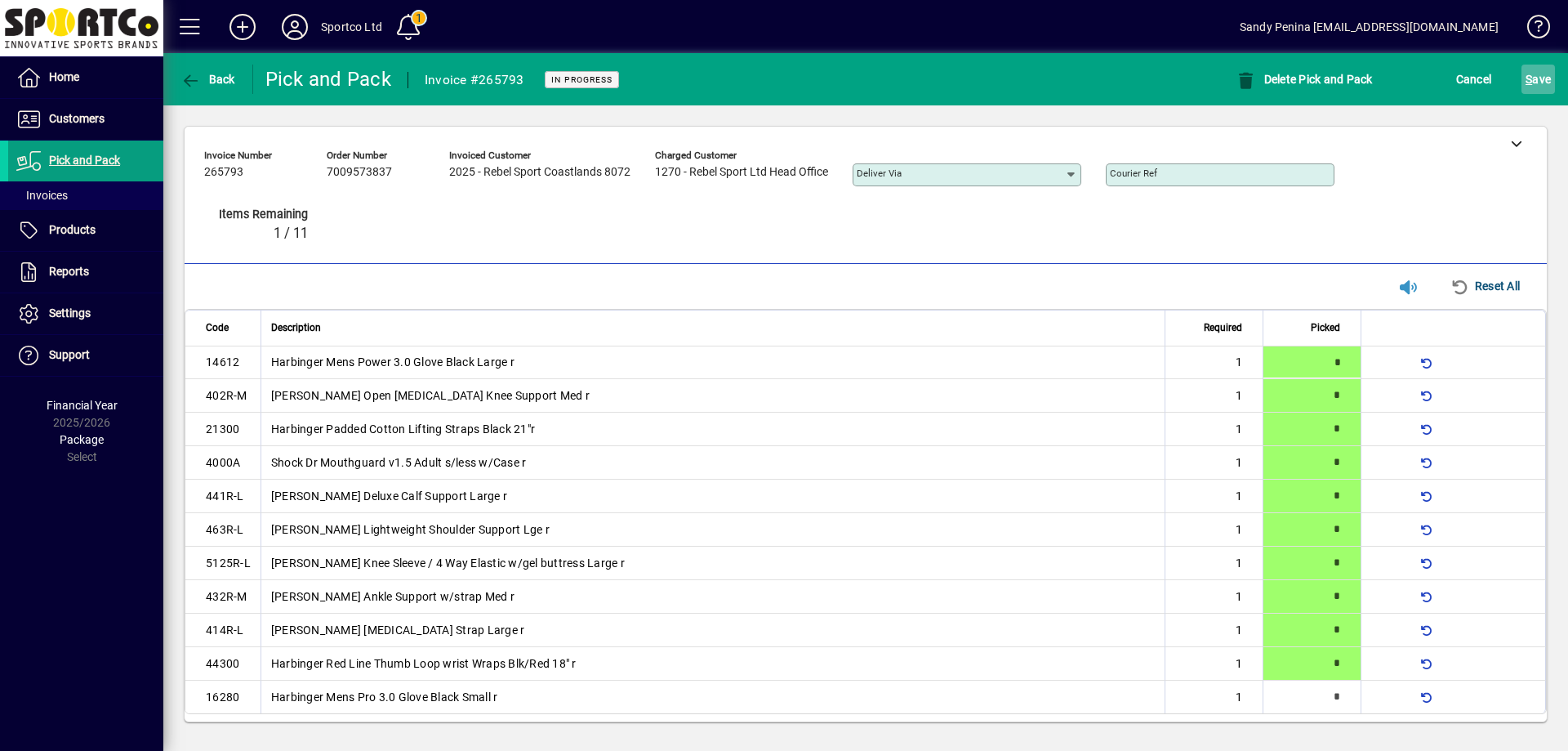
click at [1531, 74] on span "S" at bounding box center [1528, 79] width 6 height 13
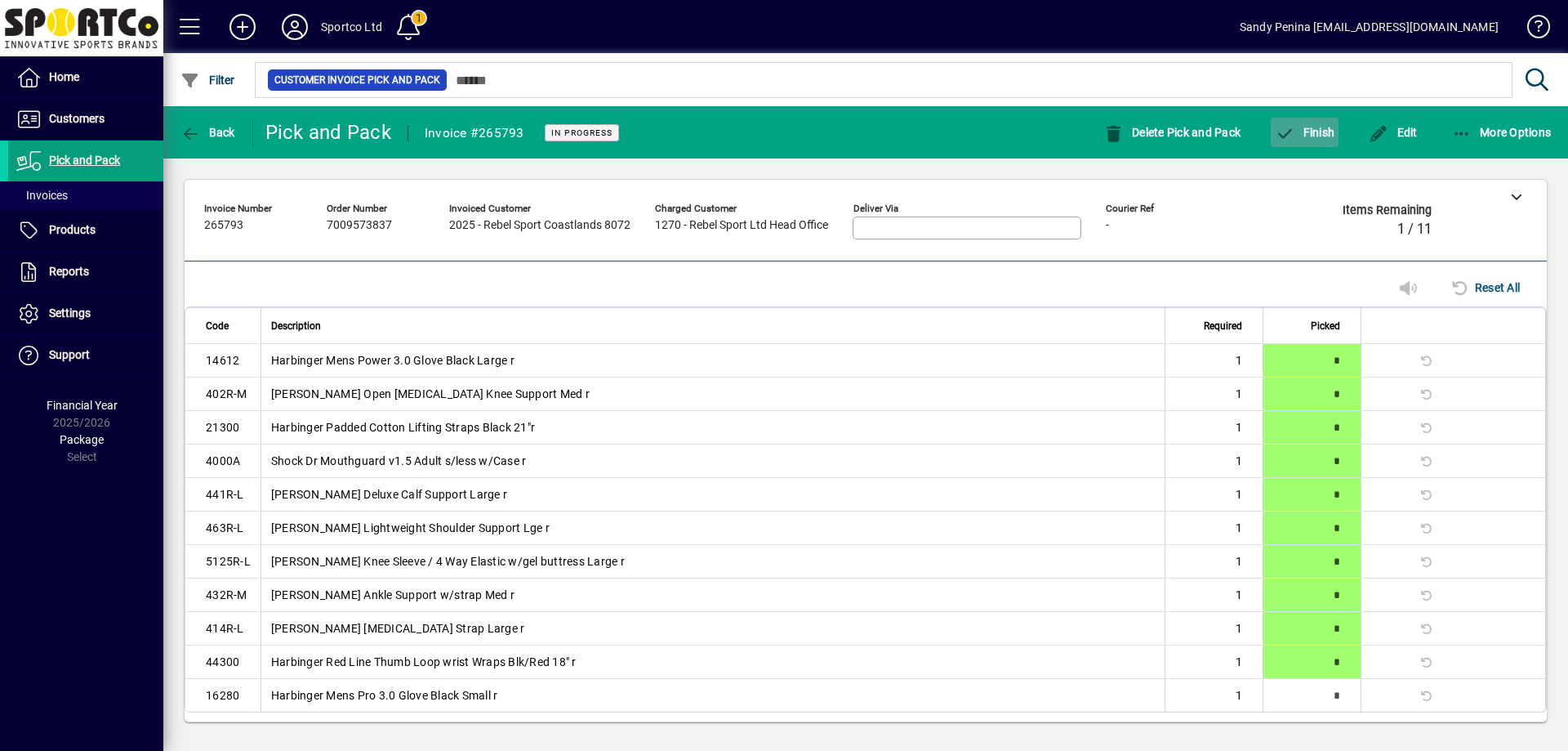
click at [1315, 141] on span "button" at bounding box center [1304, 132] width 67 height 40
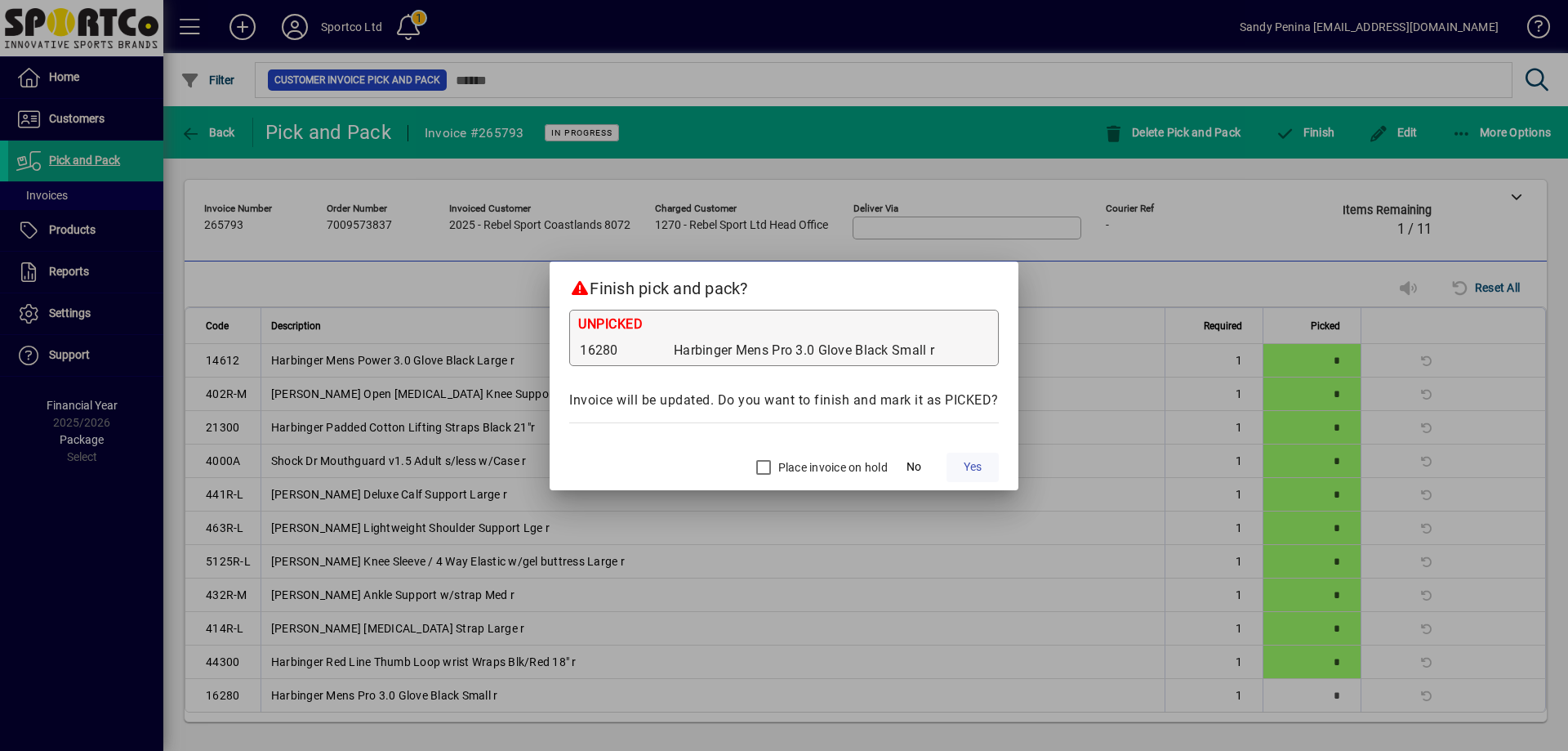
click at [968, 465] on span "Yes" at bounding box center [973, 467] width 18 height 17
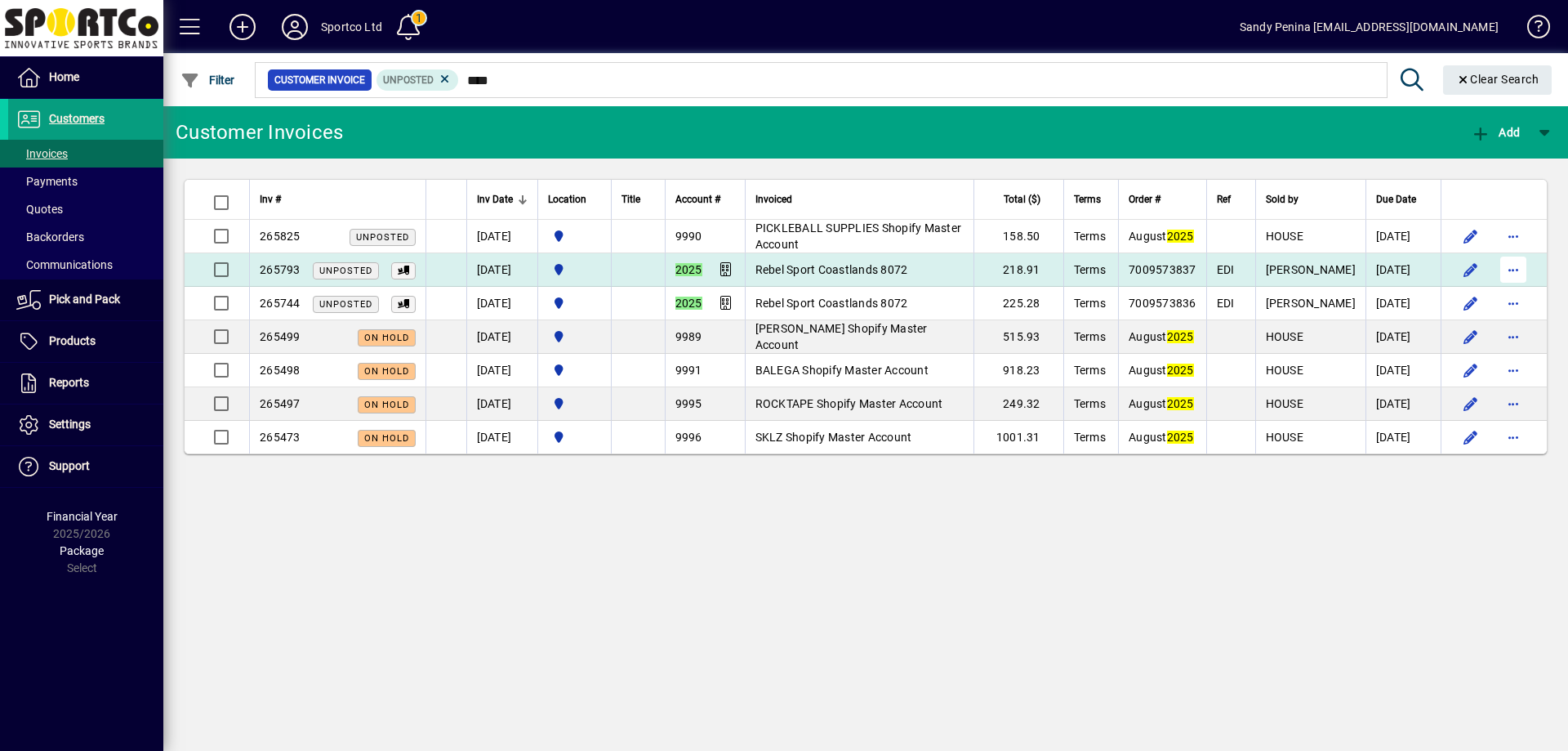
type input "****"
click at [1519, 265] on span "button" at bounding box center [1513, 270] width 40 height 40
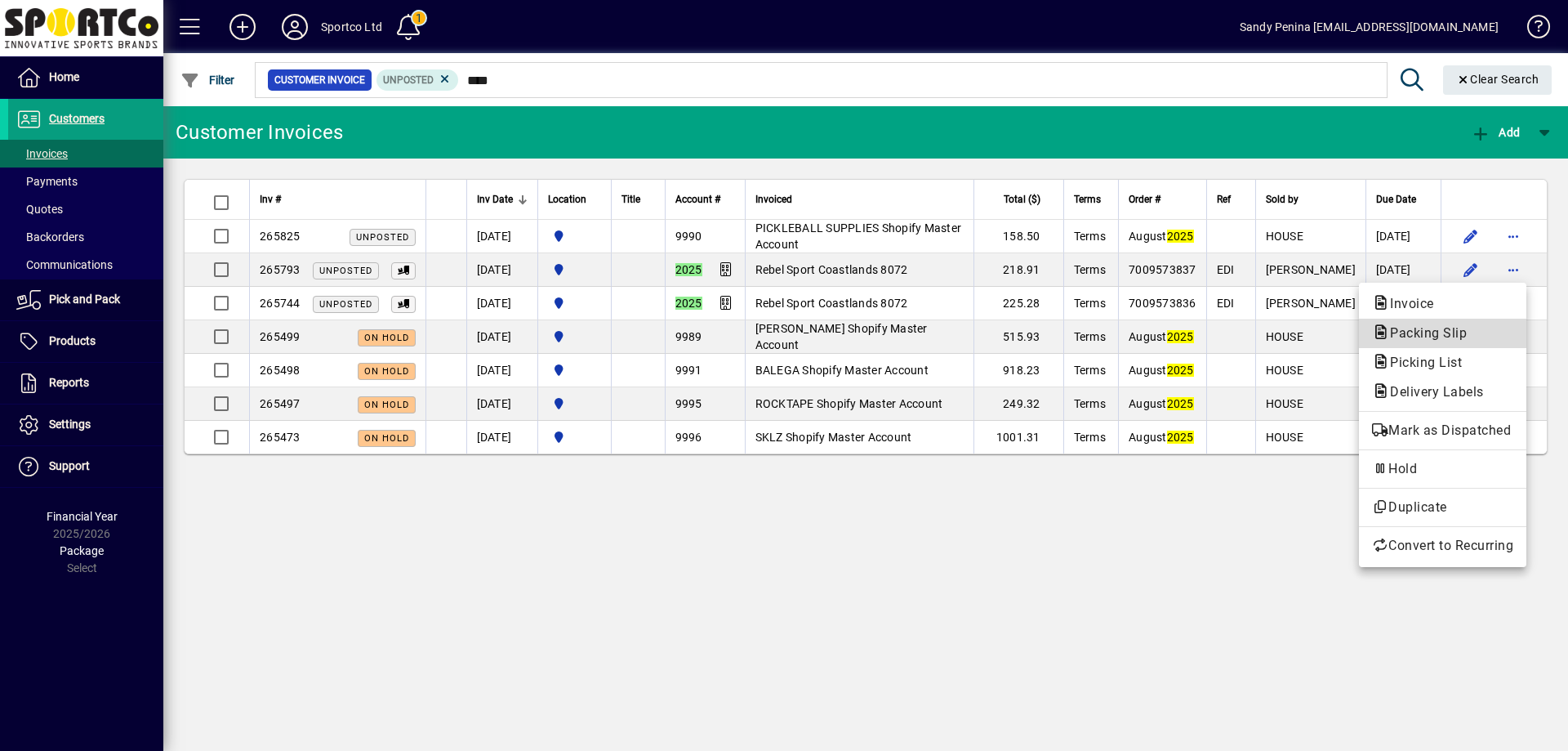
click at [1467, 336] on span "Packing Slip" at bounding box center [1423, 332] width 102 height 15
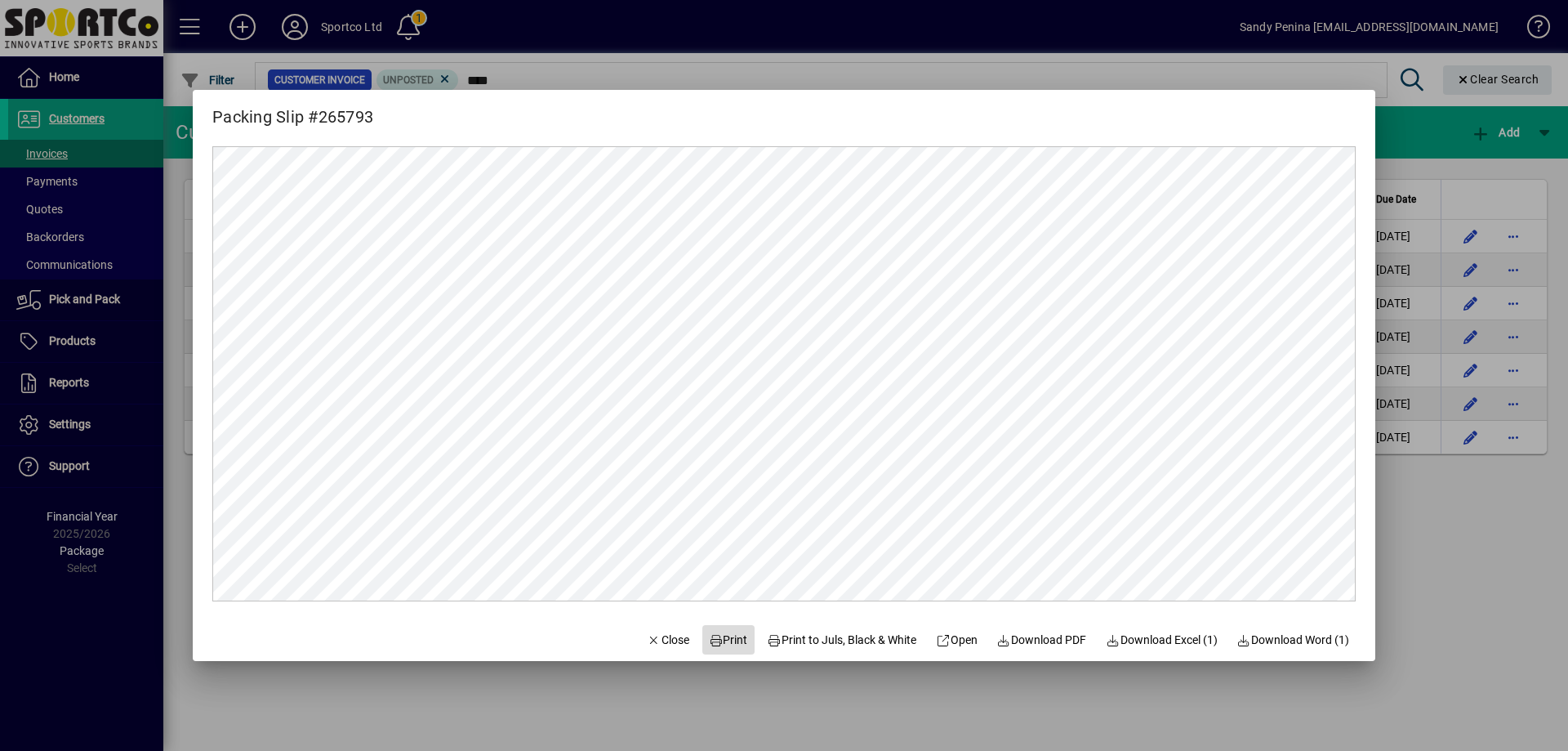
click at [708, 642] on span "Print" at bounding box center [728, 639] width 40 height 17
click at [640, 639] on span "button" at bounding box center [668, 639] width 56 height 40
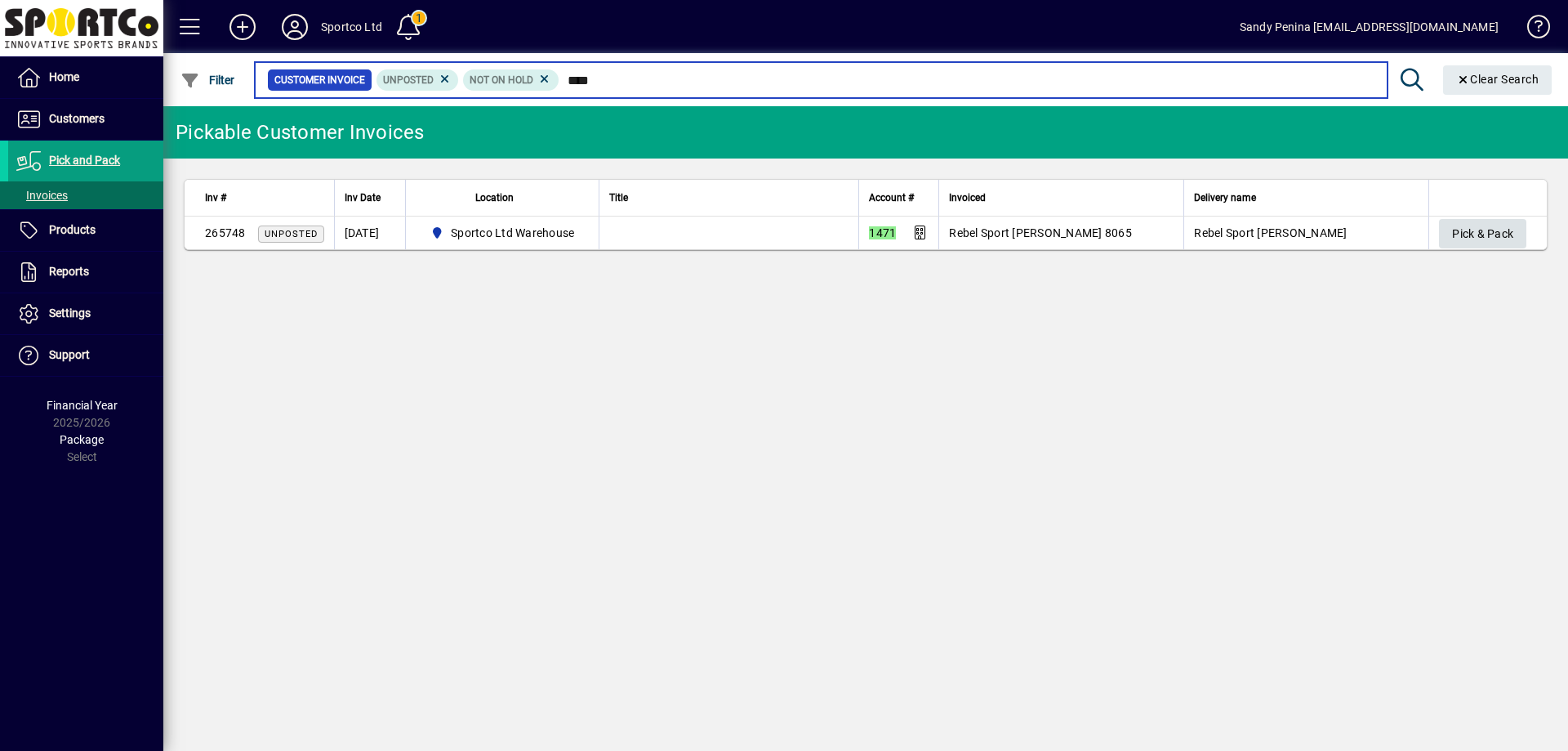
type input "****"
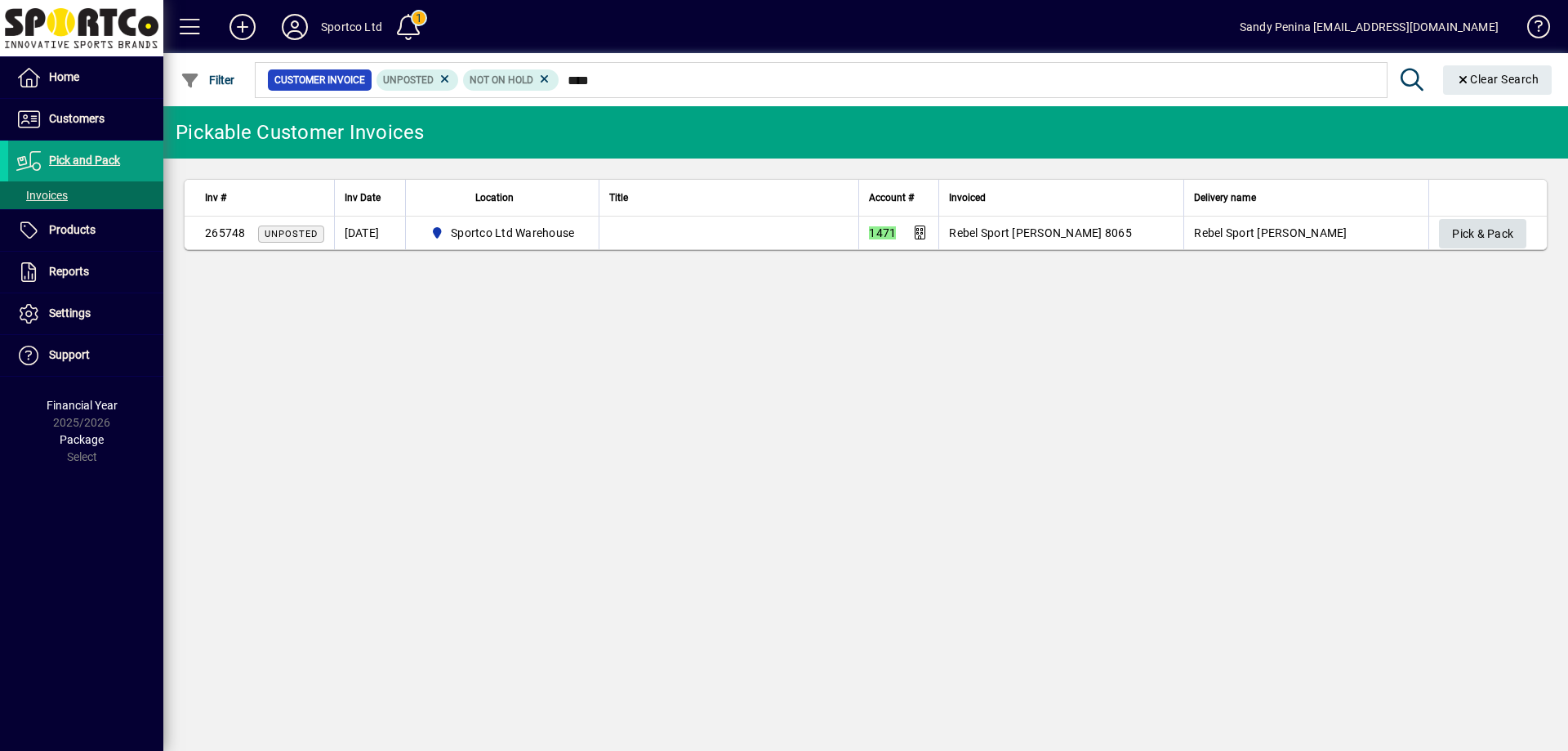
click at [1463, 233] on span "Pick & Pack" at bounding box center [1483, 234] width 61 height 27
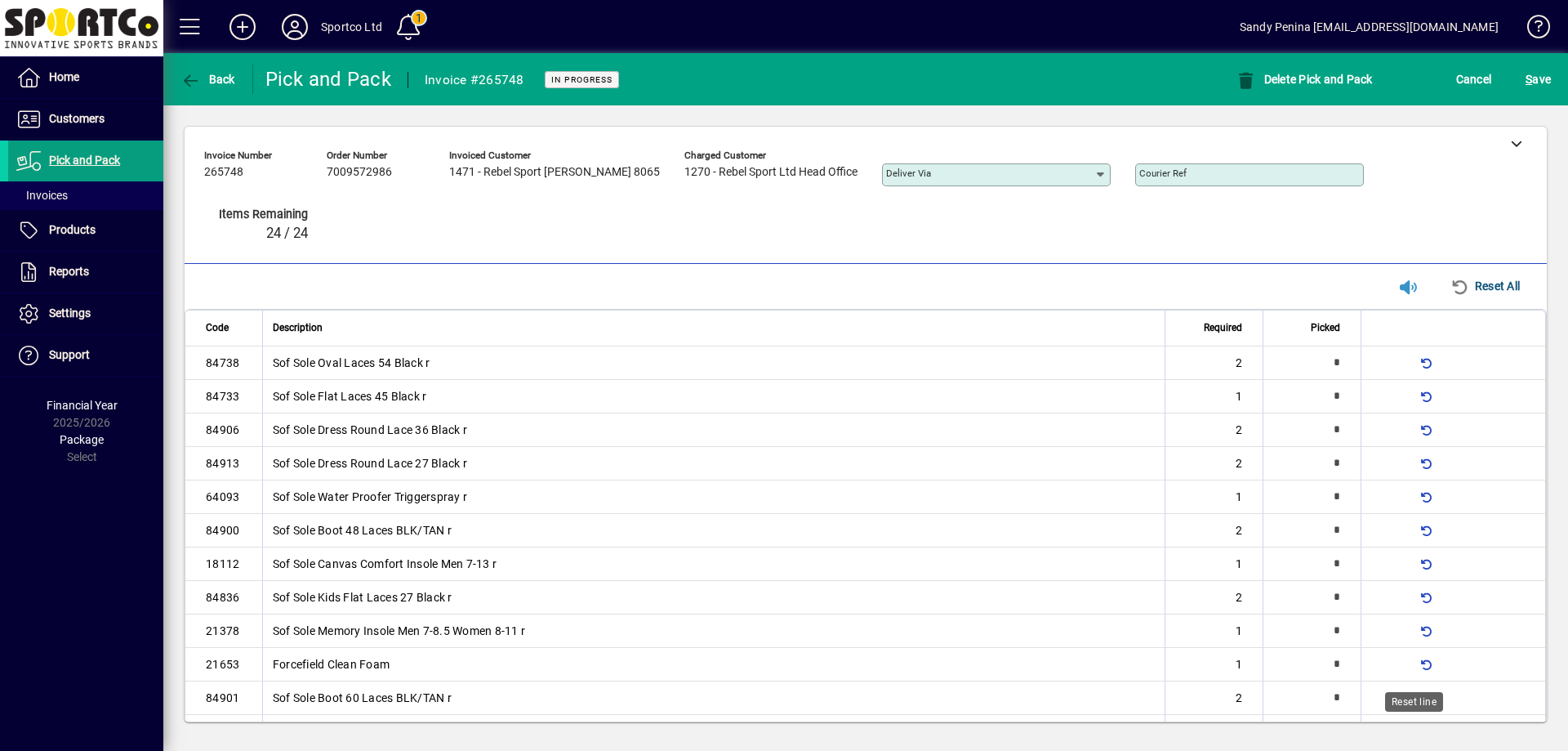
type input "*"
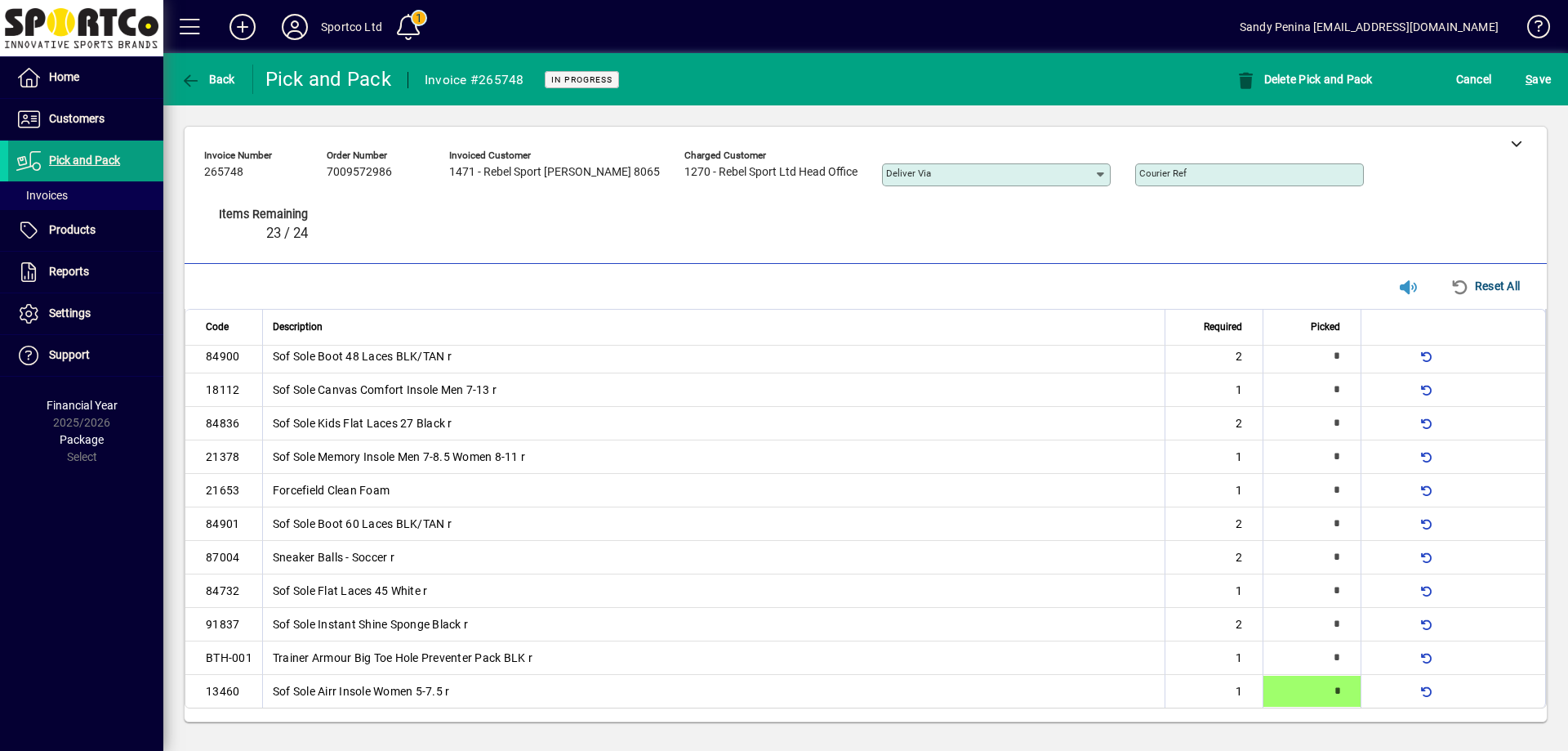
type input "*"
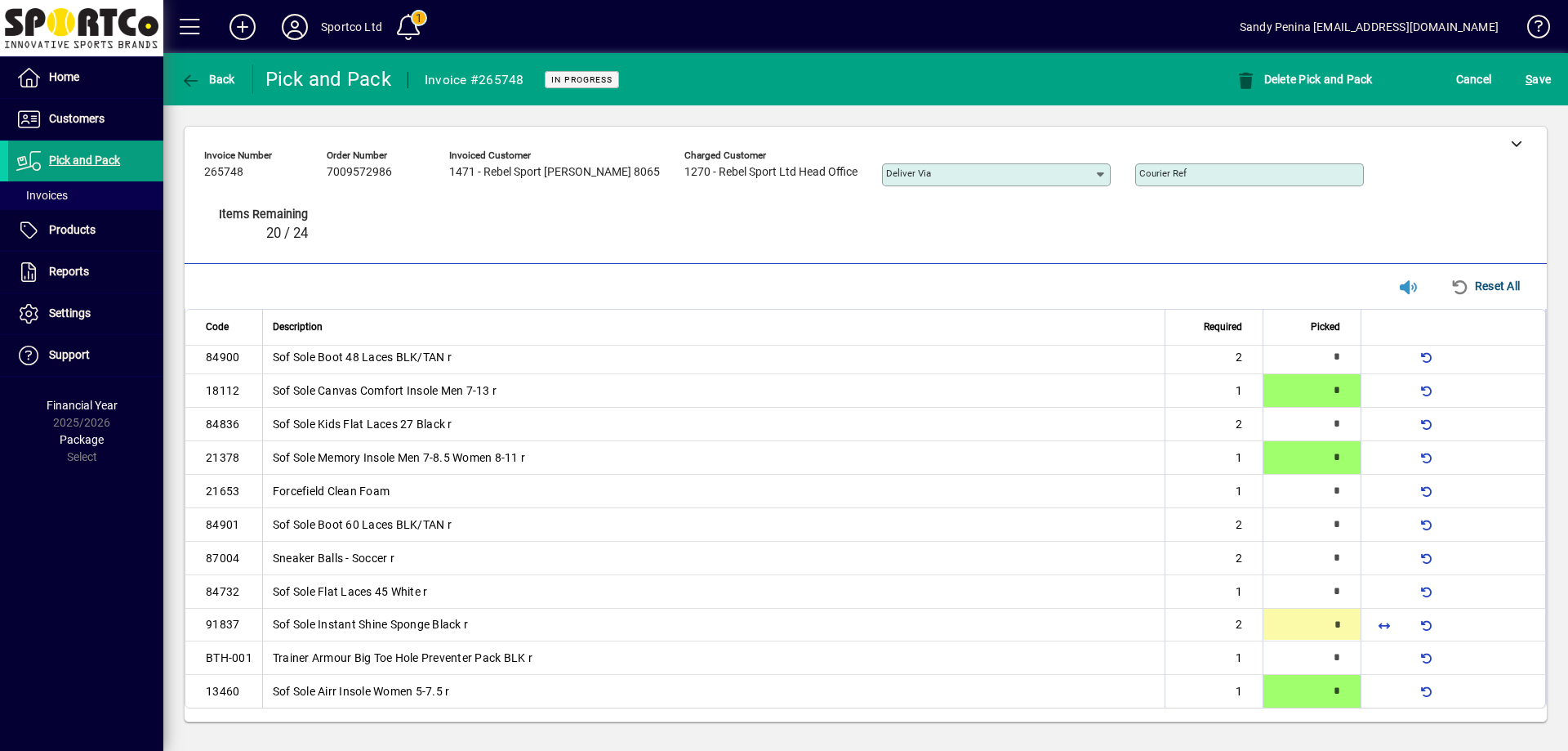
type input "*"
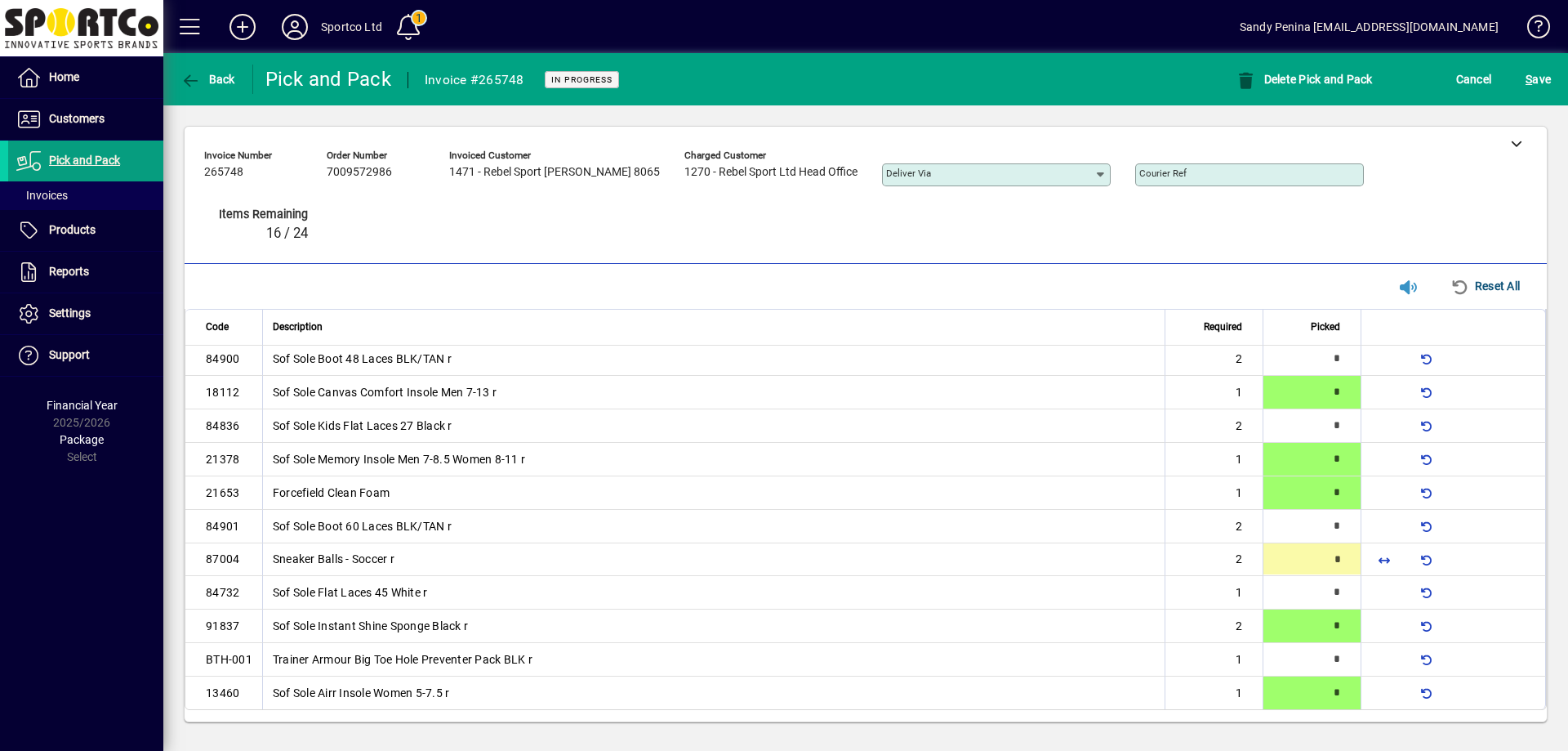
type input "*"
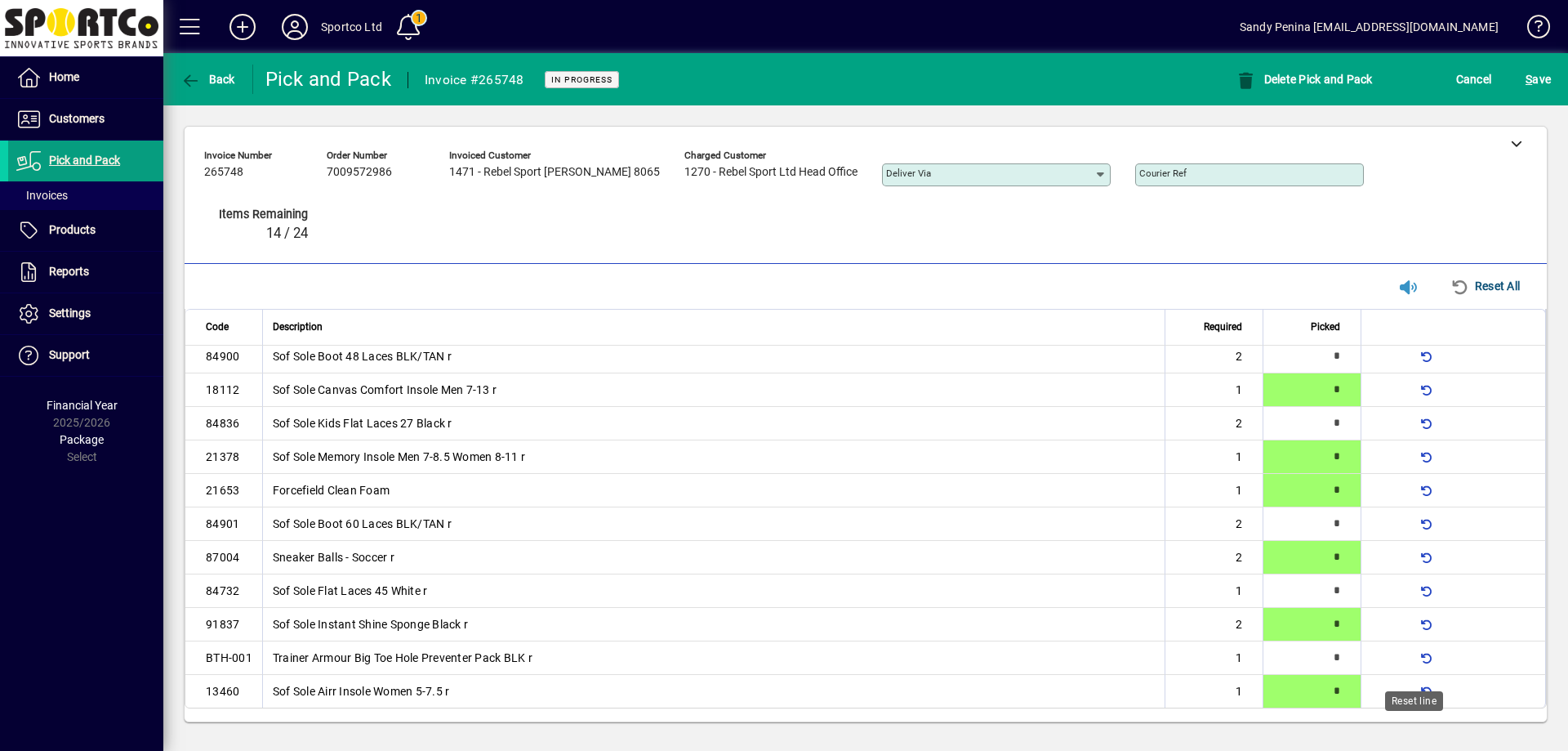
scroll to position [0, 0]
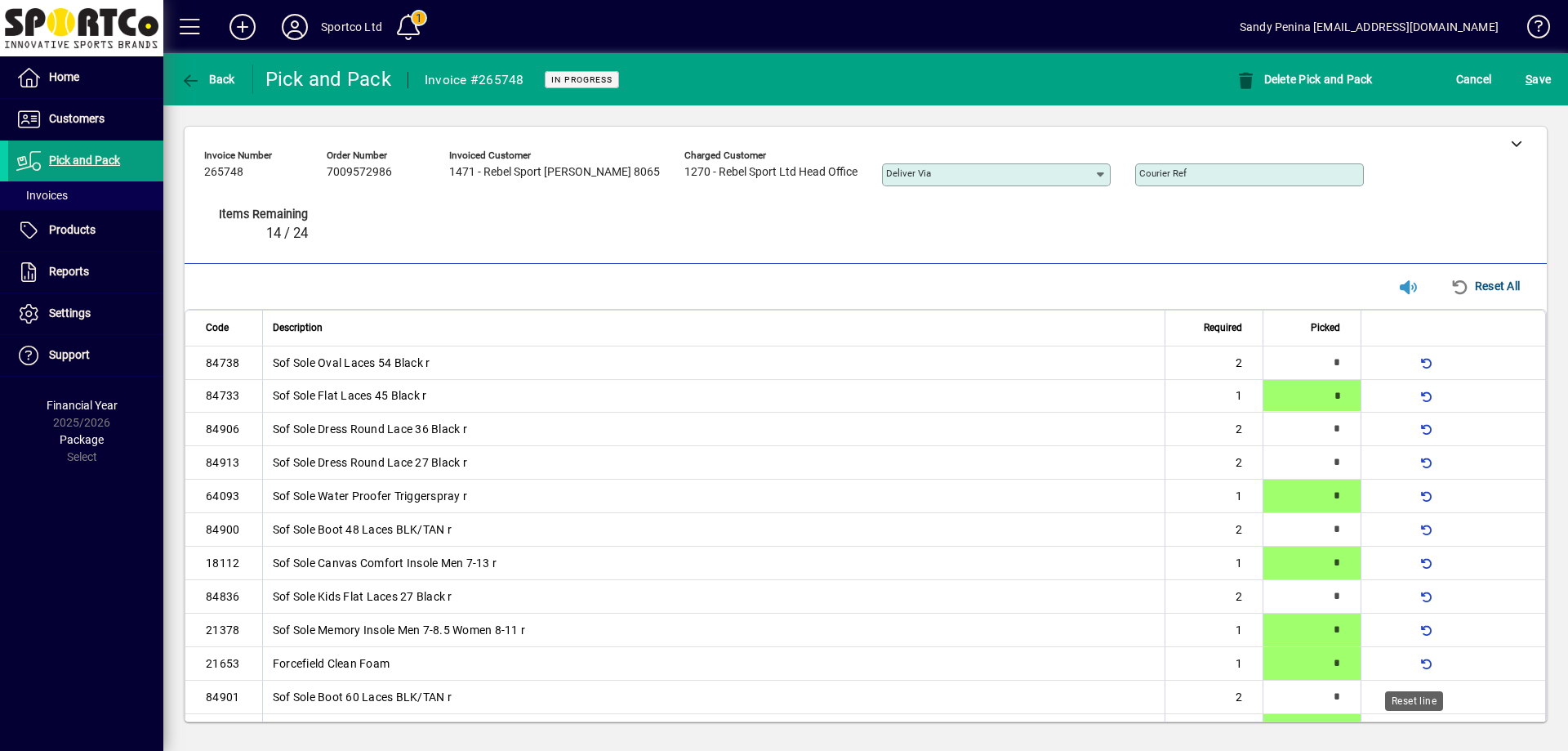
type input "*"
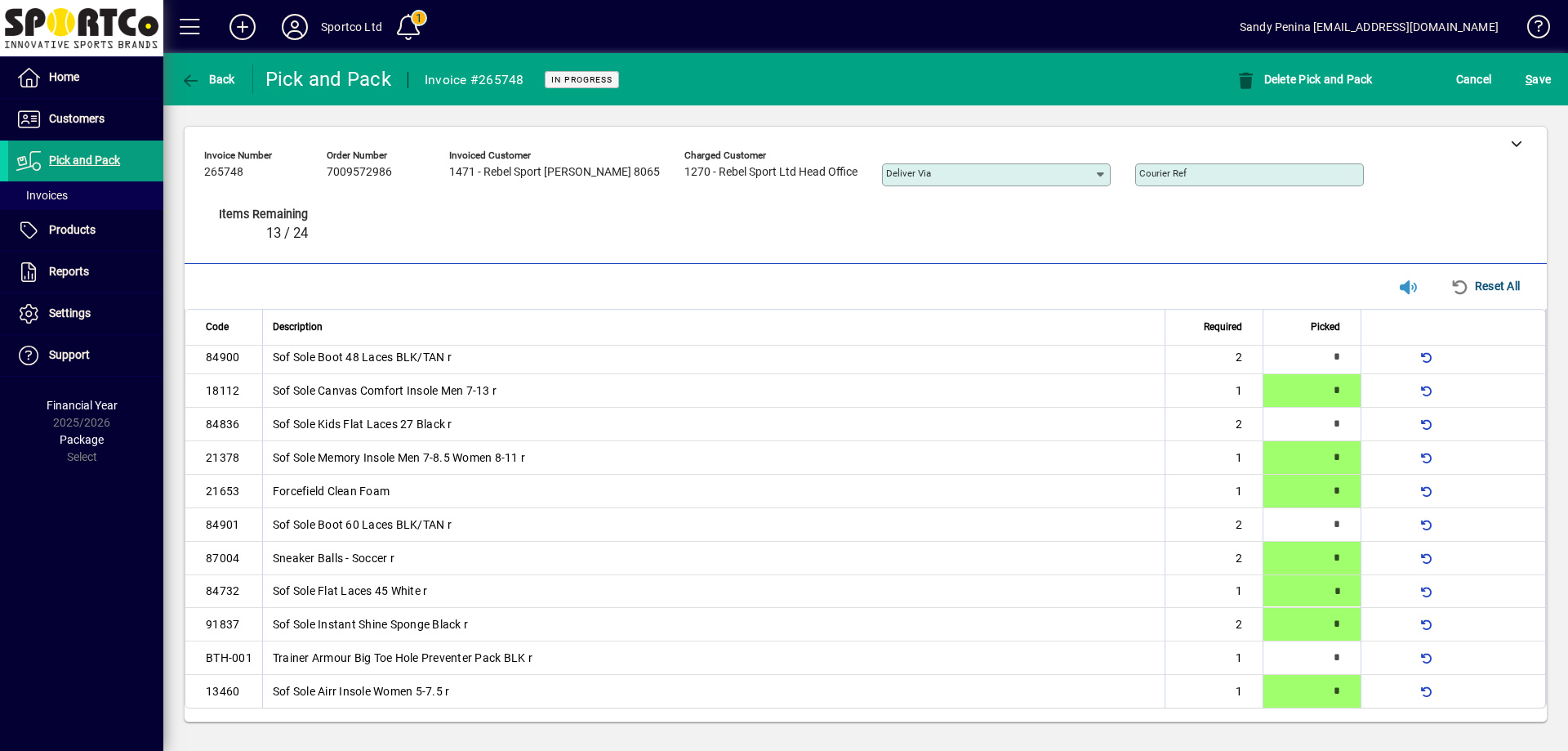
type input "*"
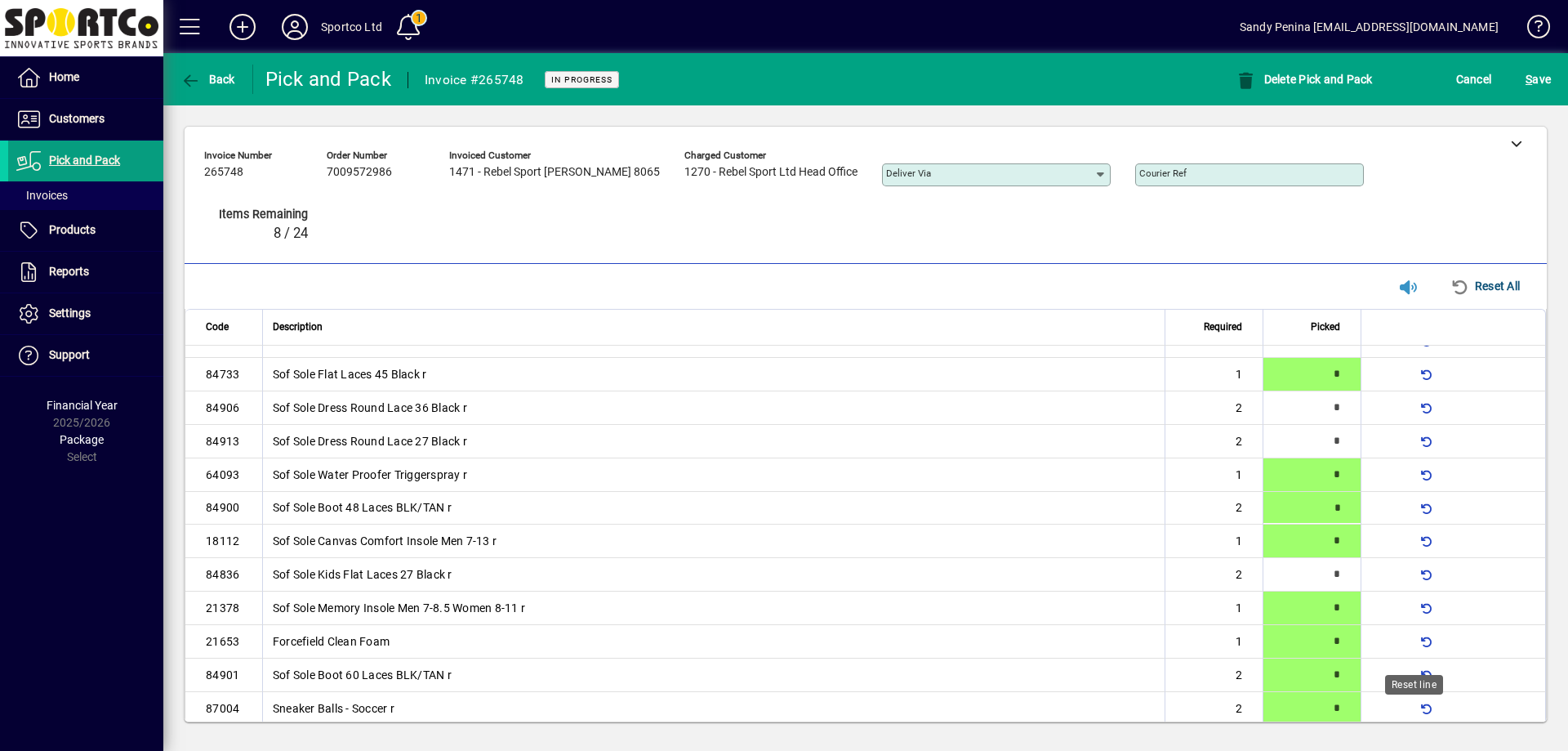
scroll to position [16, 0]
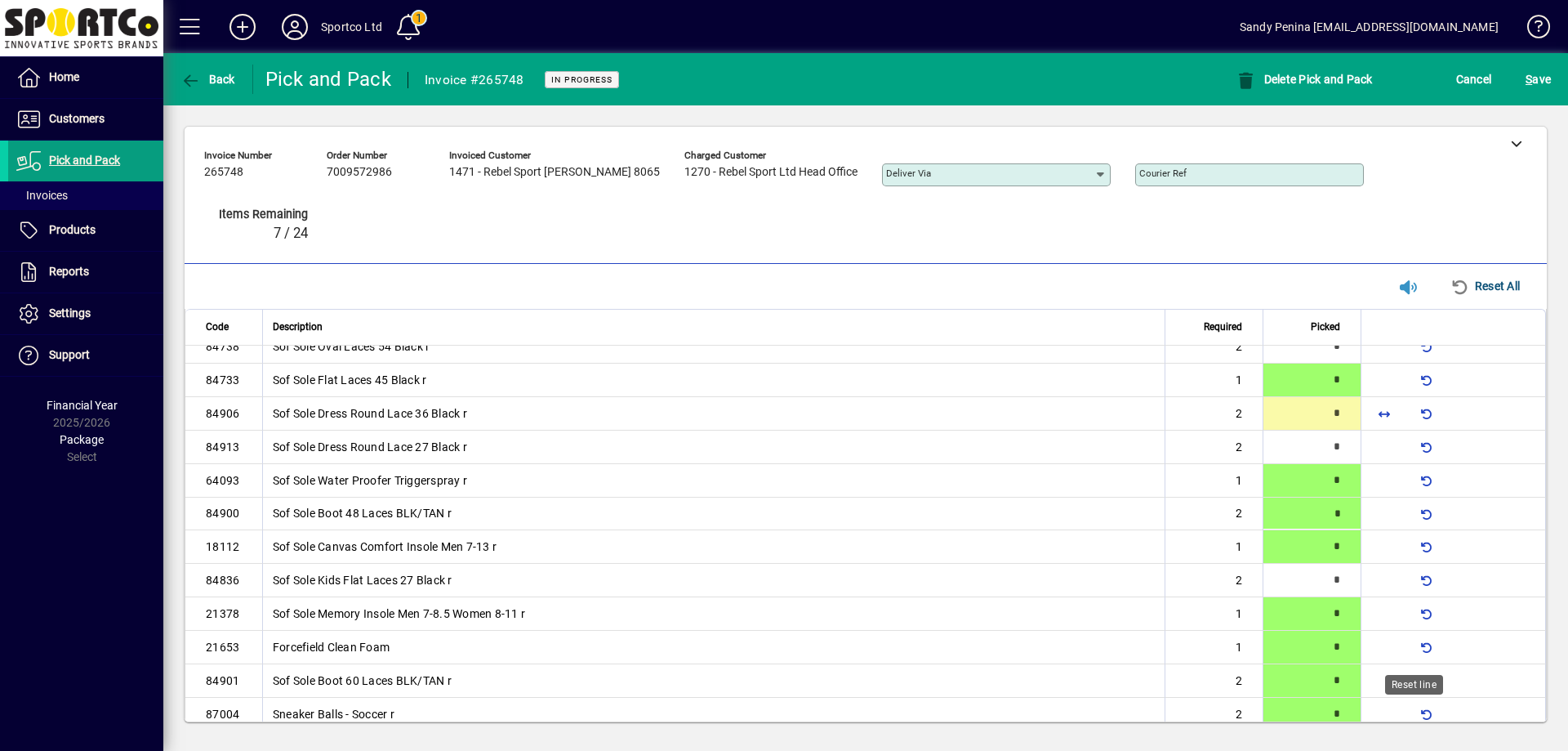
type input "*"
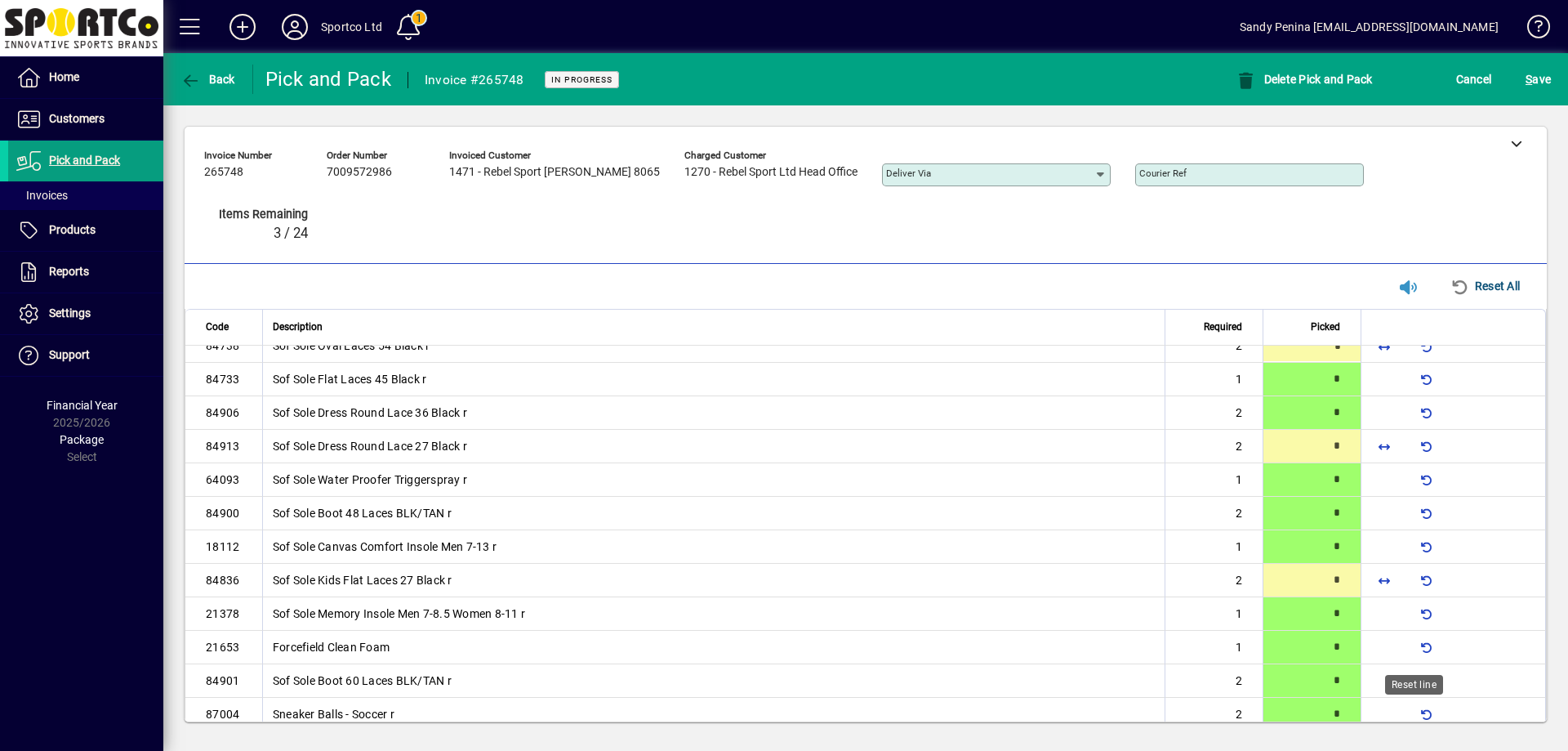
type input "*"
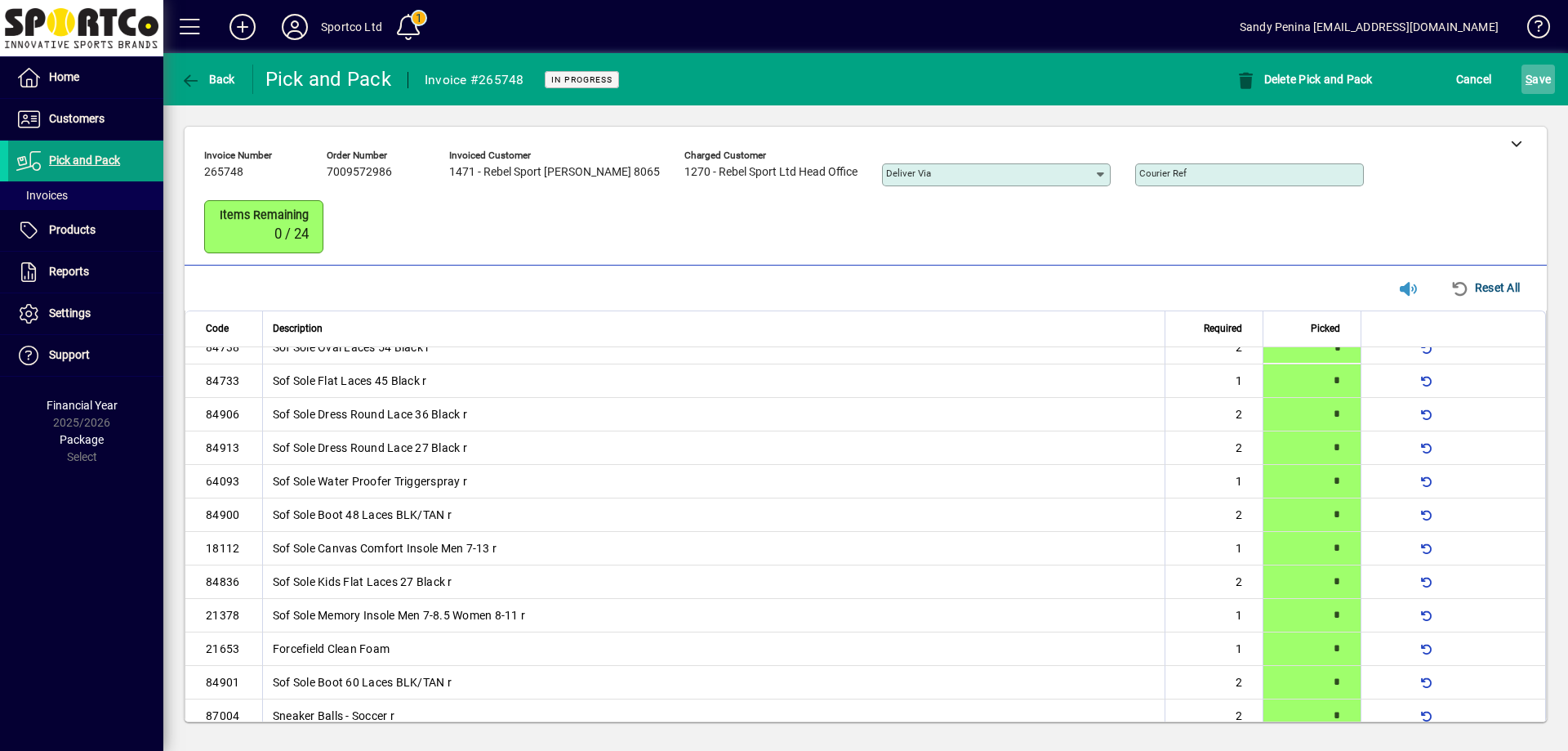
drag, startPoint x: 1535, startPoint y: 90, endPoint x: 1545, endPoint y: 89, distance: 10.0
click at [1537, 90] on span "S ave" at bounding box center [1538, 79] width 25 height 26
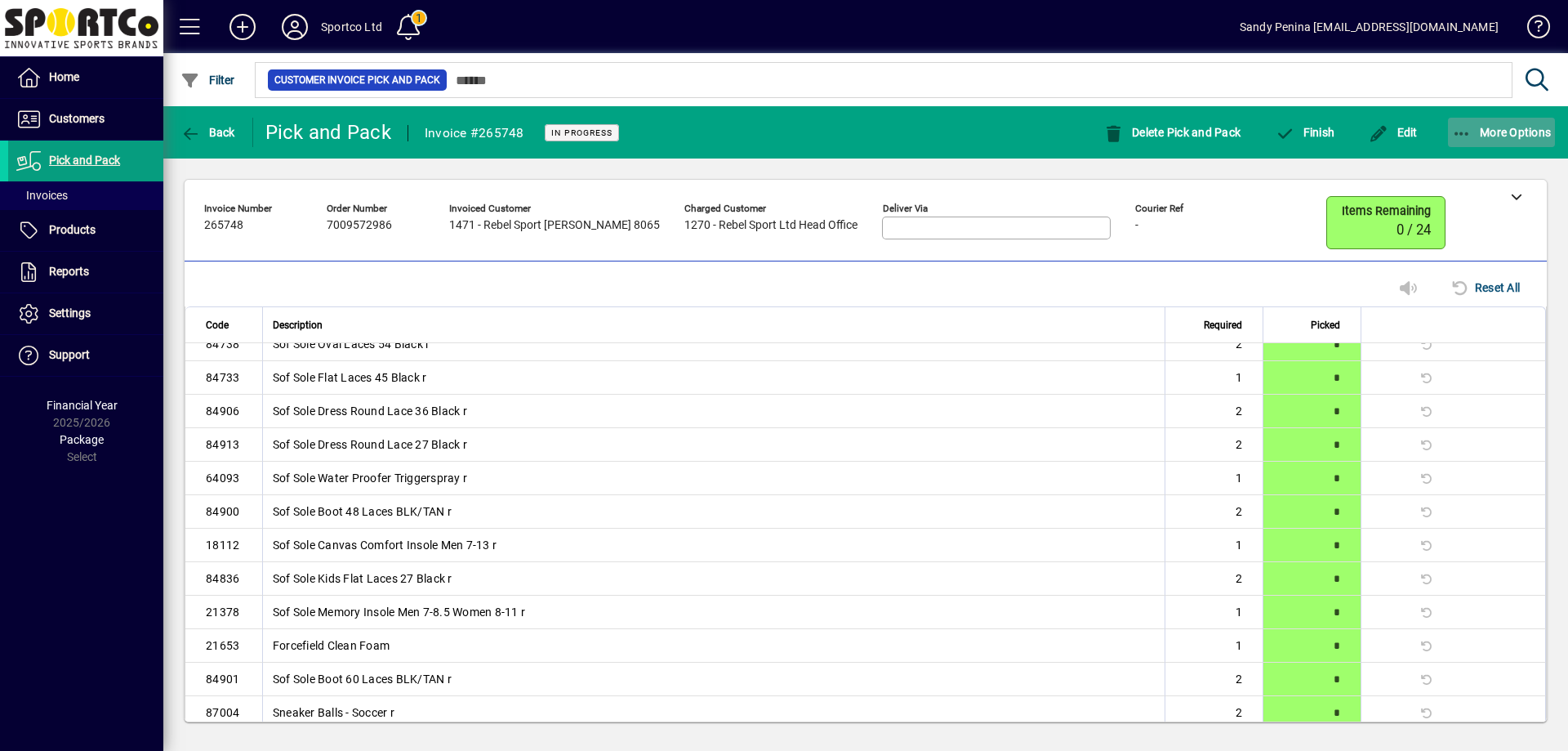
click at [1483, 147] on span "button" at bounding box center [1501, 132] width 108 height 40
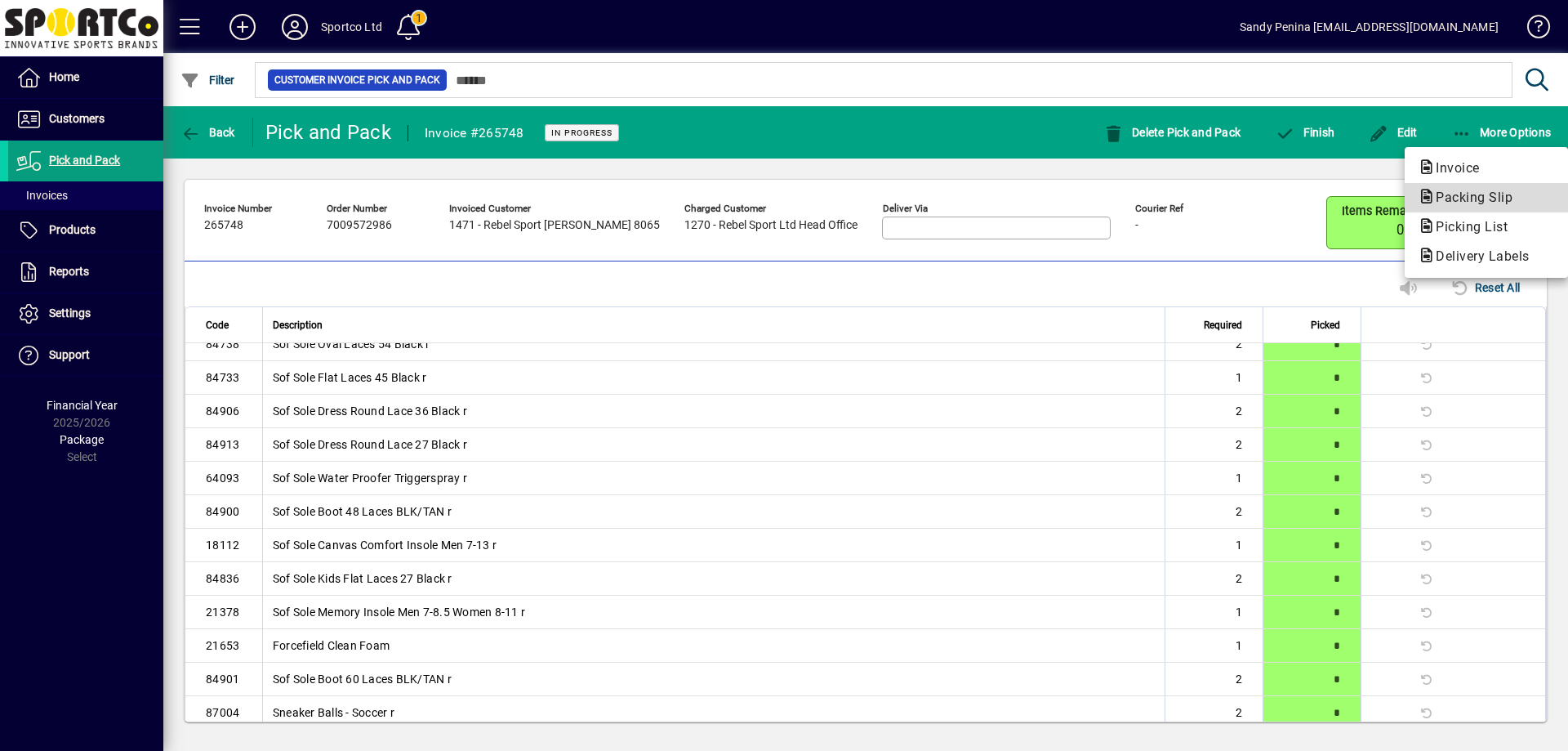
click at [1474, 192] on span "Packing Slip" at bounding box center [1469, 197] width 102 height 15
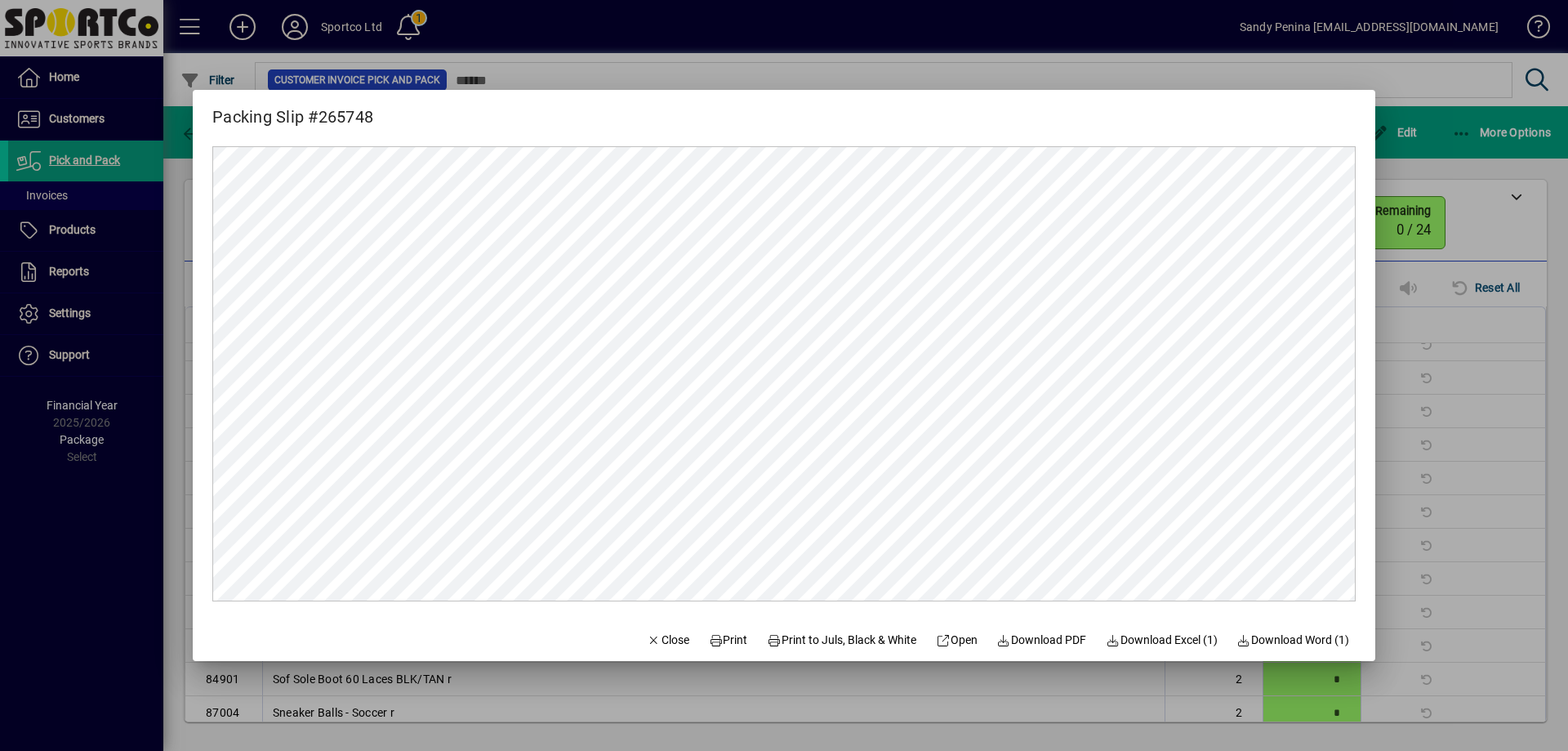
scroll to position [0, 0]
click at [735, 629] on span at bounding box center [728, 639] width 52 height 40
click at [647, 646] on button "Close" at bounding box center [668, 639] width 56 height 30
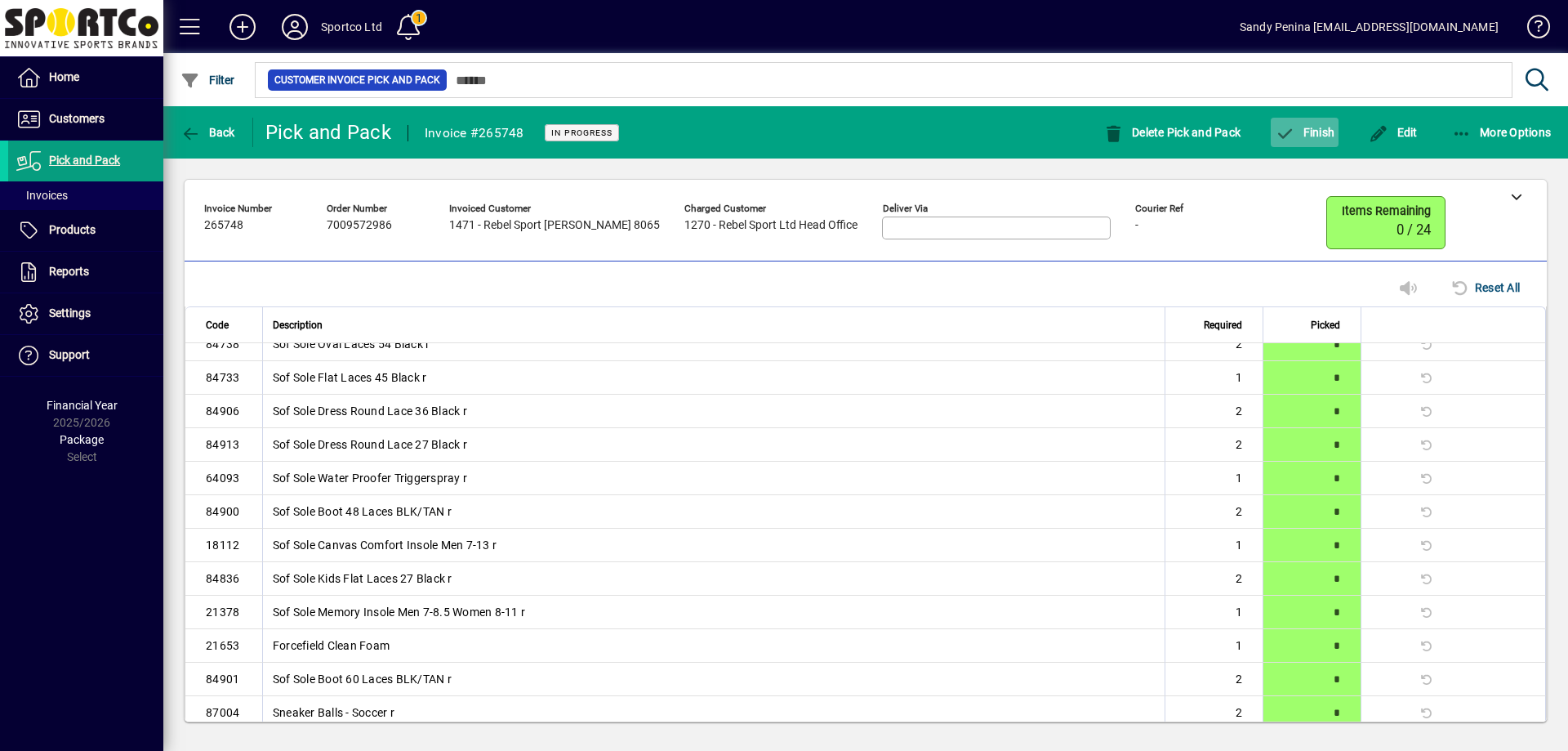
click at [1332, 129] on span "Finish" at bounding box center [1305, 132] width 59 height 13
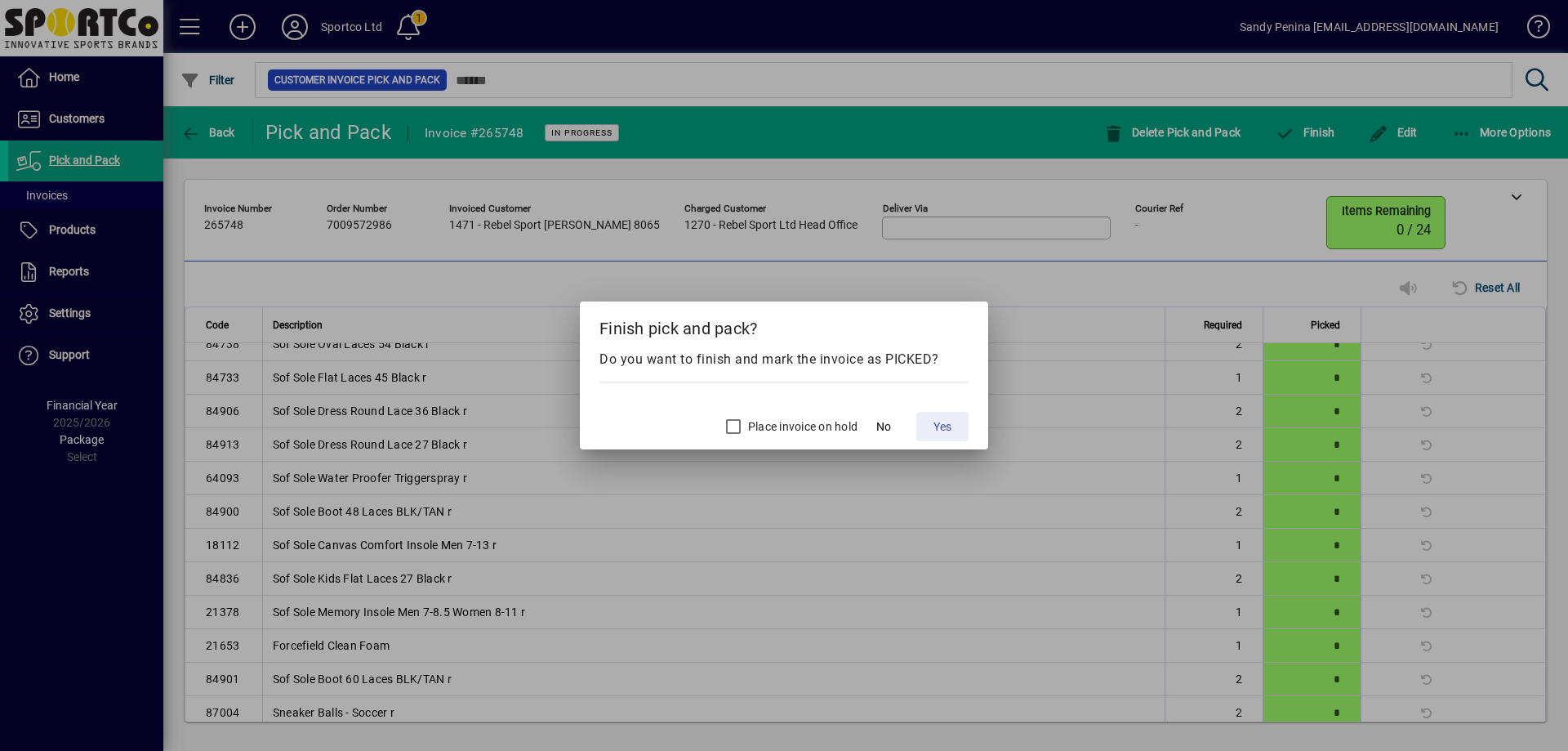
drag, startPoint x: 951, startPoint y: 431, endPoint x: 881, endPoint y: 457, distance: 74.7
click at [951, 432] on span "Yes" at bounding box center [942, 426] width 18 height 17
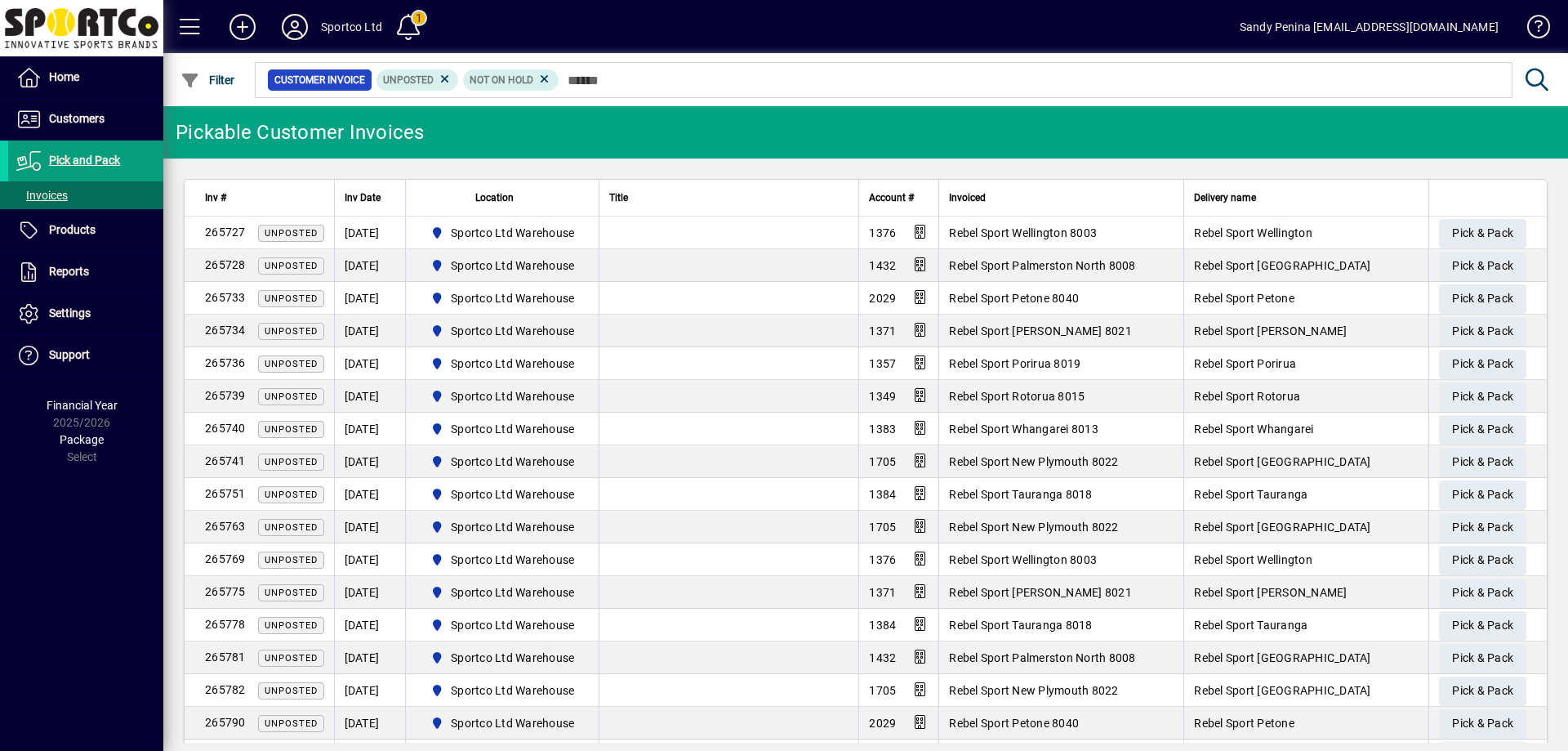
click at [290, 22] on icon at bounding box center [295, 26] width 32 height 26
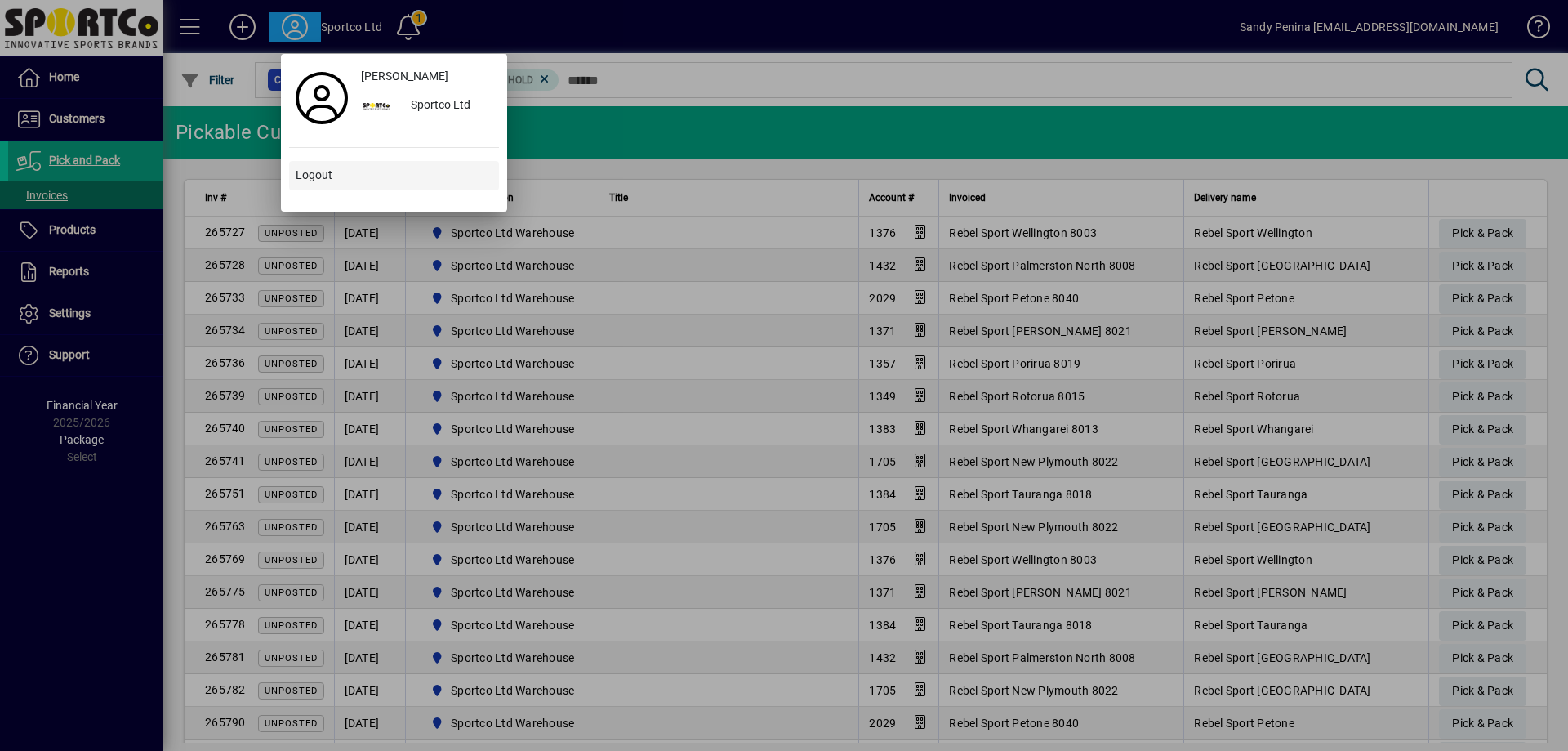
click at [320, 170] on span "Logout" at bounding box center [314, 174] width 37 height 17
